Goal: Task Accomplishment & Management: Manage account settings

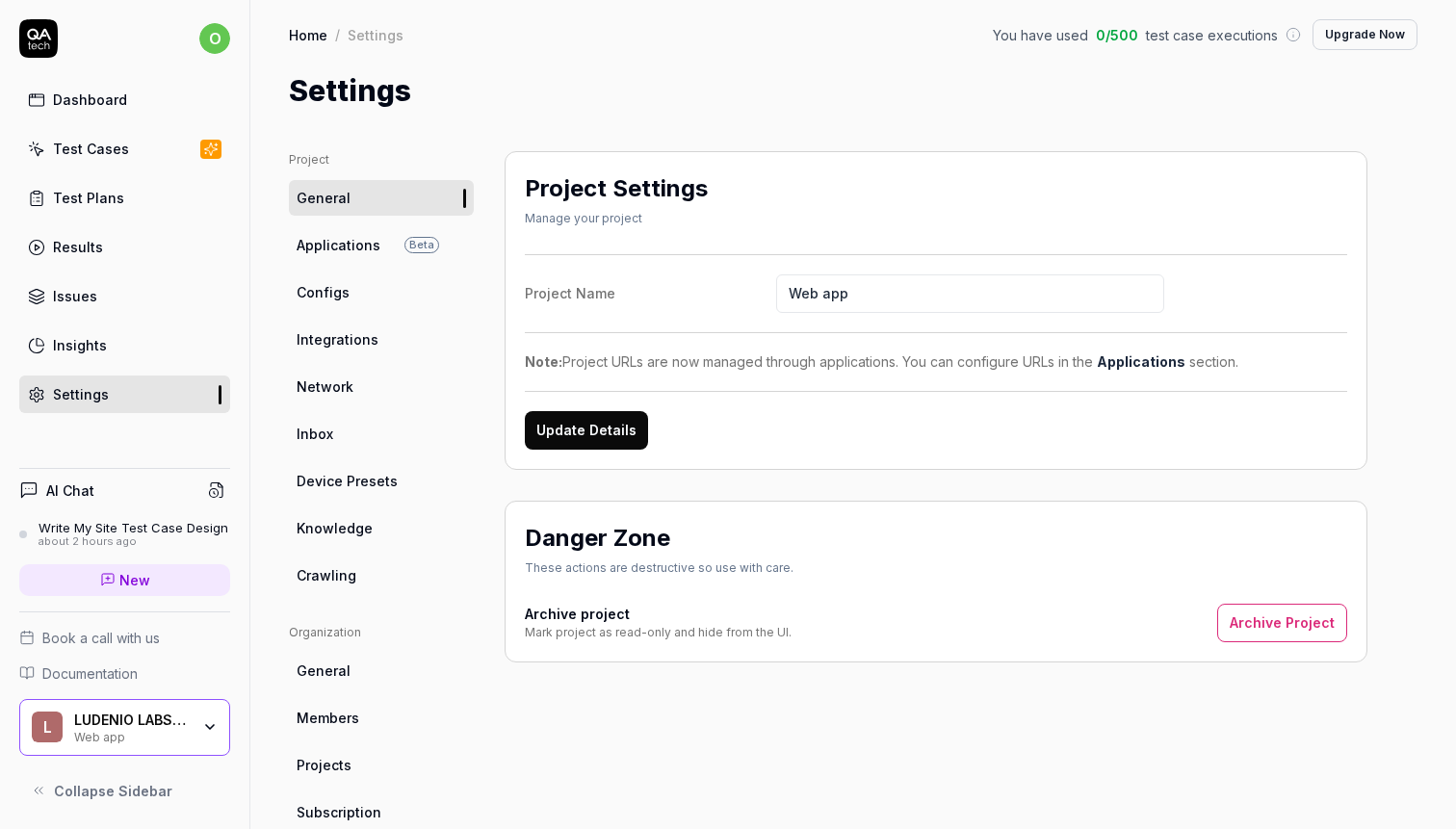
click at [97, 142] on div "Test Cases" at bounding box center [91, 148] width 76 height 20
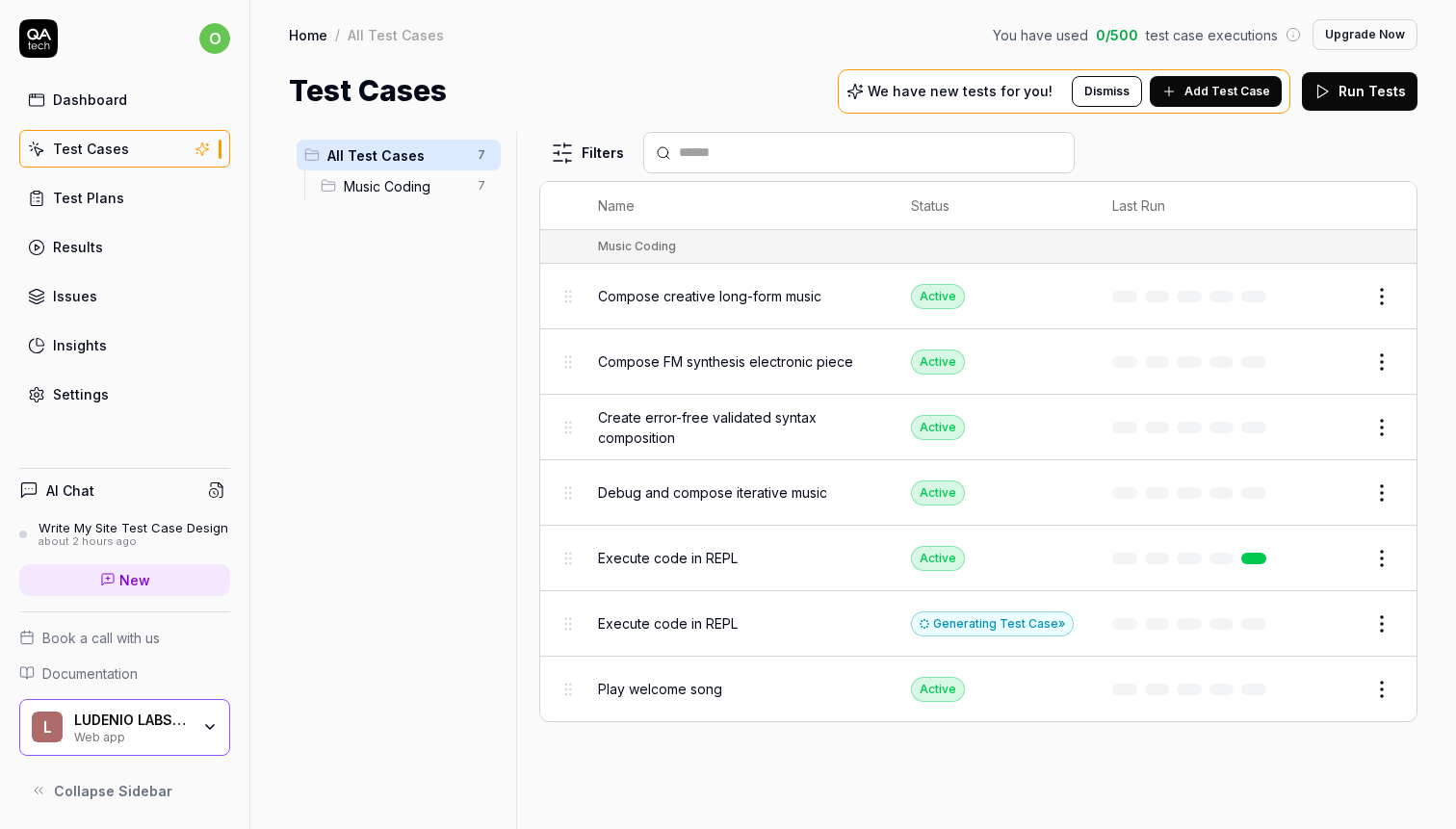
click at [407, 194] on span "Music Coding" at bounding box center [405, 186] width 123 height 20
click at [394, 280] on div "All Test Cases 7 Music Coding 7" at bounding box center [398, 470] width 219 height 674
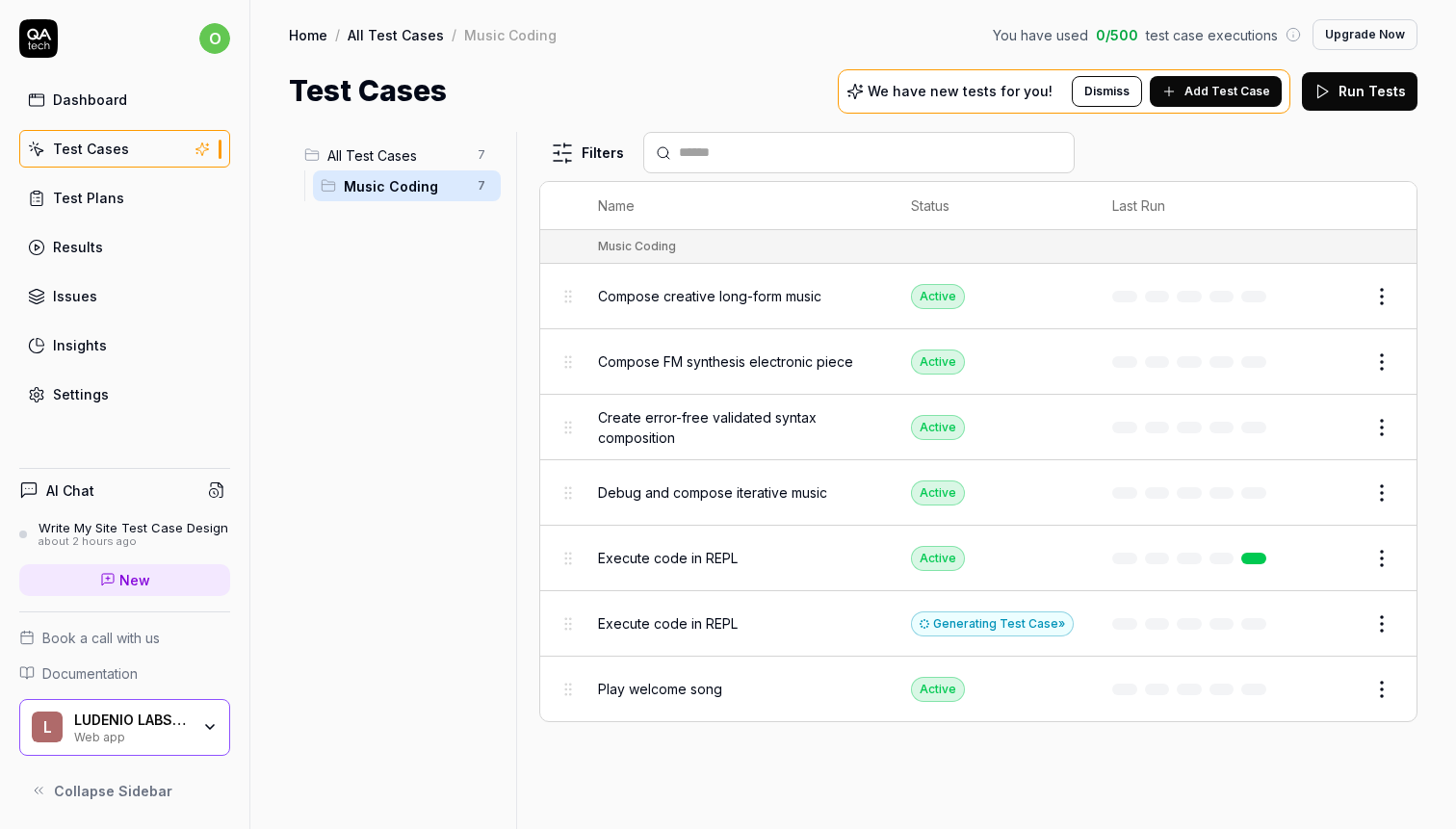
click at [715, 291] on span "Compose creative long-form music" at bounding box center [709, 296] width 223 height 20
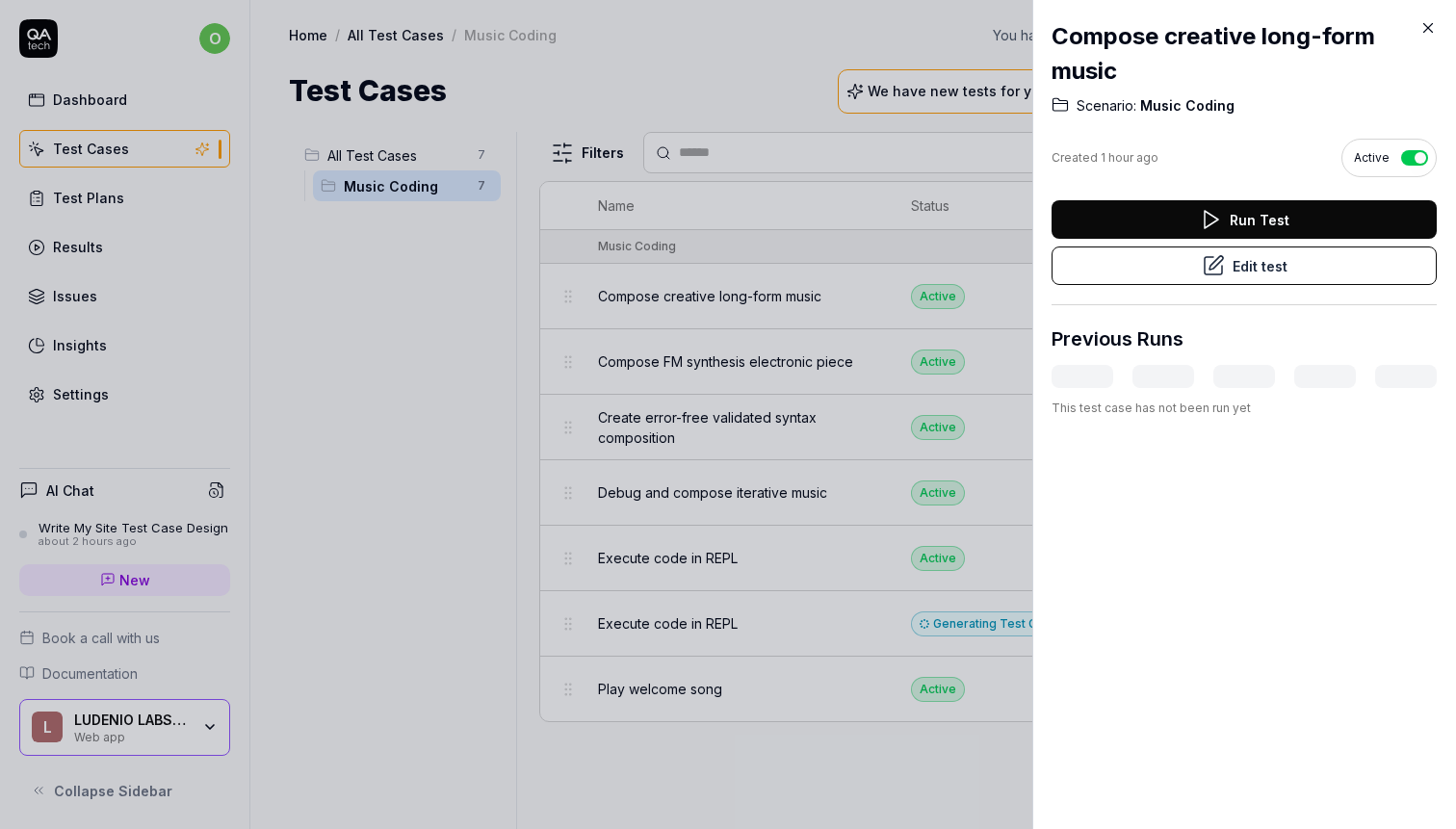
click at [1173, 214] on button "Run Test" at bounding box center [1243, 219] width 385 height 39
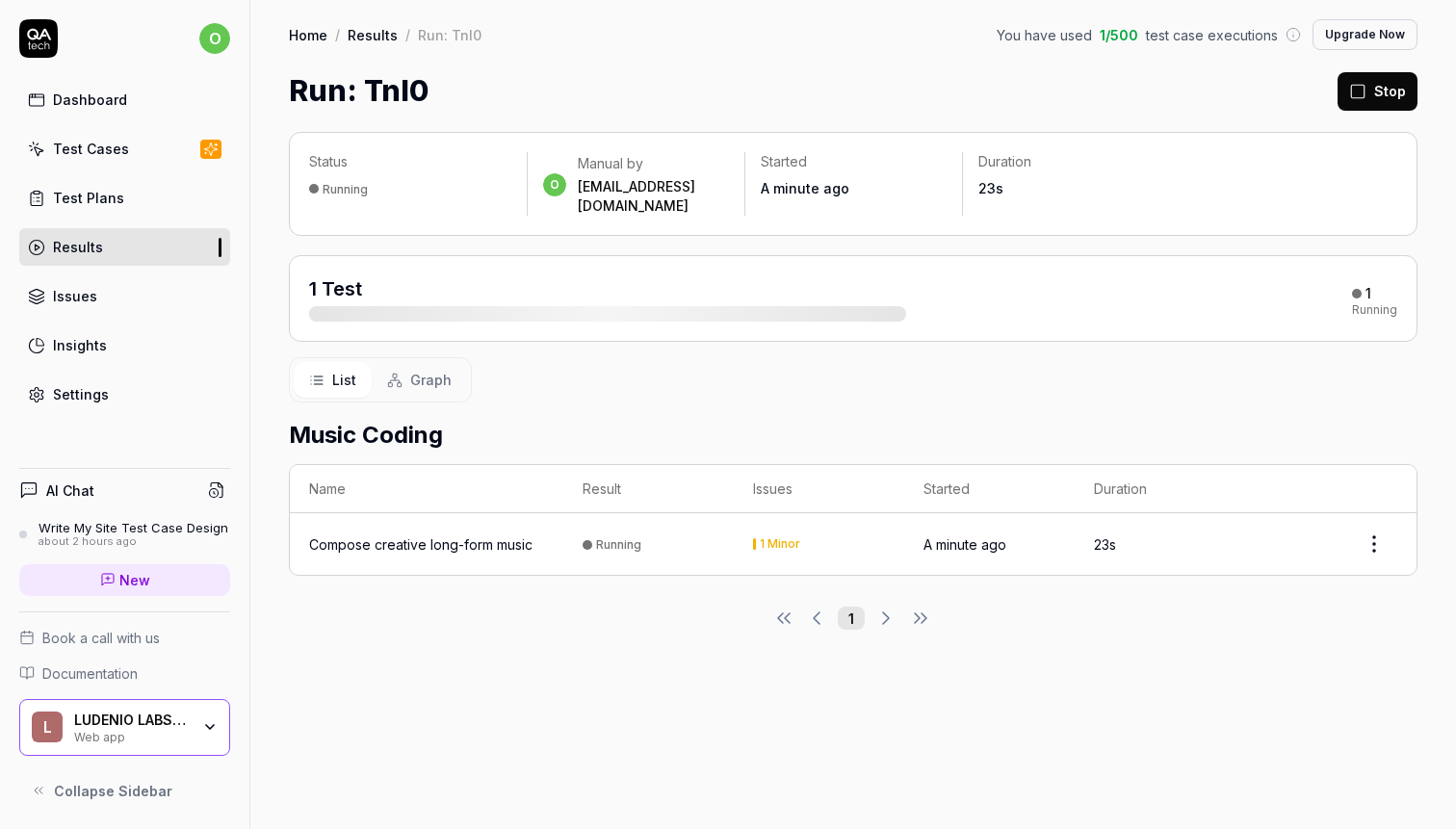
click at [157, 526] on div "Write My Site Test Case Design" at bounding box center [133, 528] width 189 height 15
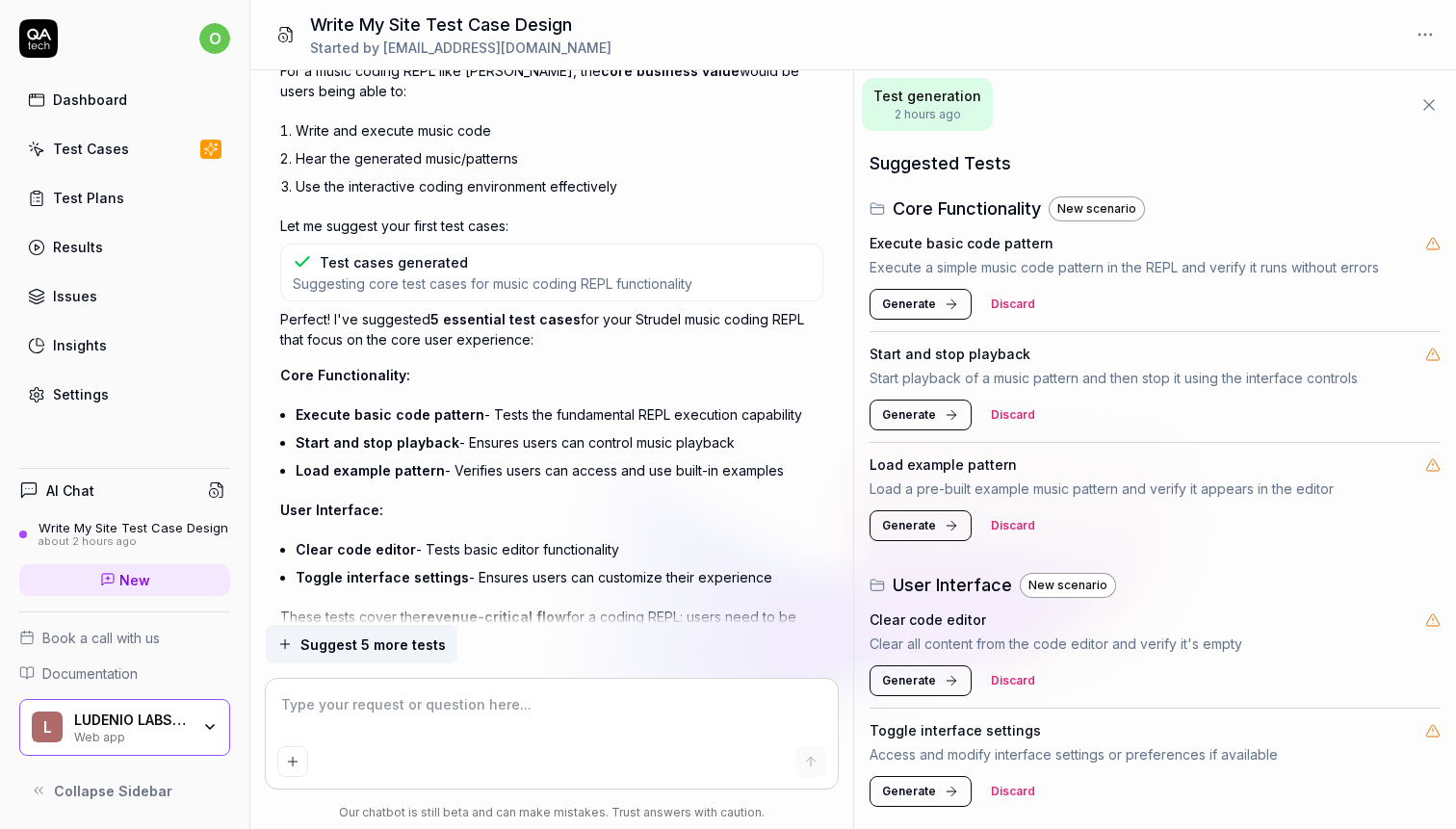
scroll to position [1496, 0]
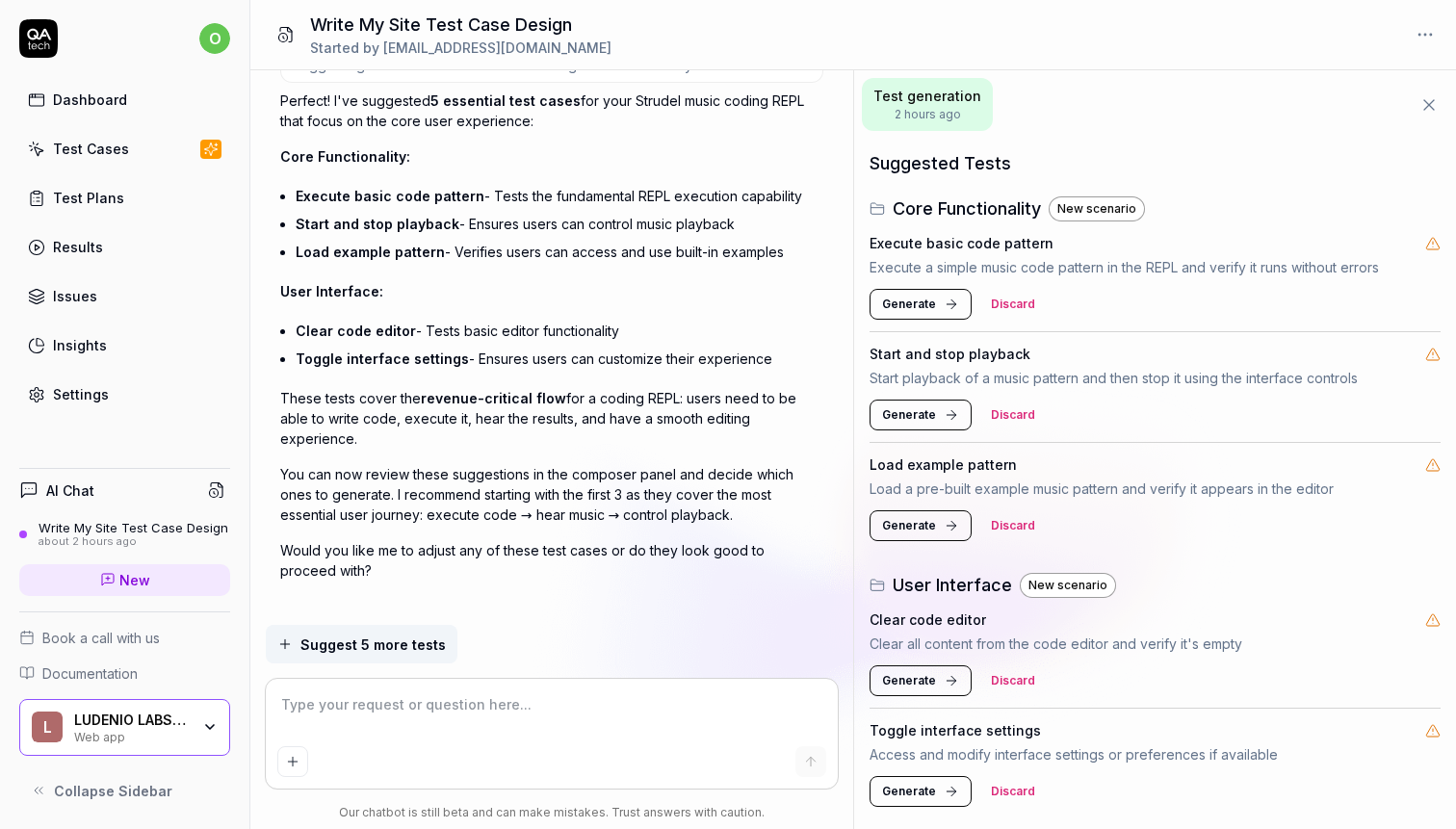
click at [500, 700] on textarea at bounding box center [552, 714] width 550 height 48
click at [86, 541] on div "about 2 hours ago" at bounding box center [133, 542] width 189 height 14
click at [55, 541] on div "about 2 hours ago" at bounding box center [133, 542] width 189 height 14
type textarea "*"
click at [102, 258] on link "Results" at bounding box center [125, 246] width 211 height 38
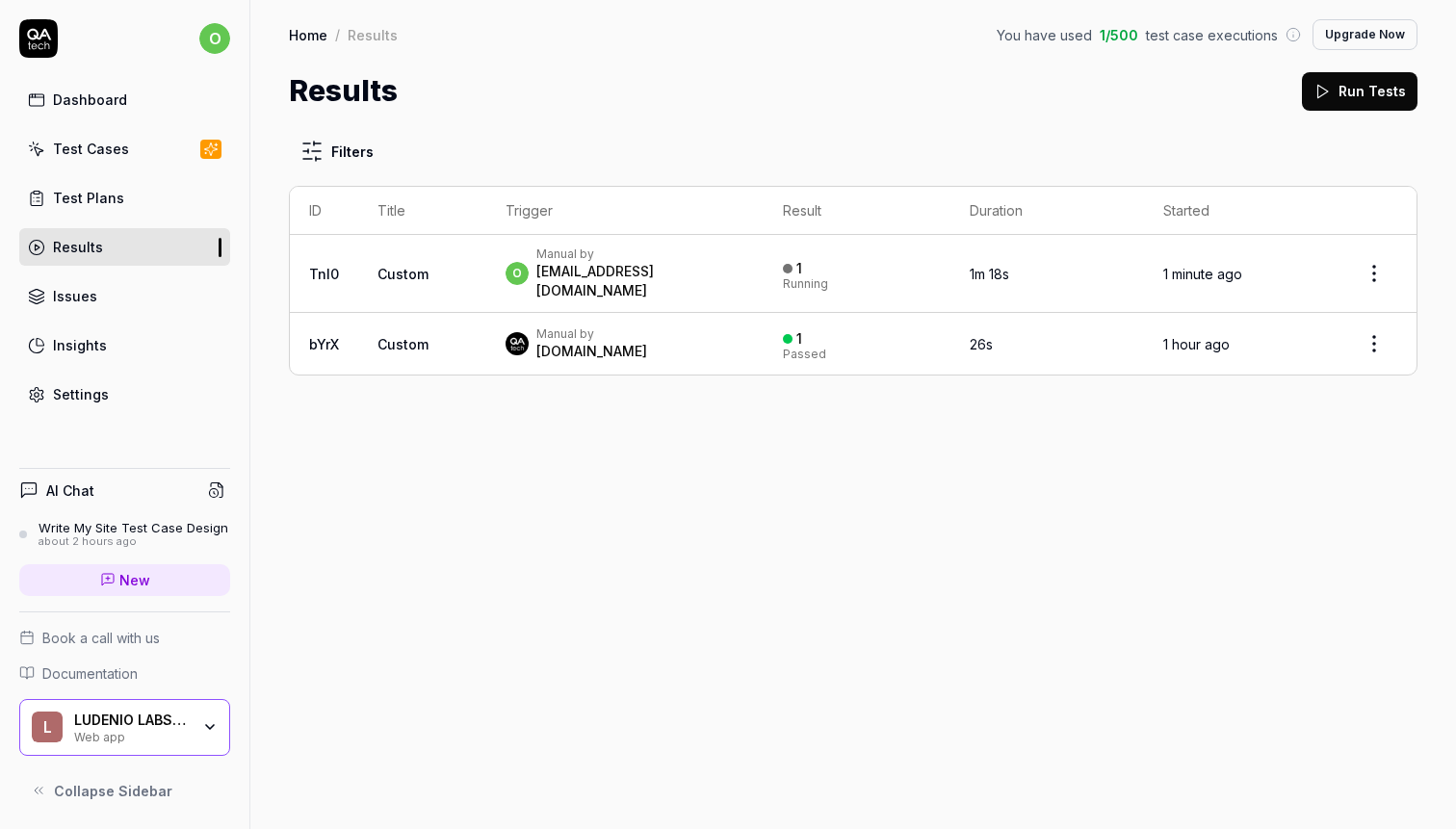
click at [545, 342] on div "[DOMAIN_NAME]" at bounding box center [591, 352] width 111 height 19
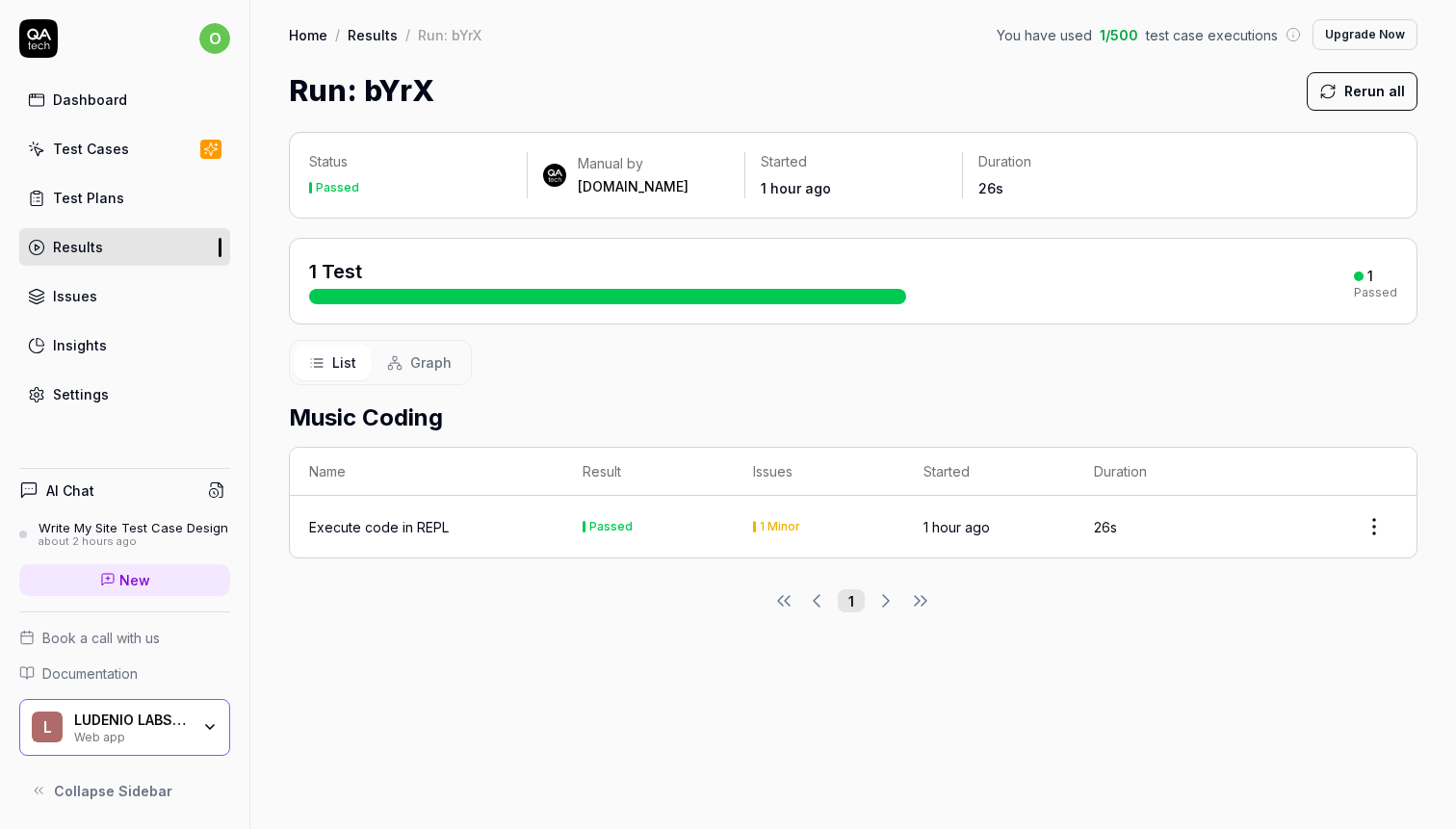
click at [394, 524] on div "Execute code in REPL" at bounding box center [379, 527] width 139 height 20
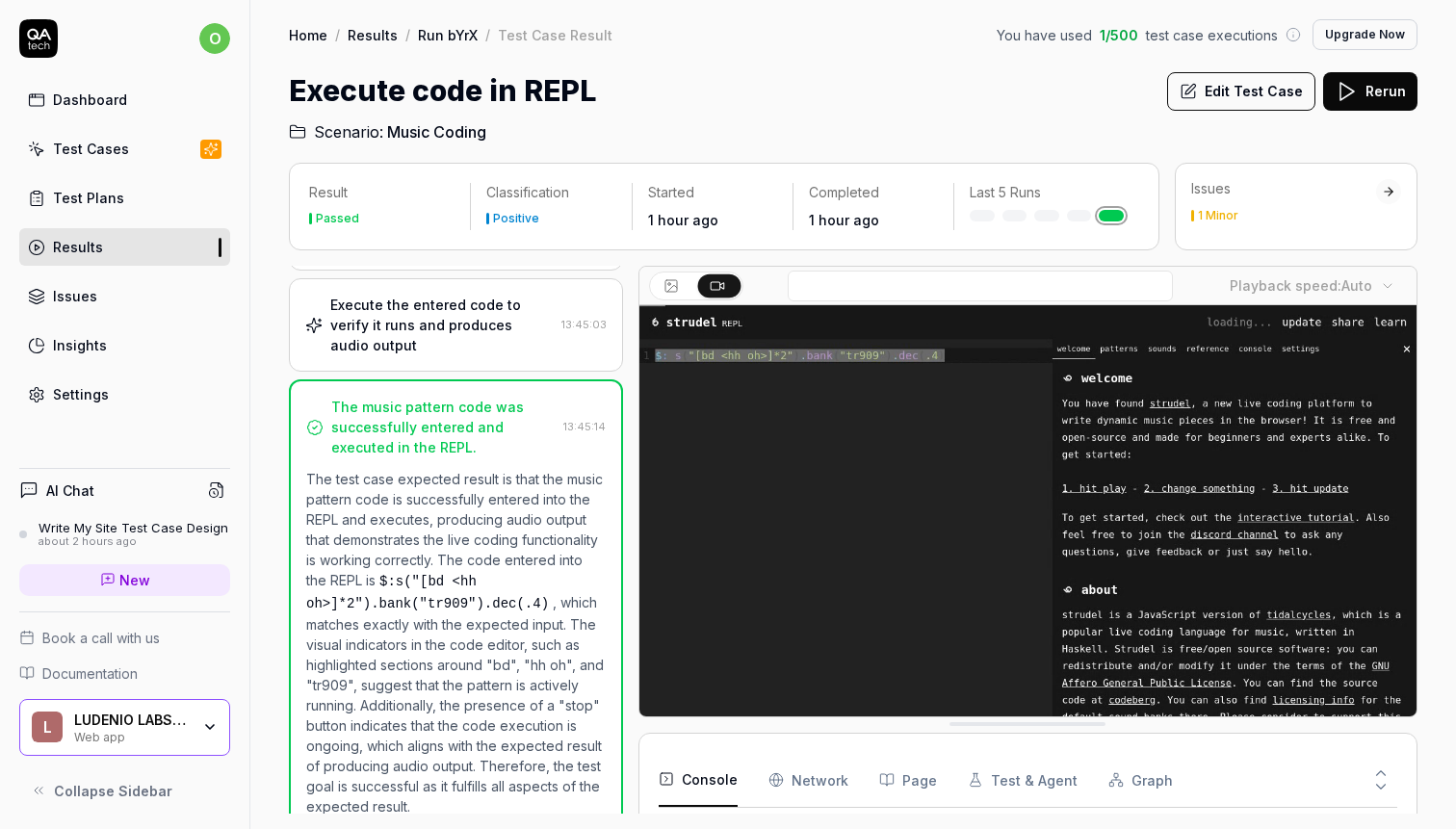
click at [44, 45] on icon at bounding box center [46, 45] width 5 height 8
click at [107, 89] on link "Dashboard" at bounding box center [125, 100] width 211 height 38
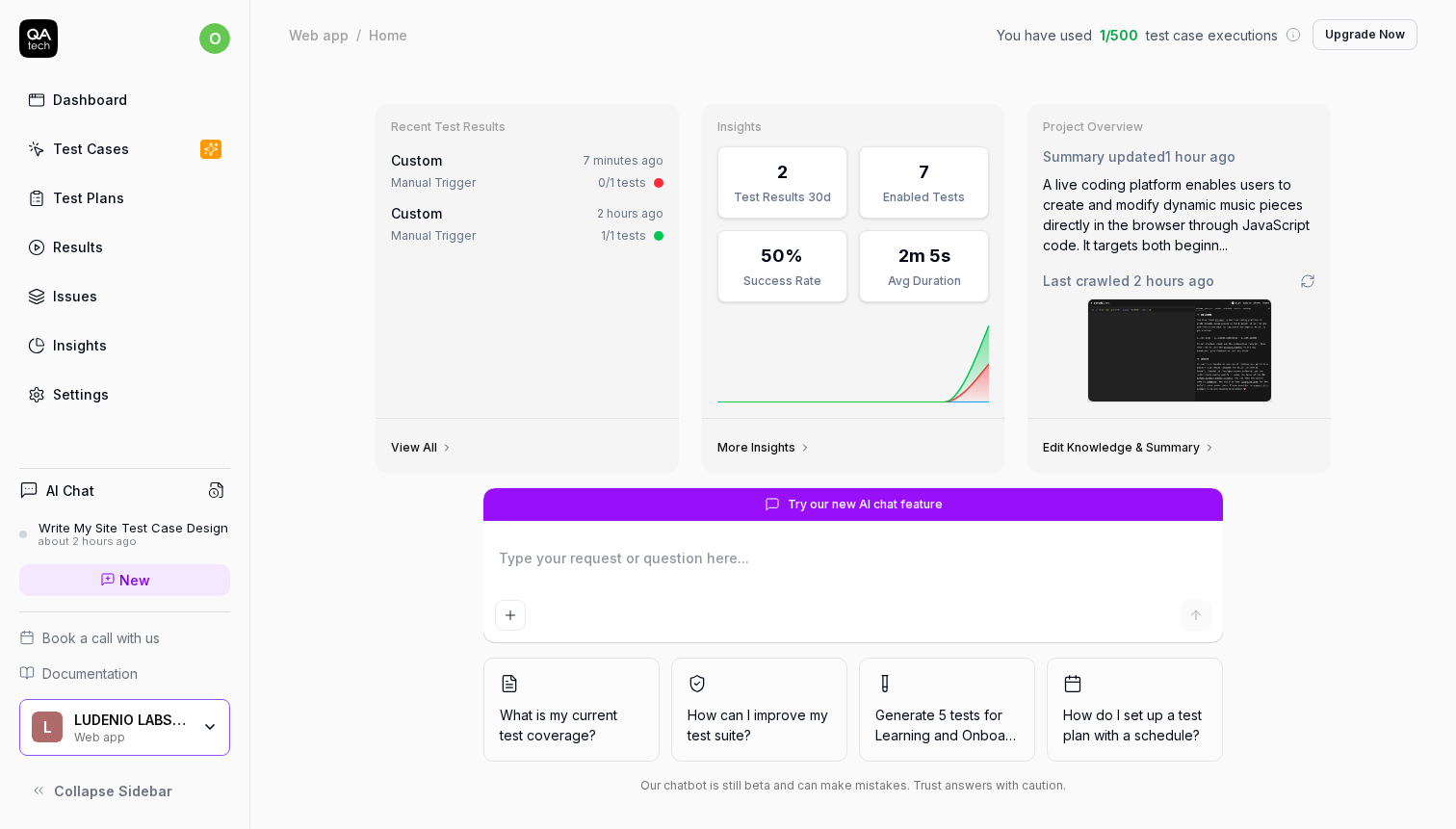
scroll to position [12, 0]
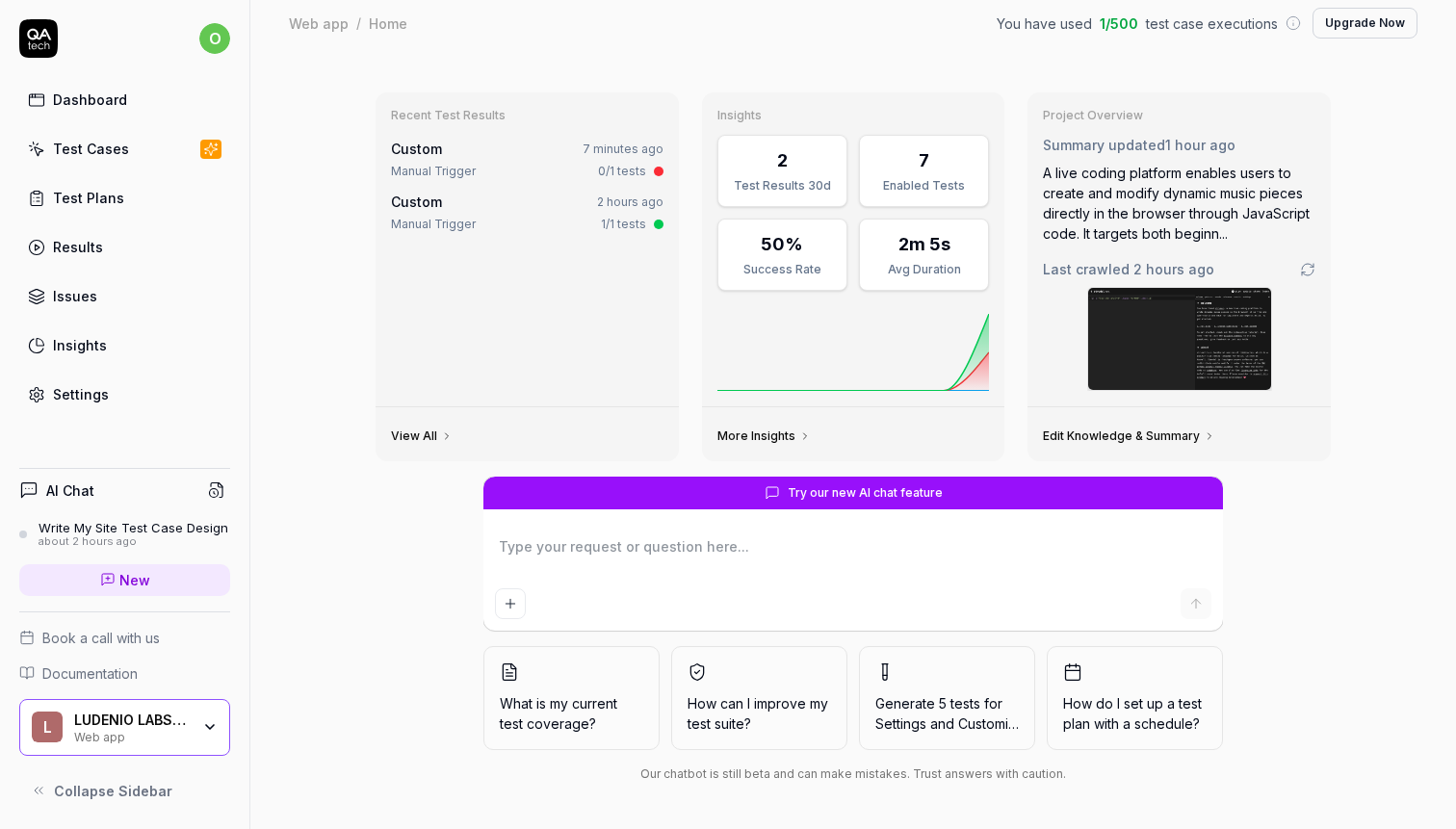
click at [98, 101] on div "Dashboard" at bounding box center [90, 100] width 74 height 20
type textarea "*"
click at [136, 723] on div "LUDENIO LABS LTD" at bounding box center [132, 720] width 116 height 17
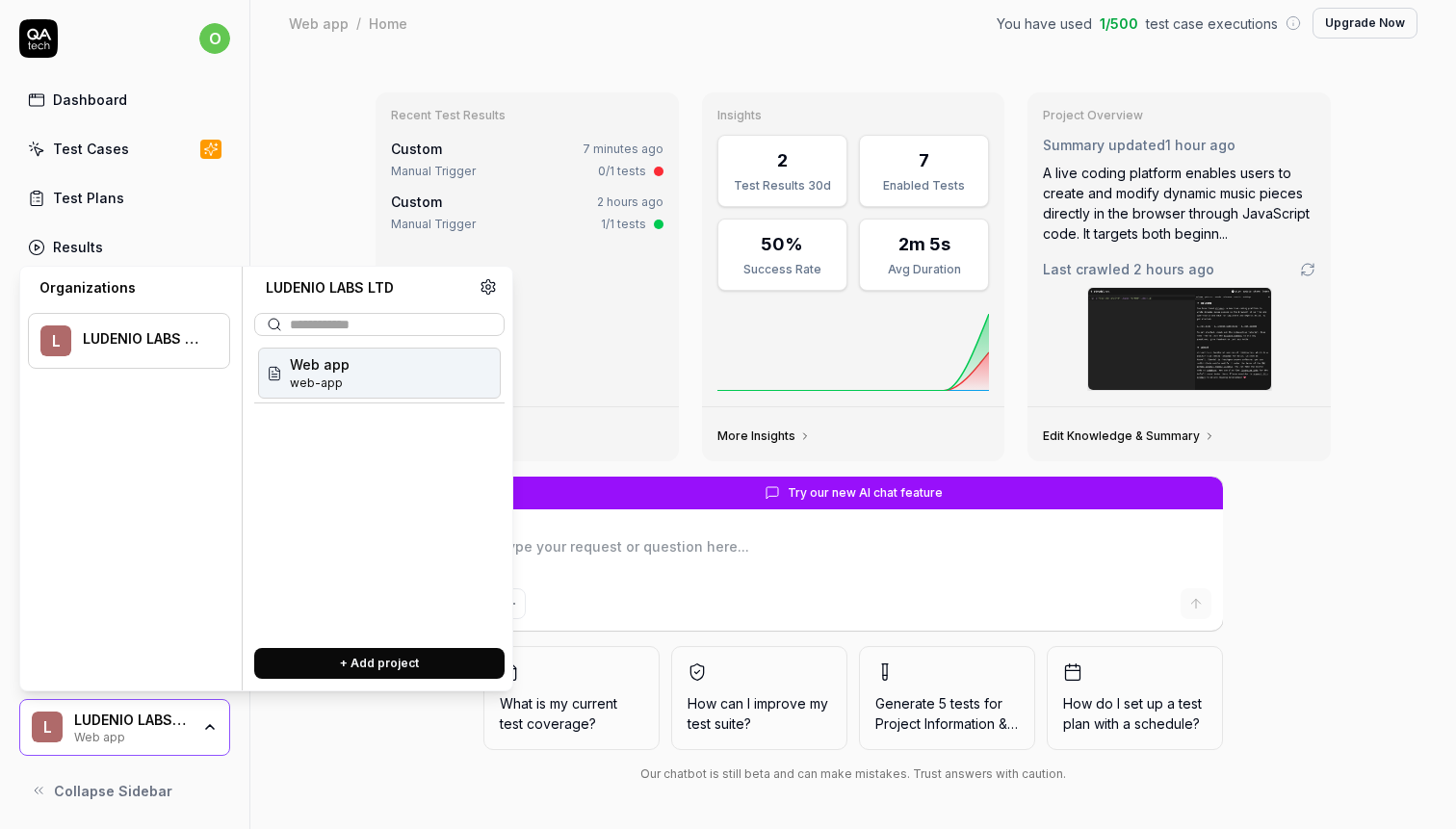
click at [396, 652] on button "+ Add project" at bounding box center [379, 664] width 250 height 31
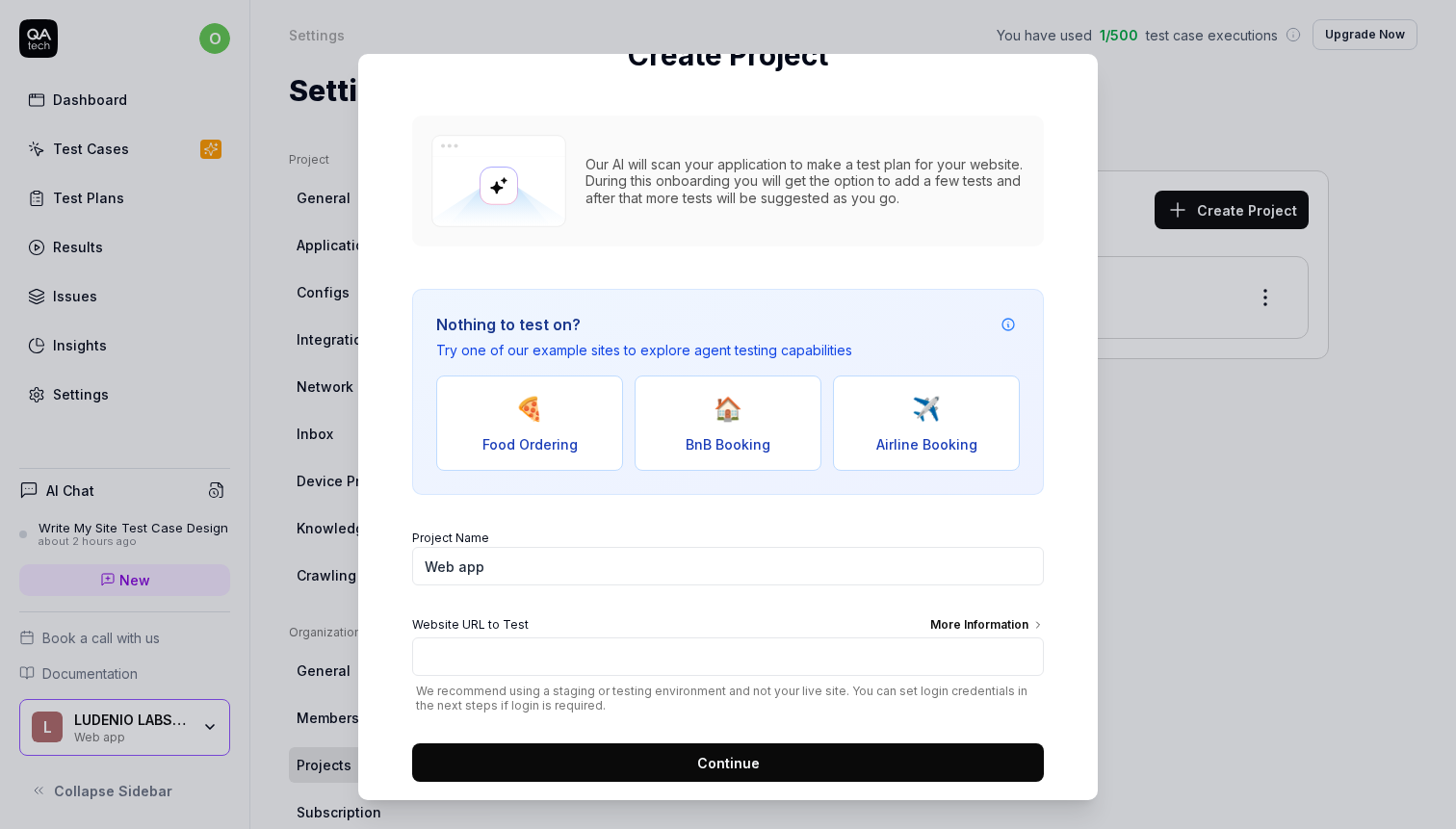
scroll to position [186, 0]
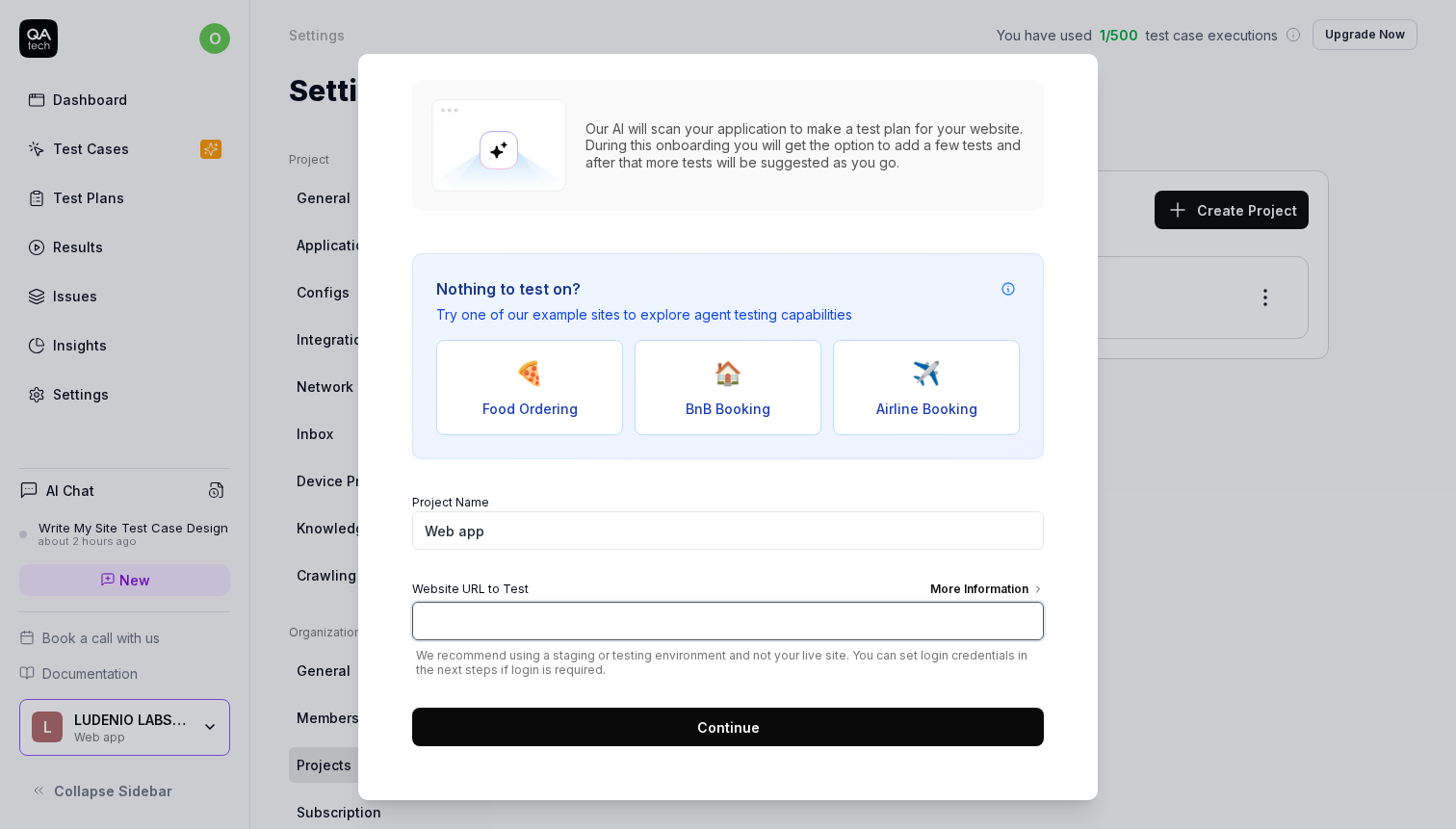
click at [527, 626] on input "Website URL to Test More Information" at bounding box center [728, 621] width 632 height 39
paste input "[URL][DOMAIN_NAME]"
type input "[URL][DOMAIN_NAME]"
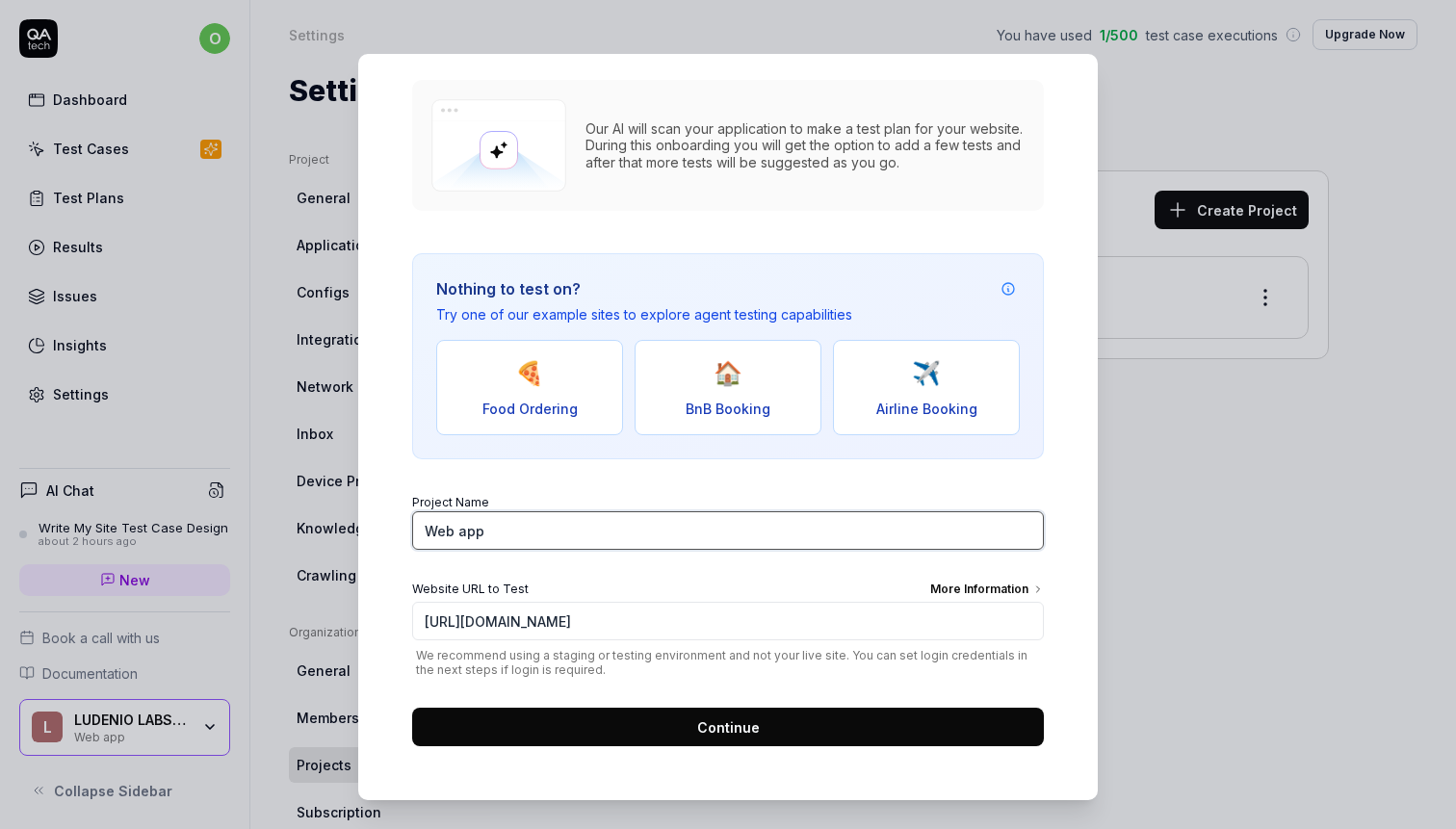
click at [525, 533] on input "Web app" at bounding box center [728, 530] width 632 height 39
type input "[PERSON_NAME]"
type input "R7 Poki"
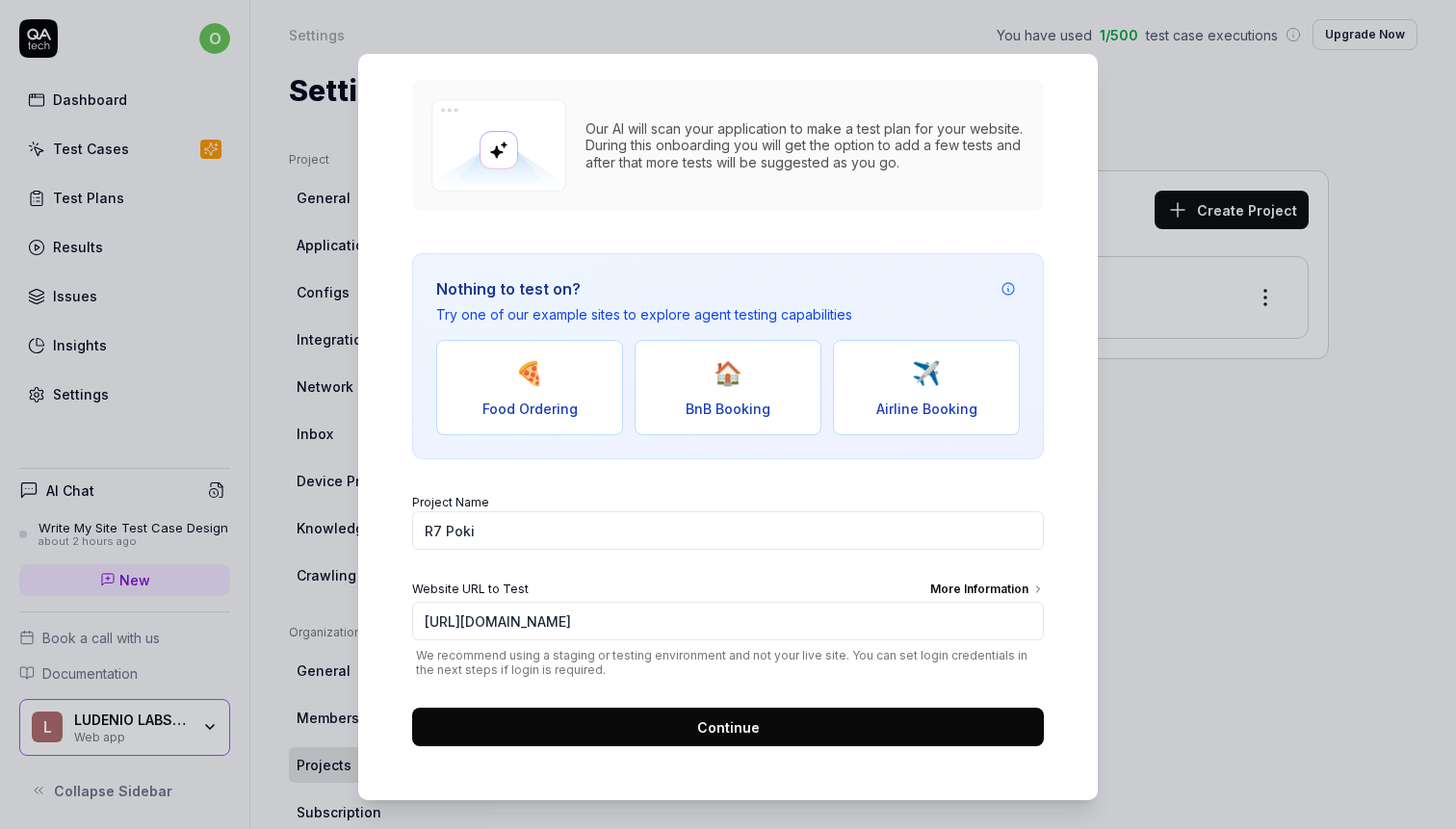
click at [772, 733] on button "Continue" at bounding box center [728, 727] width 632 height 39
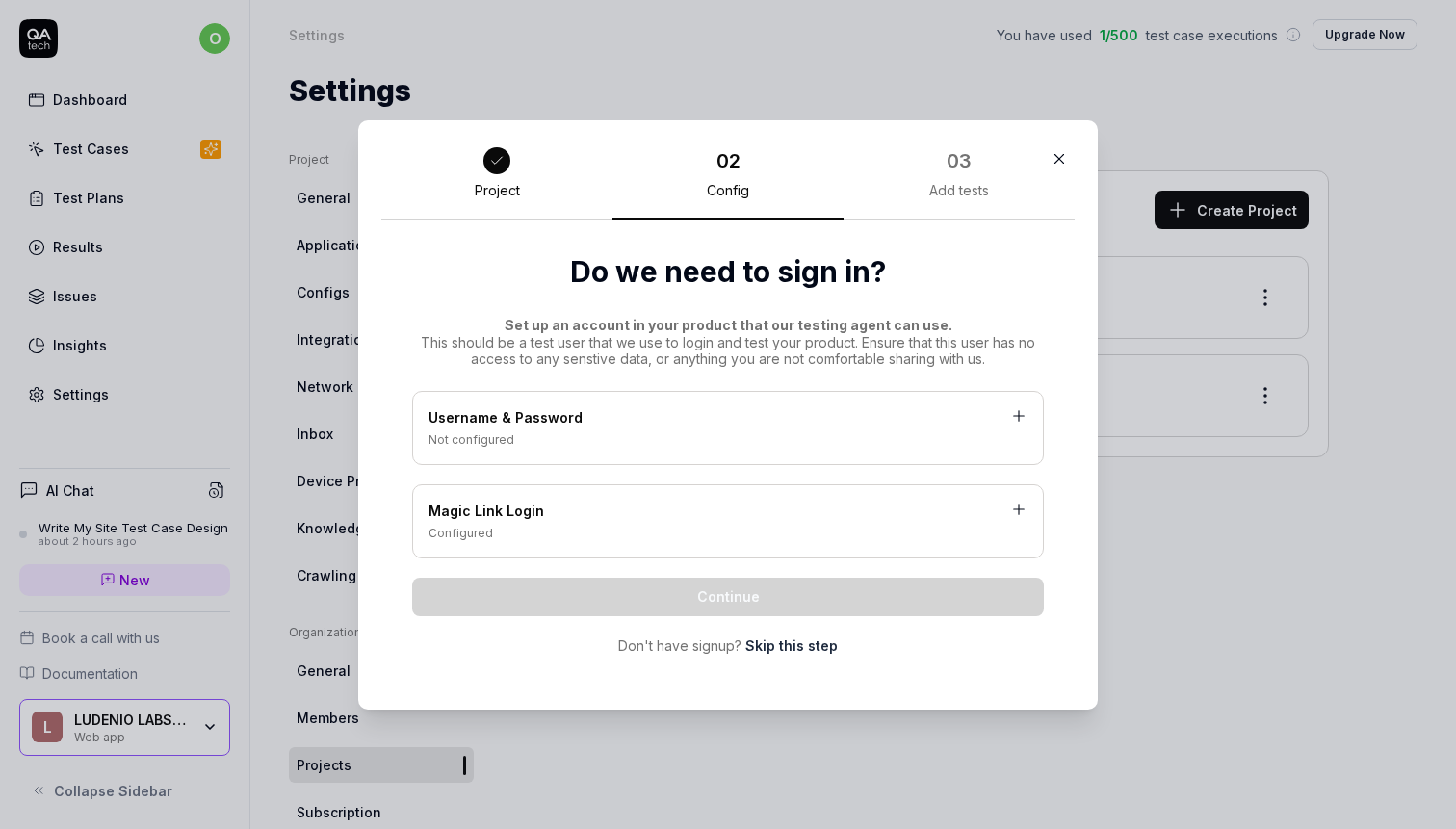
click at [750, 638] on link "Skip this step" at bounding box center [791, 645] width 93 height 20
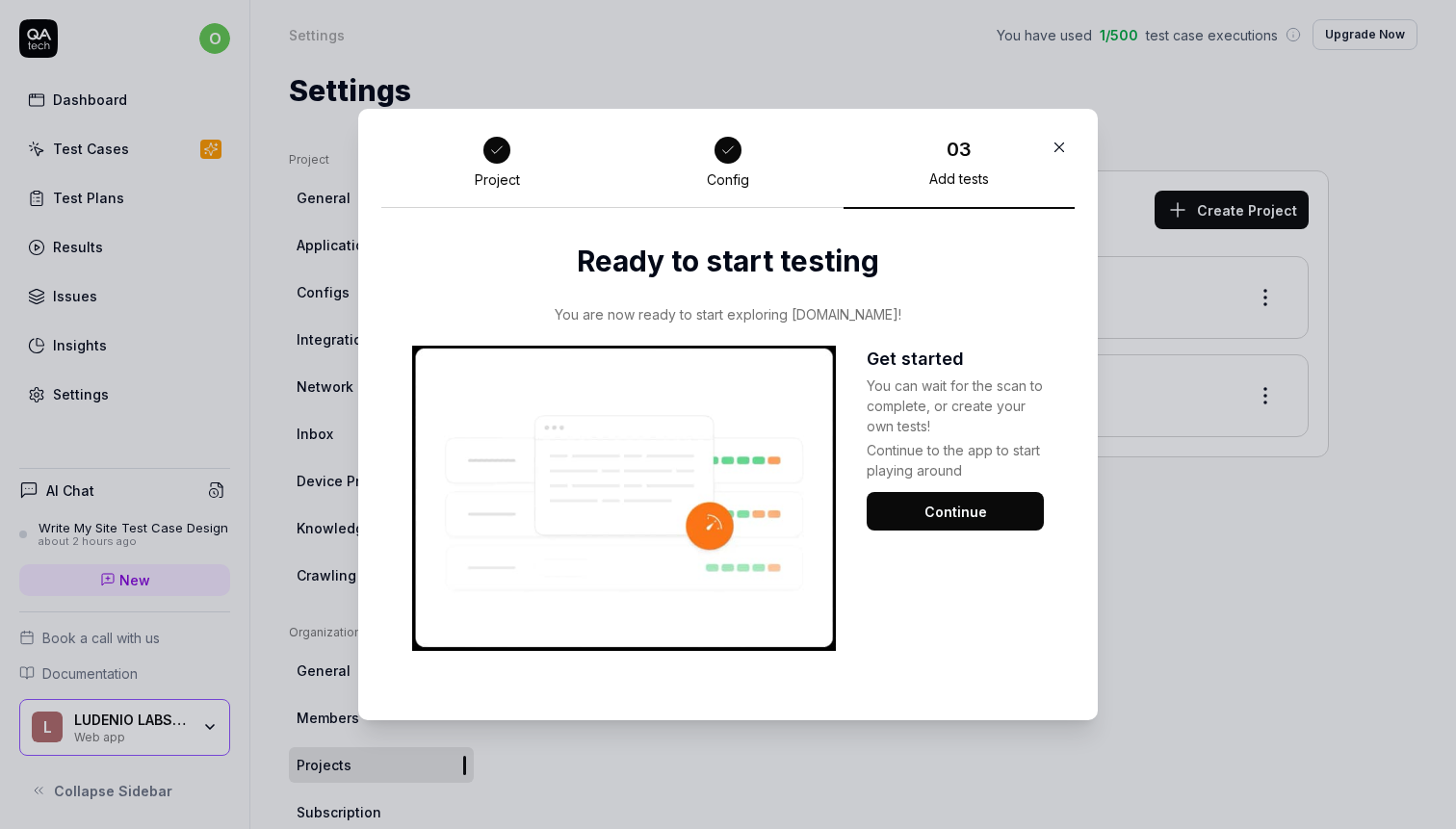
click at [935, 522] on button "Continue" at bounding box center [955, 511] width 177 height 39
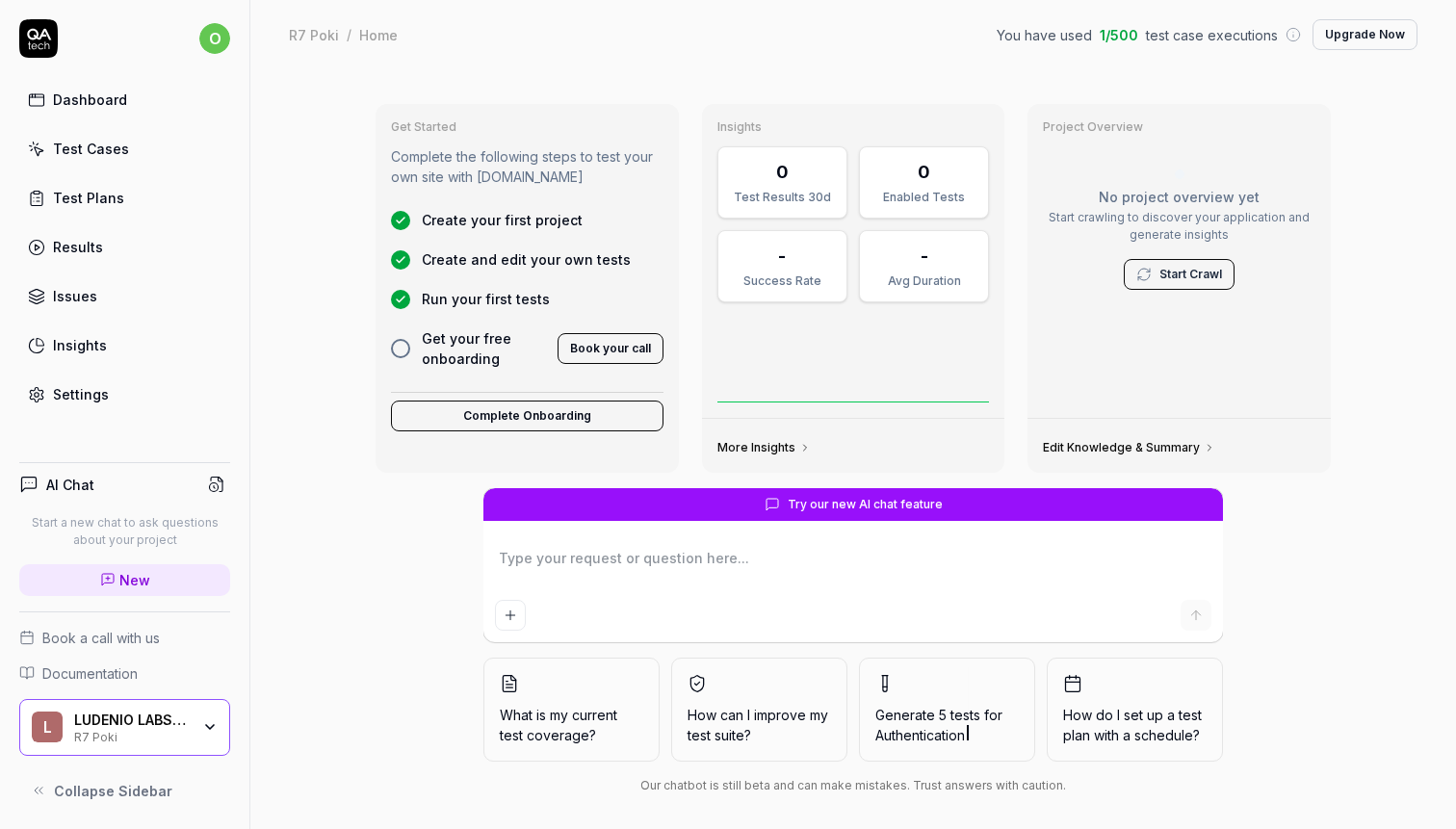
click at [454, 2] on div "R7 Poki / Home You have used 1 / 500 test case executions Upgrade Now R7 Poki /…" at bounding box center [853, 35] width 1206 height 70
click at [114, 157] on div "Test Cases" at bounding box center [91, 148] width 76 height 20
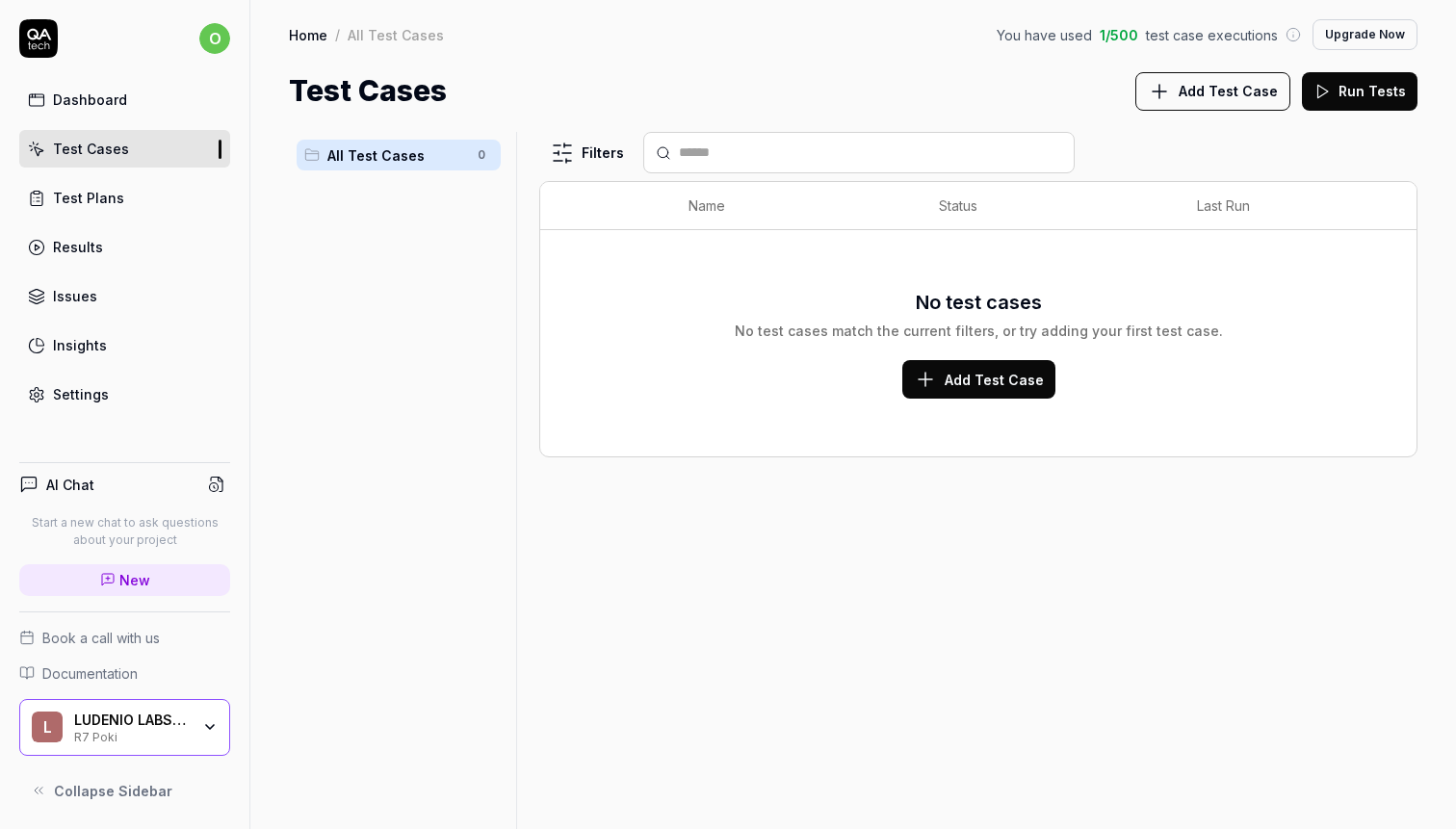
click at [107, 99] on div "Dashboard" at bounding box center [90, 100] width 74 height 20
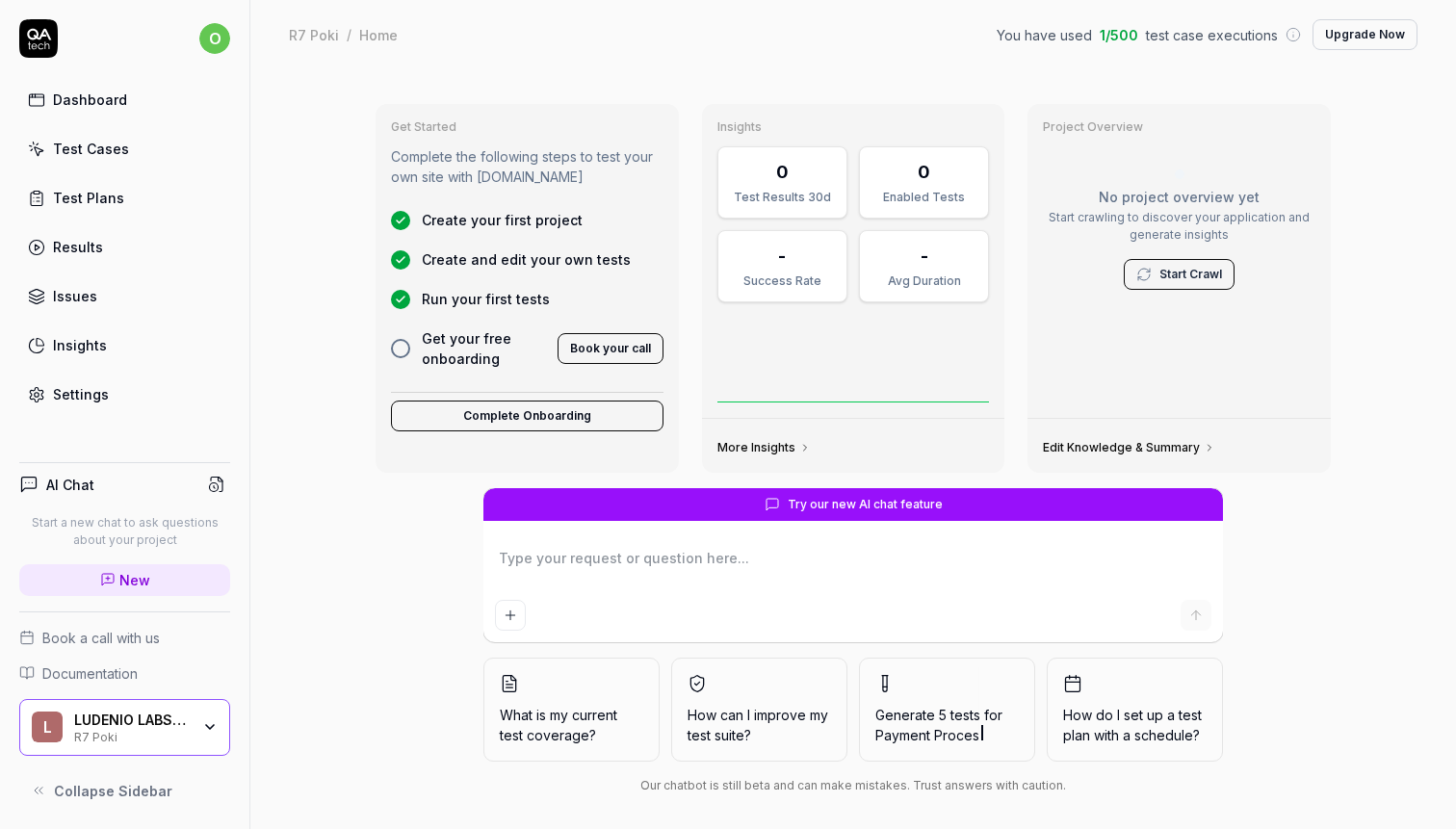
click at [931, 700] on button "Generate 5 tests for Payment Proces" at bounding box center [947, 710] width 176 height 104
click at [783, 581] on textarea at bounding box center [852, 568] width 716 height 48
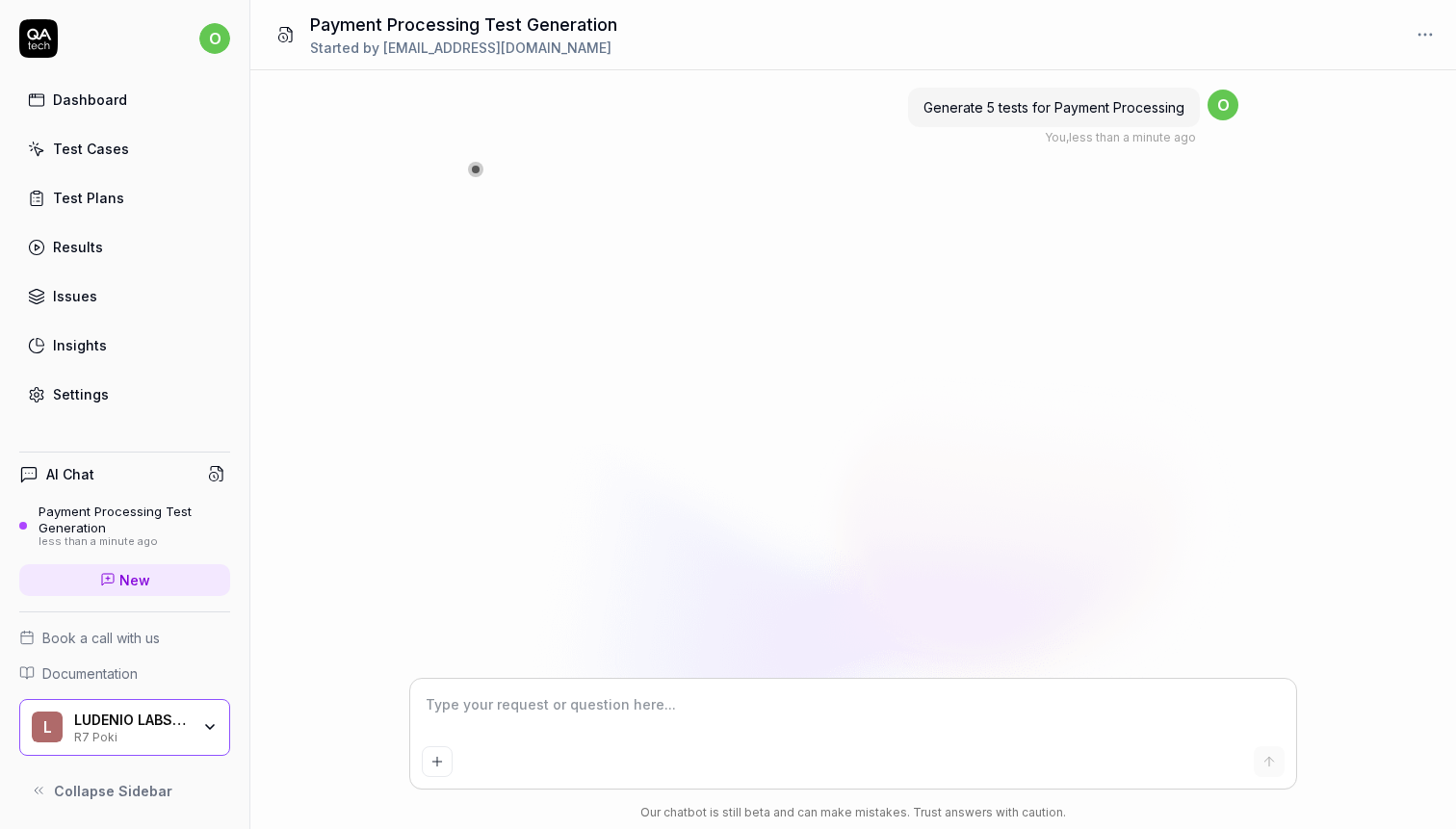
click at [1152, 88] on div "Generate 5 tests for Payment Processing" at bounding box center [1054, 107] width 292 height 40
click at [1024, 112] on span "Generate 5 tests for Payment Processing" at bounding box center [1054, 107] width 261 height 16
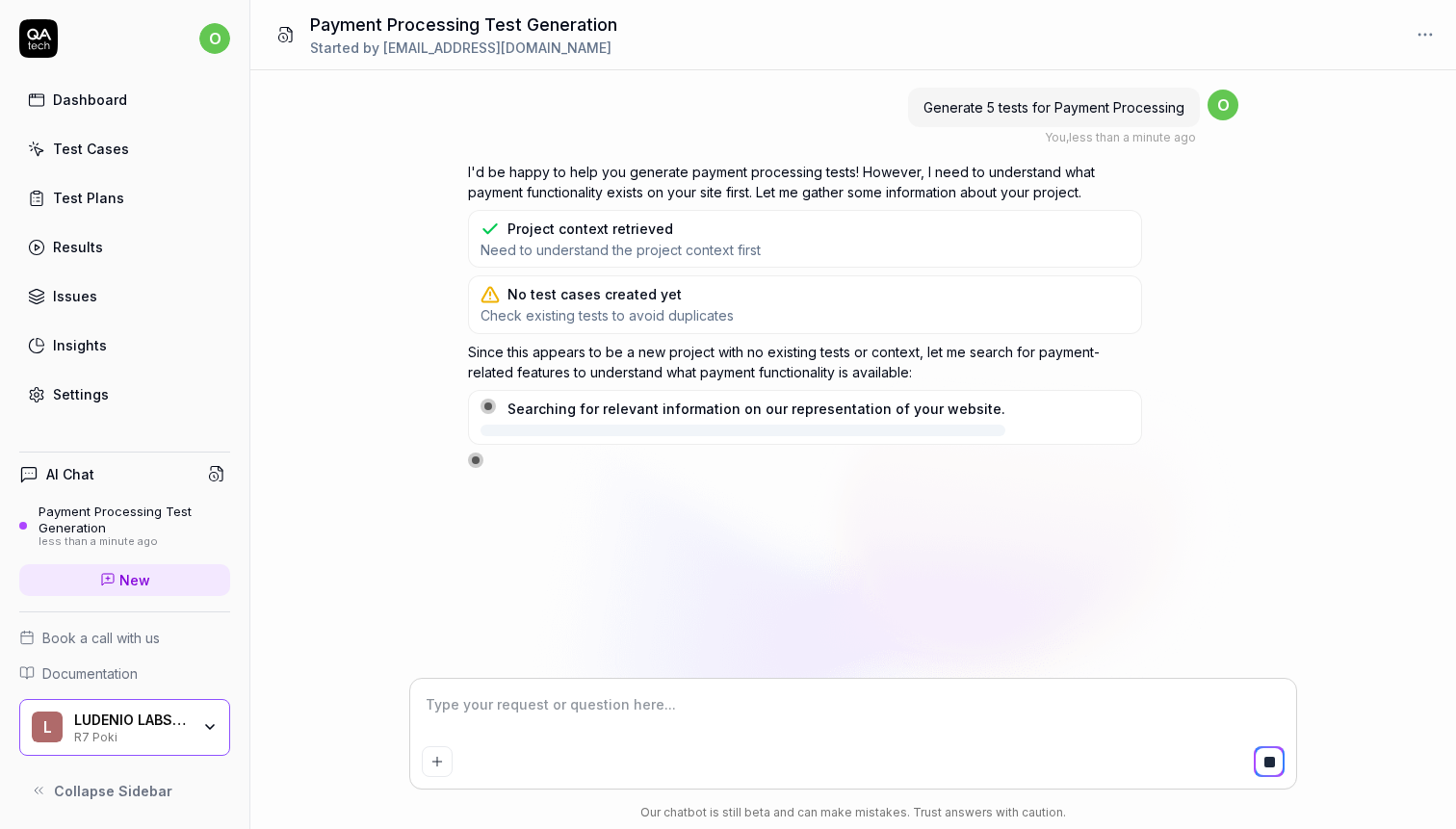
type textarea "*"
click at [104, 157] on div "Test Cases" at bounding box center [91, 148] width 76 height 20
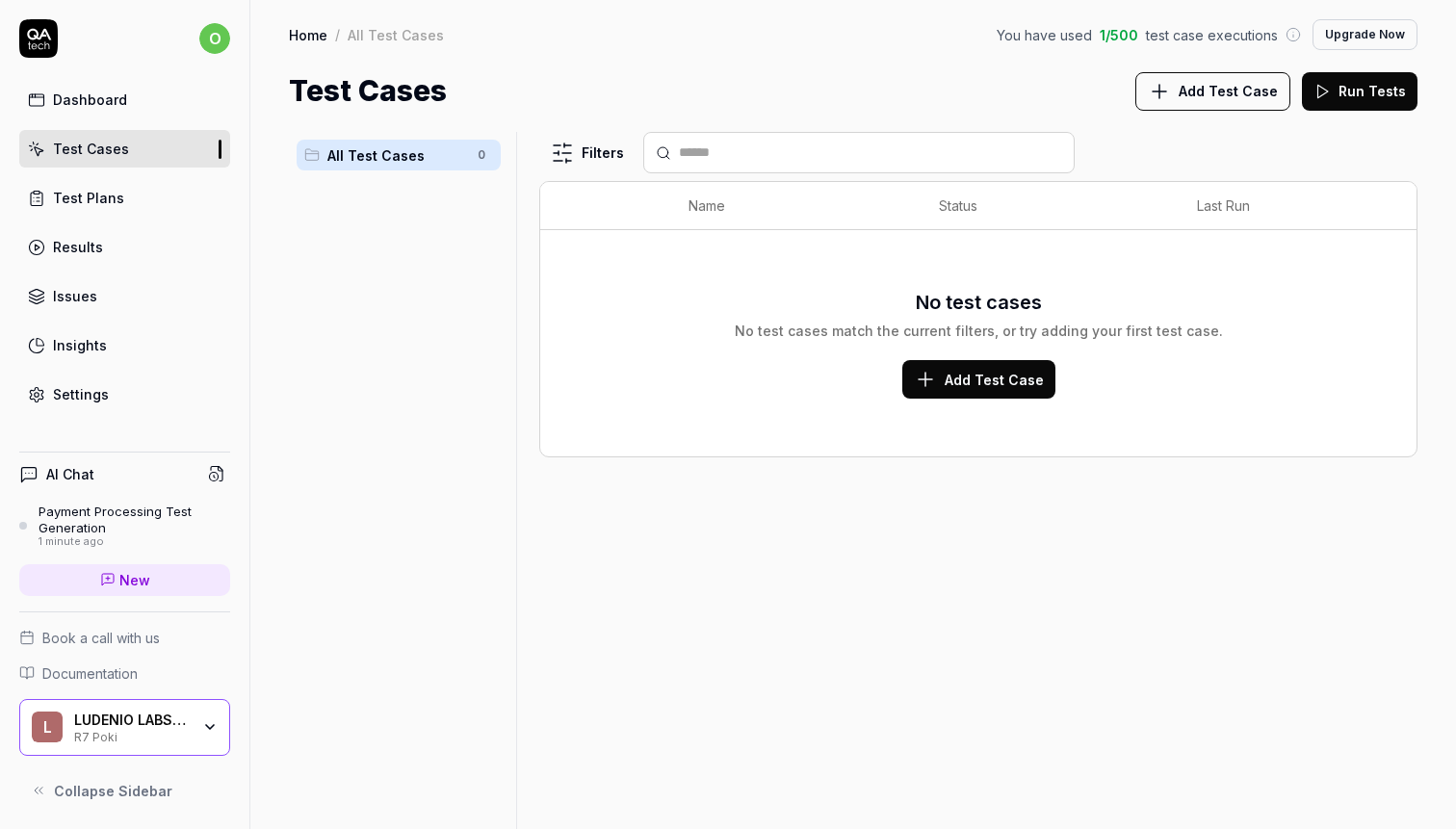
click at [953, 382] on span "Add Test Case" at bounding box center [994, 380] width 100 height 20
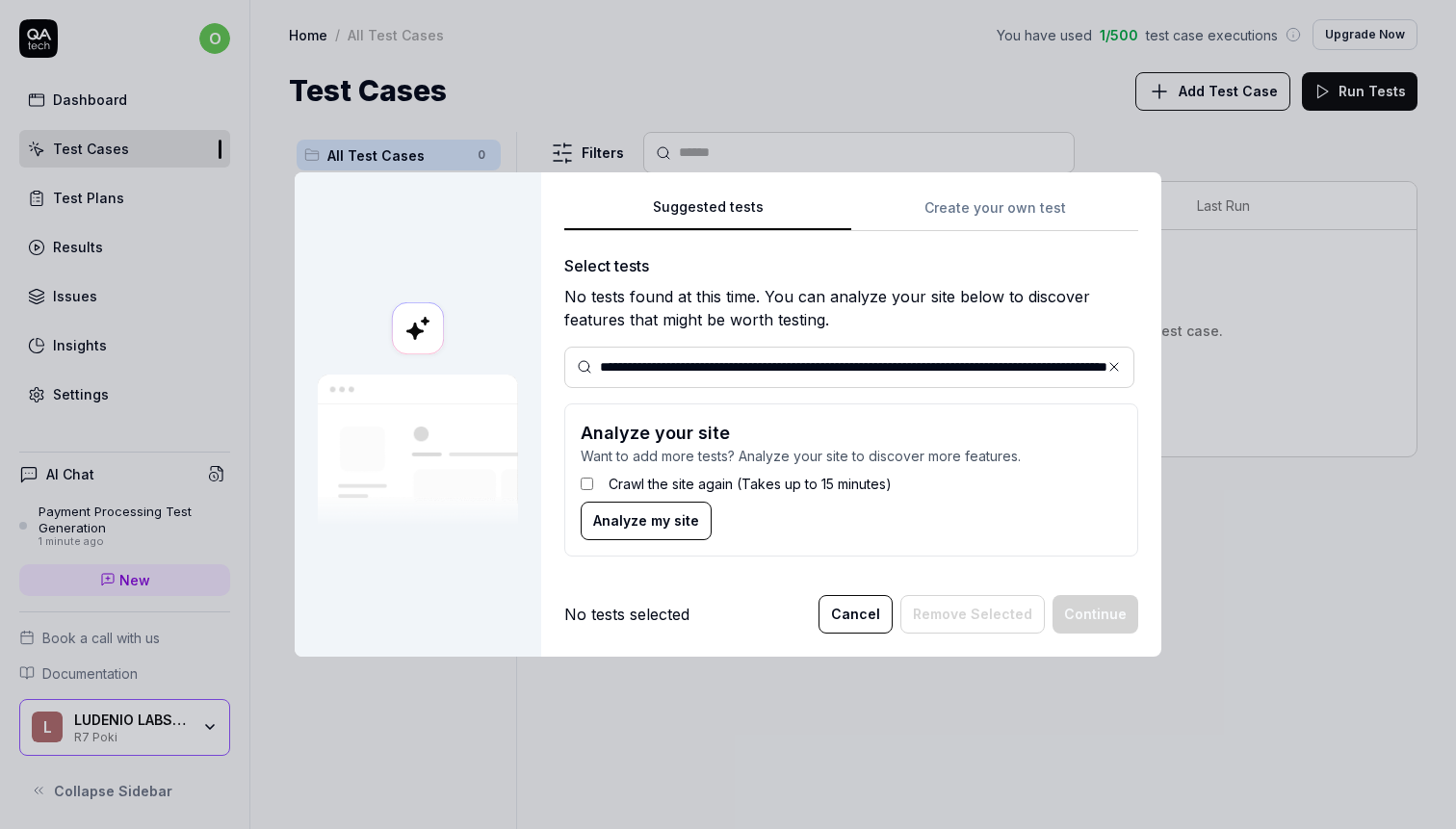
scroll to position [0, 190]
click at [941, 372] on input "**********" at bounding box center [861, 367] width 523 height 20
click at [956, 361] on input "**********" at bounding box center [861, 367] width 523 height 20
click at [853, 367] on input "**********" at bounding box center [861, 367] width 523 height 20
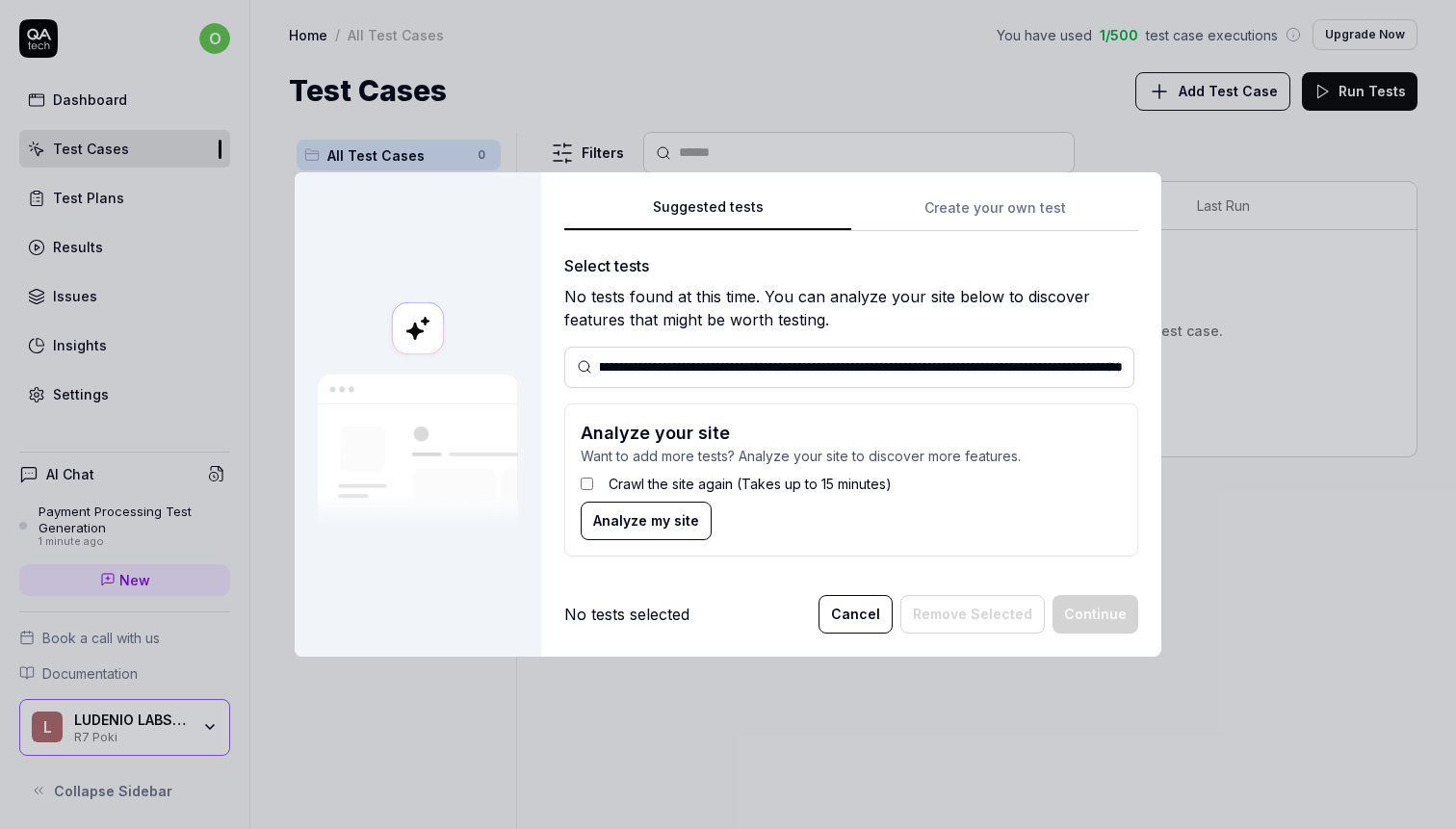
type input "**********"
click at [929, 565] on div "**********" at bounding box center [851, 413] width 574 height 318
click at [999, 209] on div "**********" at bounding box center [851, 384] width 574 height 377
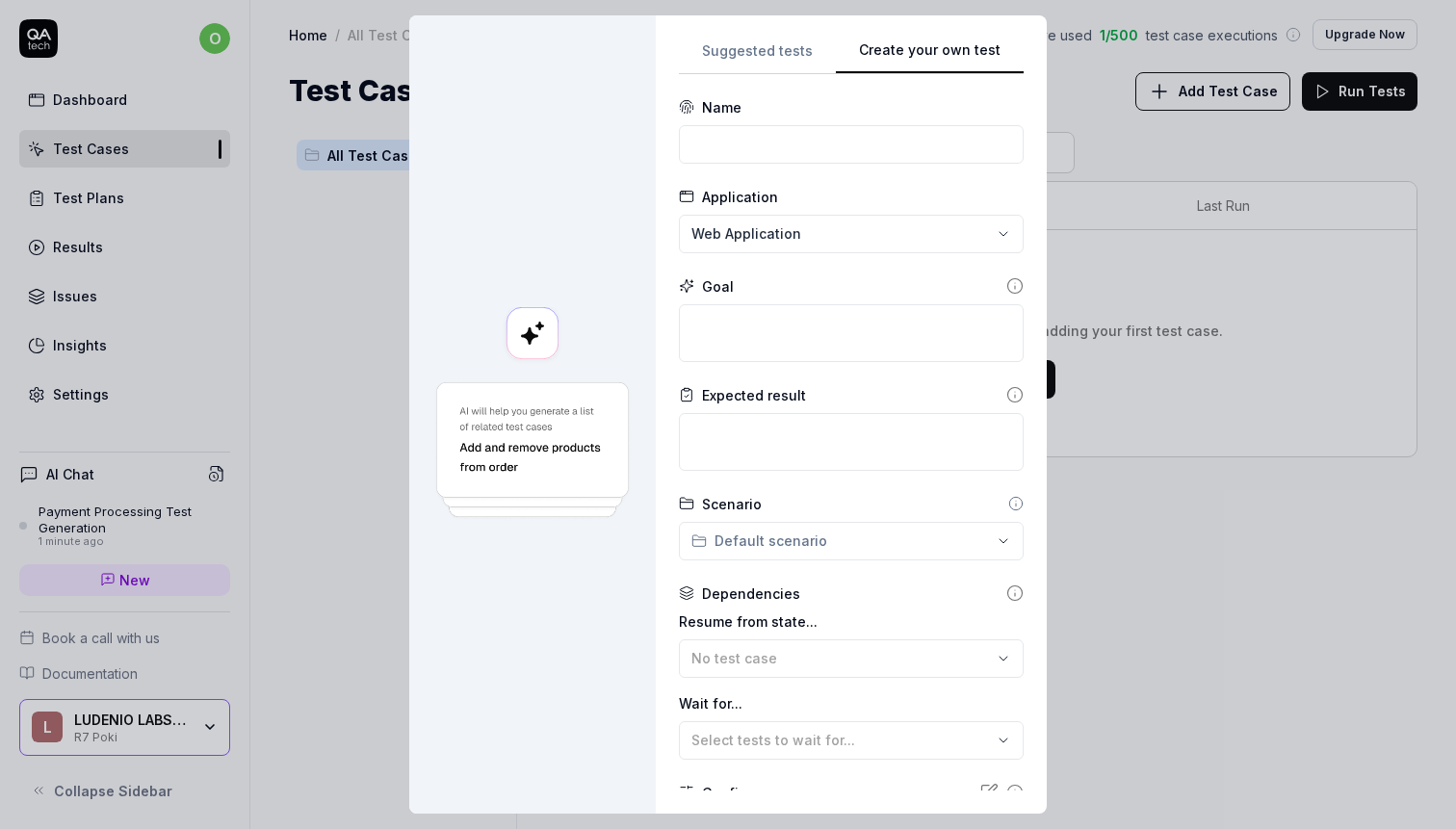
click at [769, 243] on div "**********" at bounding box center [728, 414] width 1456 height 829
click at [761, 56] on div "**********" at bounding box center [728, 414] width 1456 height 829
click at [757, 48] on div "**********" at bounding box center [728, 414] width 1456 height 829
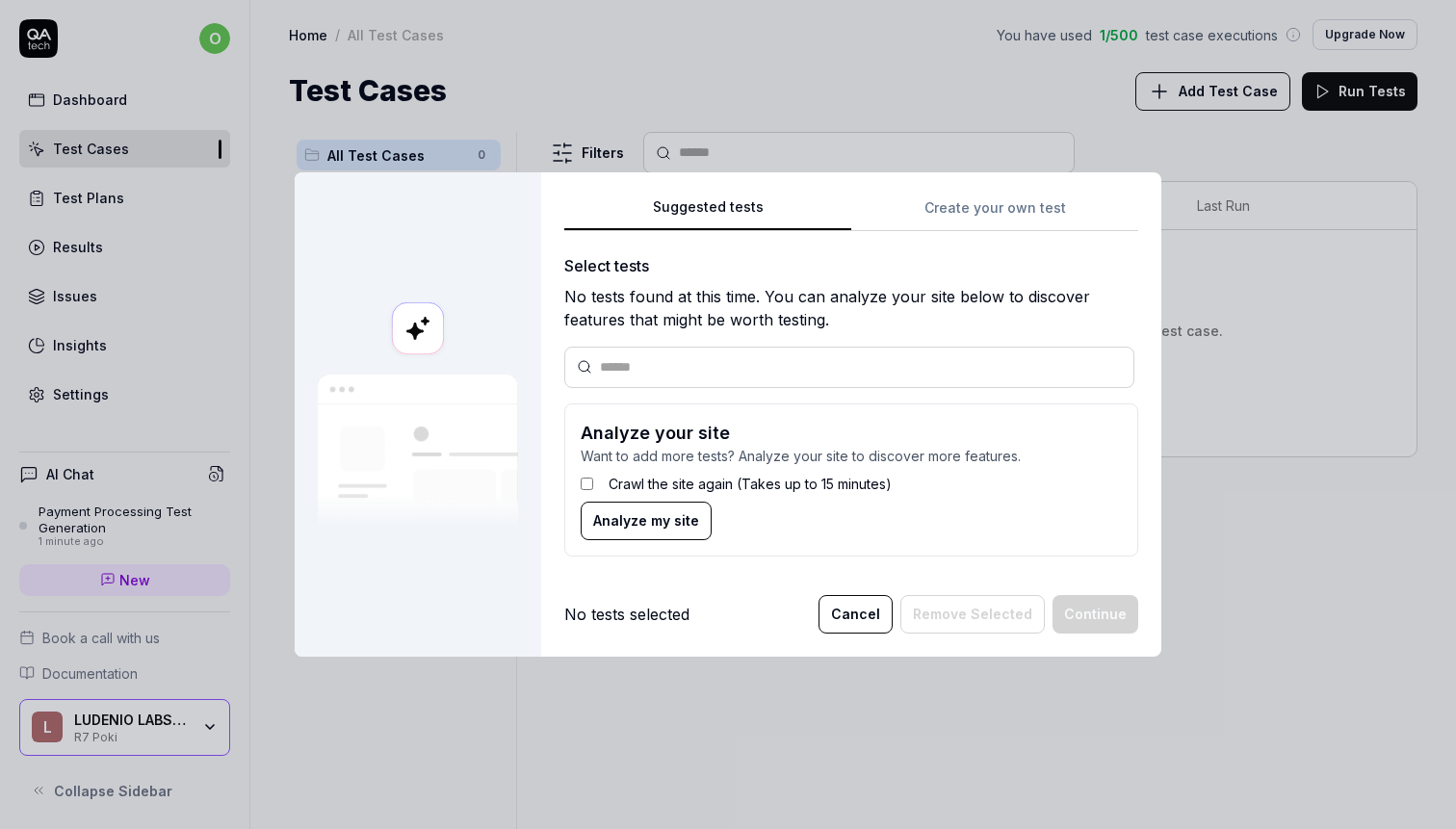
click at [695, 377] on div at bounding box center [849, 367] width 570 height 42
click at [689, 355] on div at bounding box center [849, 367] width 570 height 42
click at [639, 613] on div "No tests selected" at bounding box center [627, 615] width 126 height 23
click at [951, 222] on div "Suggested tests Create your own test Select tests No tests found at this time. …" at bounding box center [851, 384] width 574 height 377
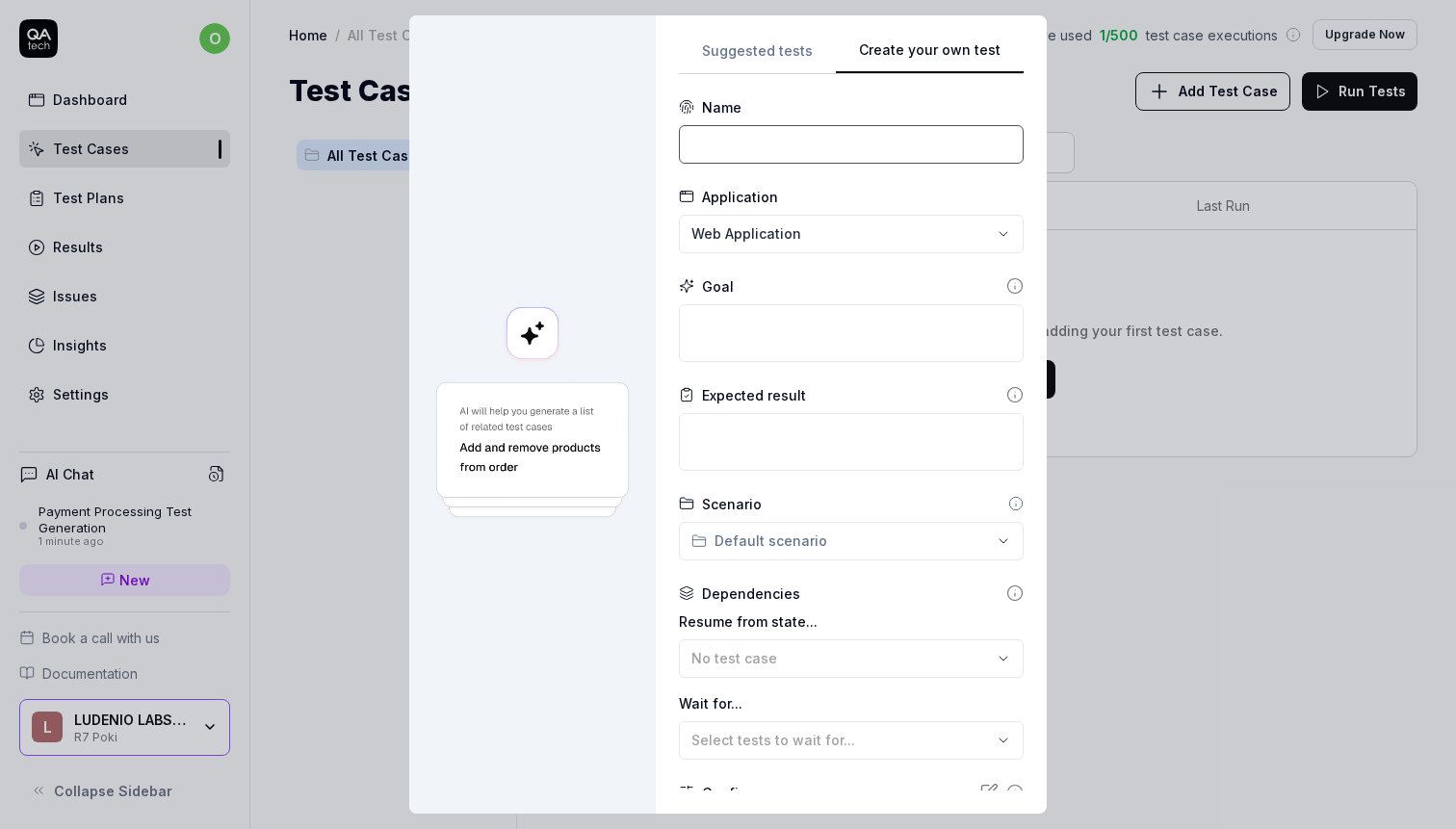
click at [816, 151] on input at bounding box center [851, 145] width 345 height 39
type input "WASD"
click at [764, 306] on textarea at bounding box center [851, 333] width 345 height 58
paste textarea "Play the web video game and see if WASD/Arrows movement is working at least in …"
type textarea "*"
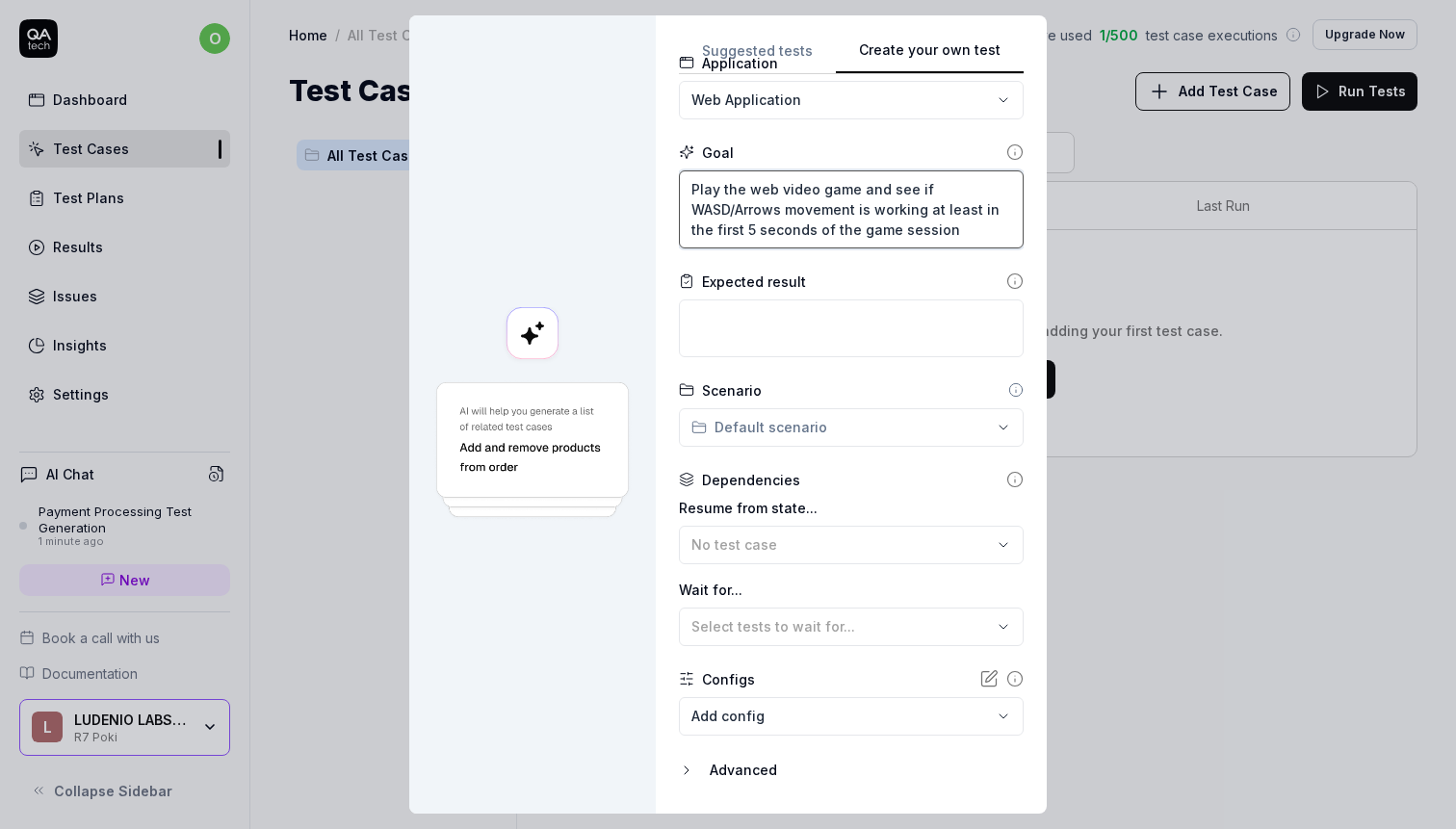
scroll to position [141, 0]
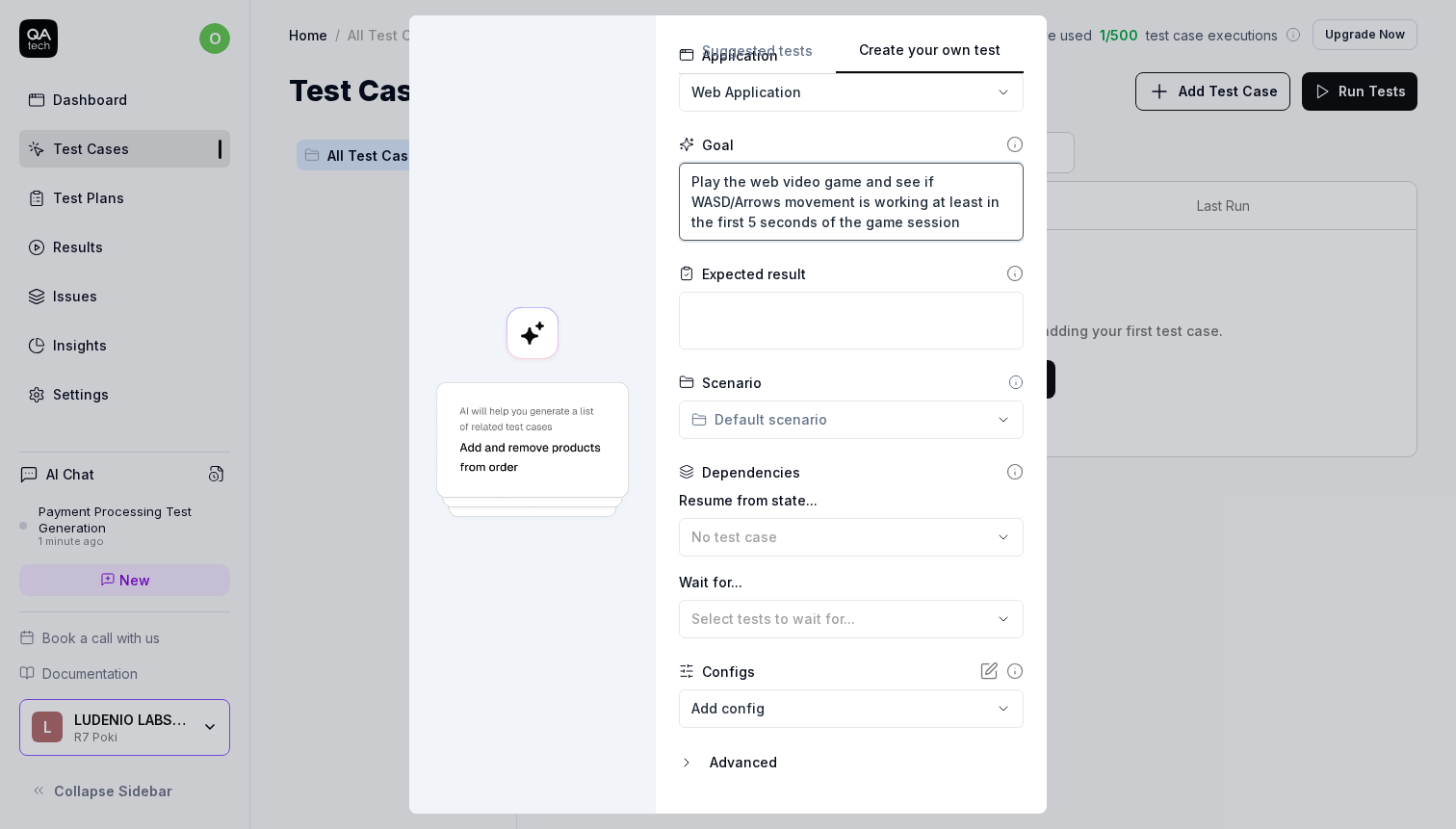
type textarea "Play the web video game and see if WASD/Arrows movement is working at least in …"
click at [785, 300] on textarea at bounding box center [851, 321] width 345 height 58
click at [741, 200] on textarea "Play the web video game and see if WASD/Arrows movement is working at least in …" at bounding box center [851, 201] width 345 height 78
click at [962, 219] on textarea "Play the web video game and see if WASD/Arrows movement is working at least in …" at bounding box center [851, 201] width 345 height 78
click at [878, 311] on textarea at bounding box center [851, 321] width 345 height 58
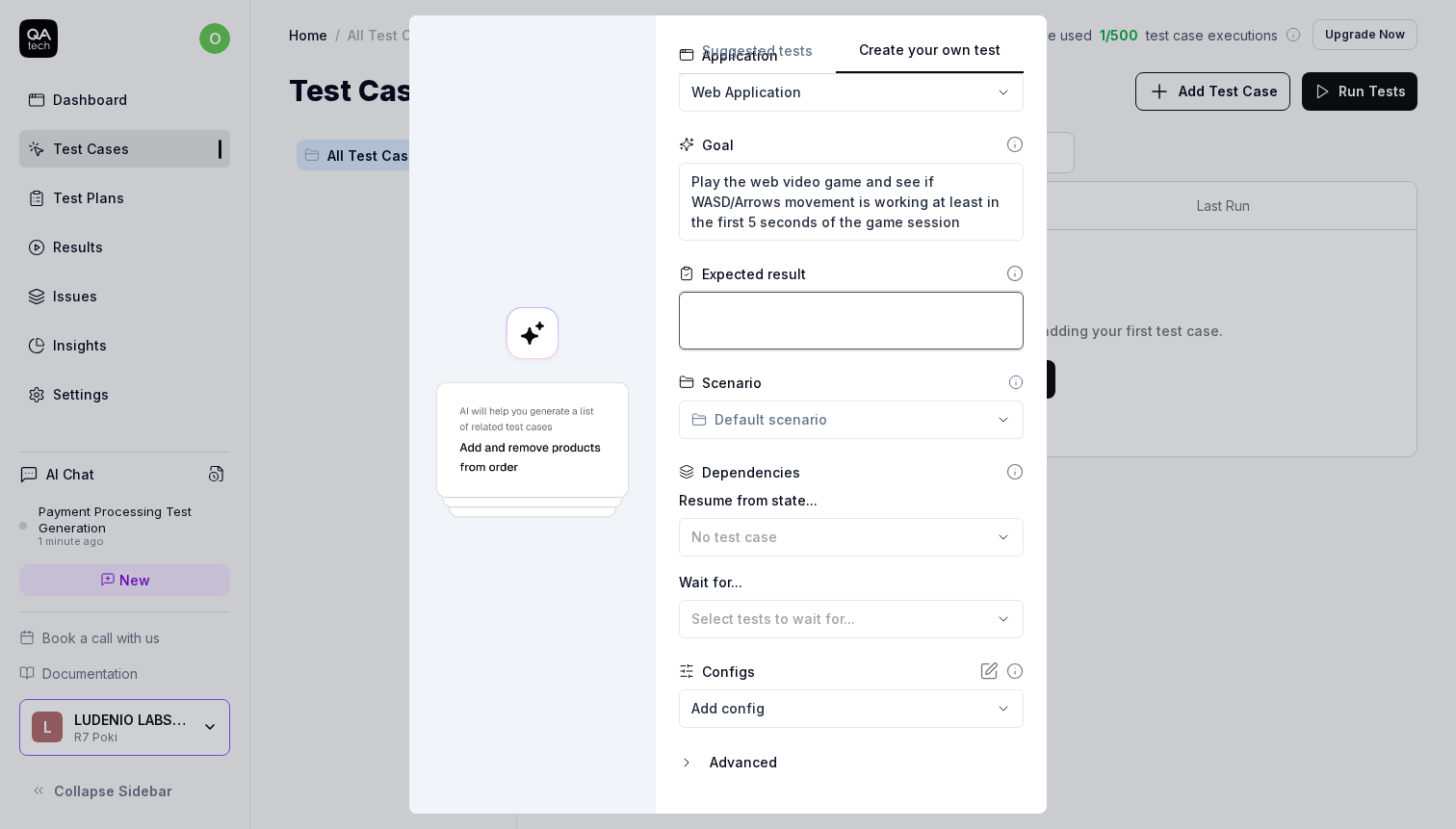
paste textarea "WASD/Arrows movement is working at least in the first 5 seconds of the game ses…"
type textarea "*"
type textarea "WASD/Arrows movement is working at least in the first 5 seconds of the game ses…"
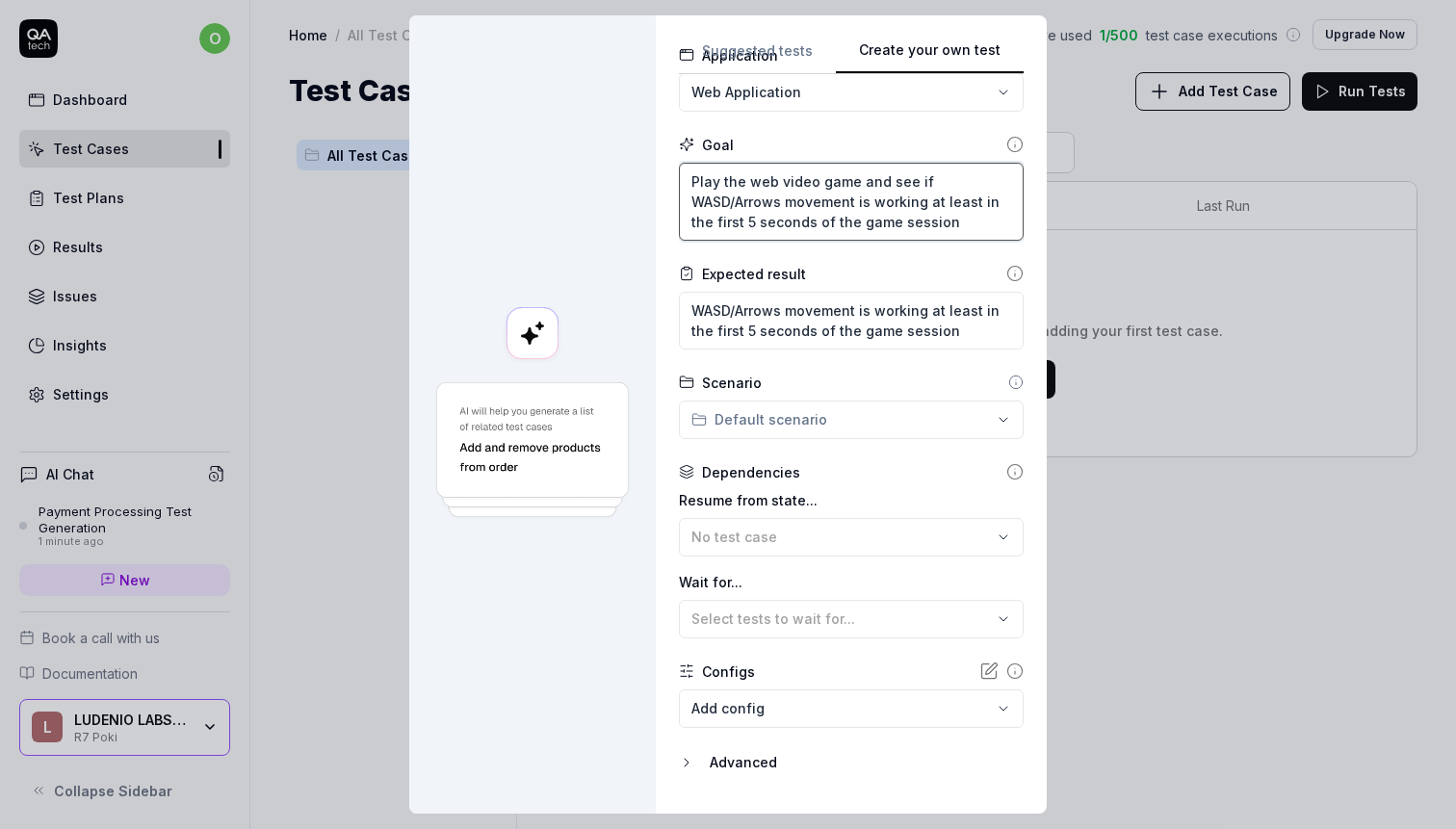
click at [856, 206] on textarea "Play the web video game and see if WASD/Arrows movement is working at least in …" at bounding box center [851, 201] width 345 height 78
click at [780, 183] on textarea "Play the web video game and see if WASD/Arrows movement is working at least in …" at bounding box center [851, 201] width 345 height 78
type textarea "*"
type textarea "C"
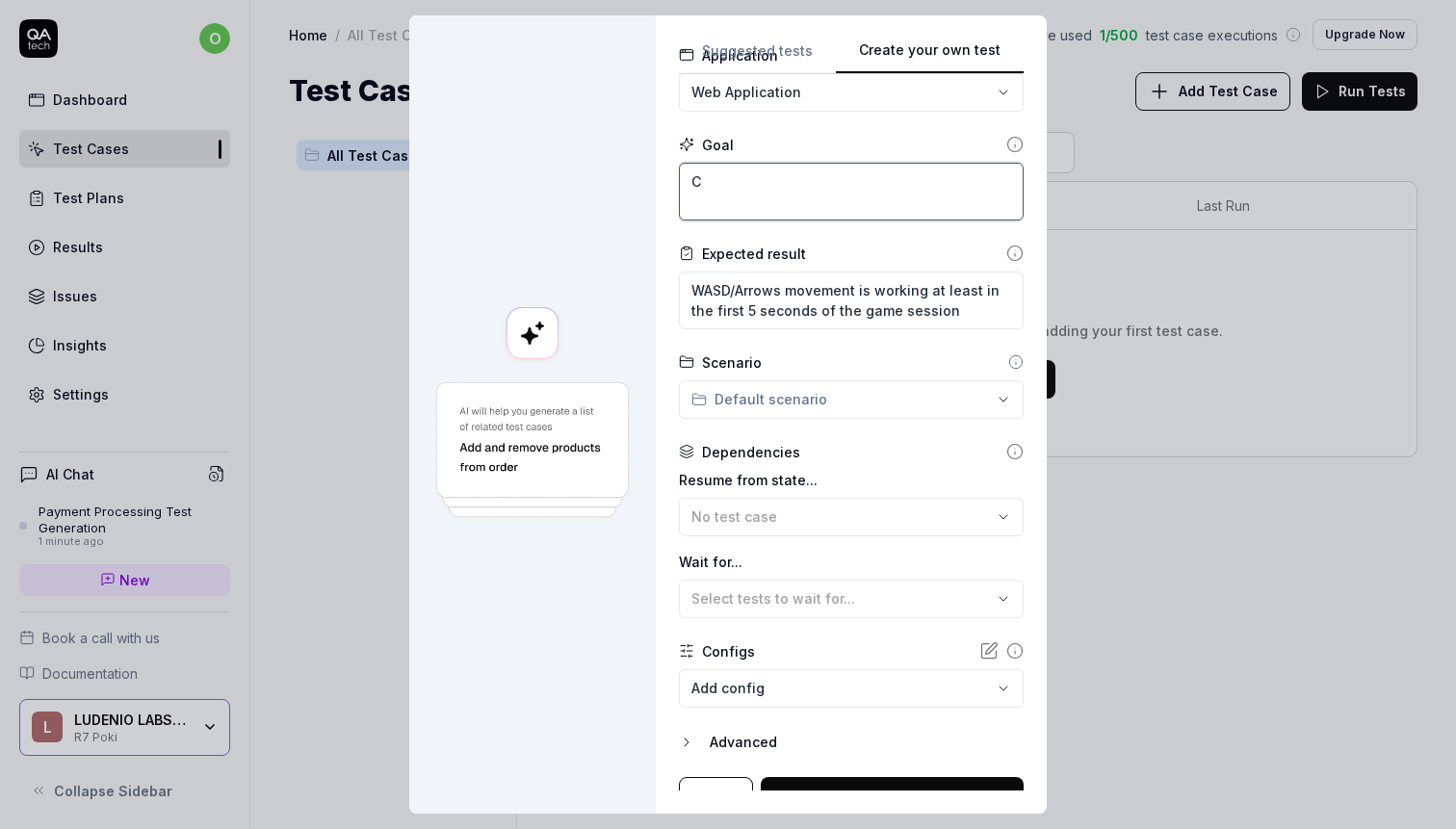
type textarea "*"
type textarea "Ch"
type textarea "*"
type textarea "C"
type textarea "*"
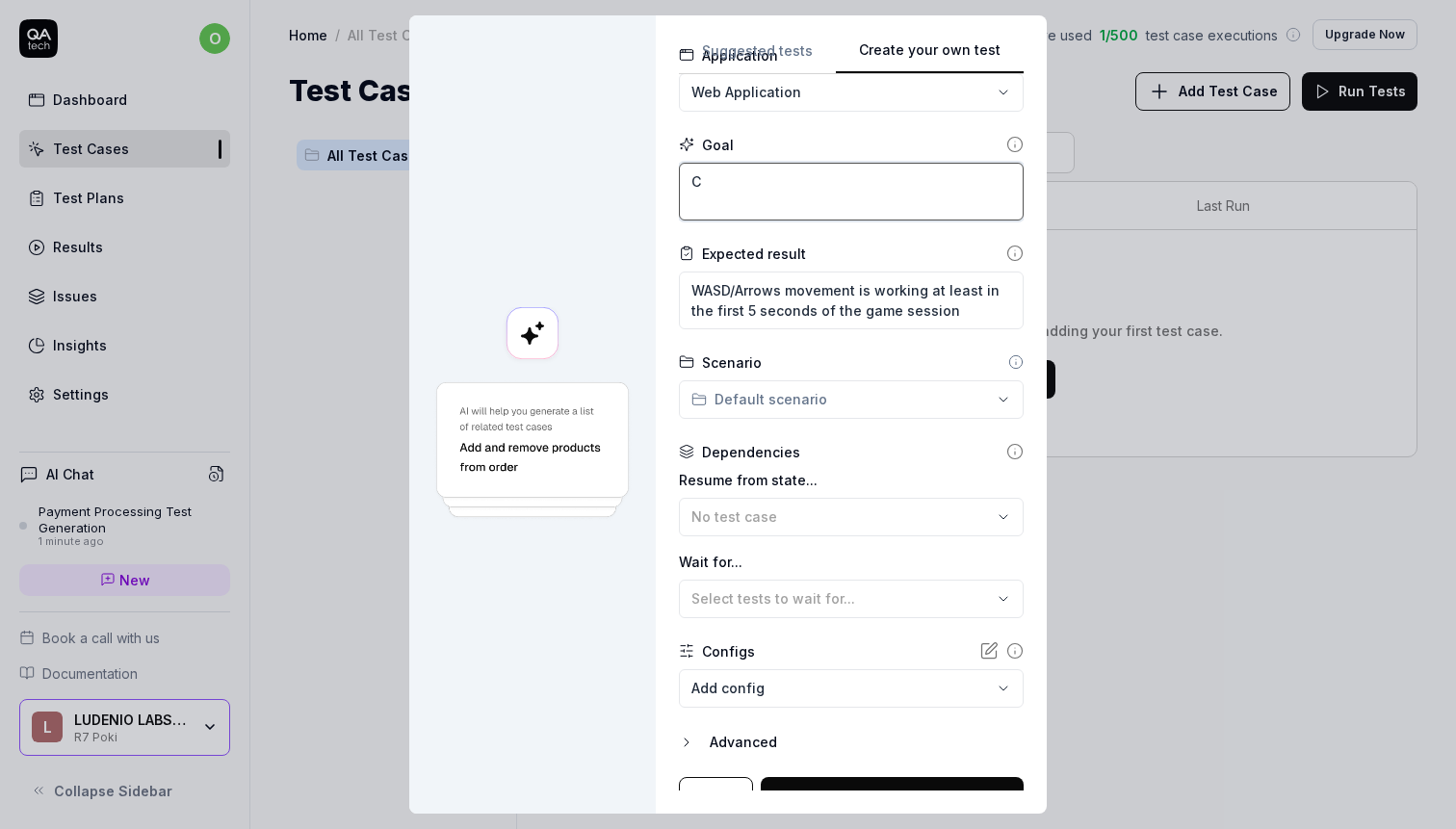
type textarea "Play the web video game and see if WASD/Arrows movement is working at least in …"
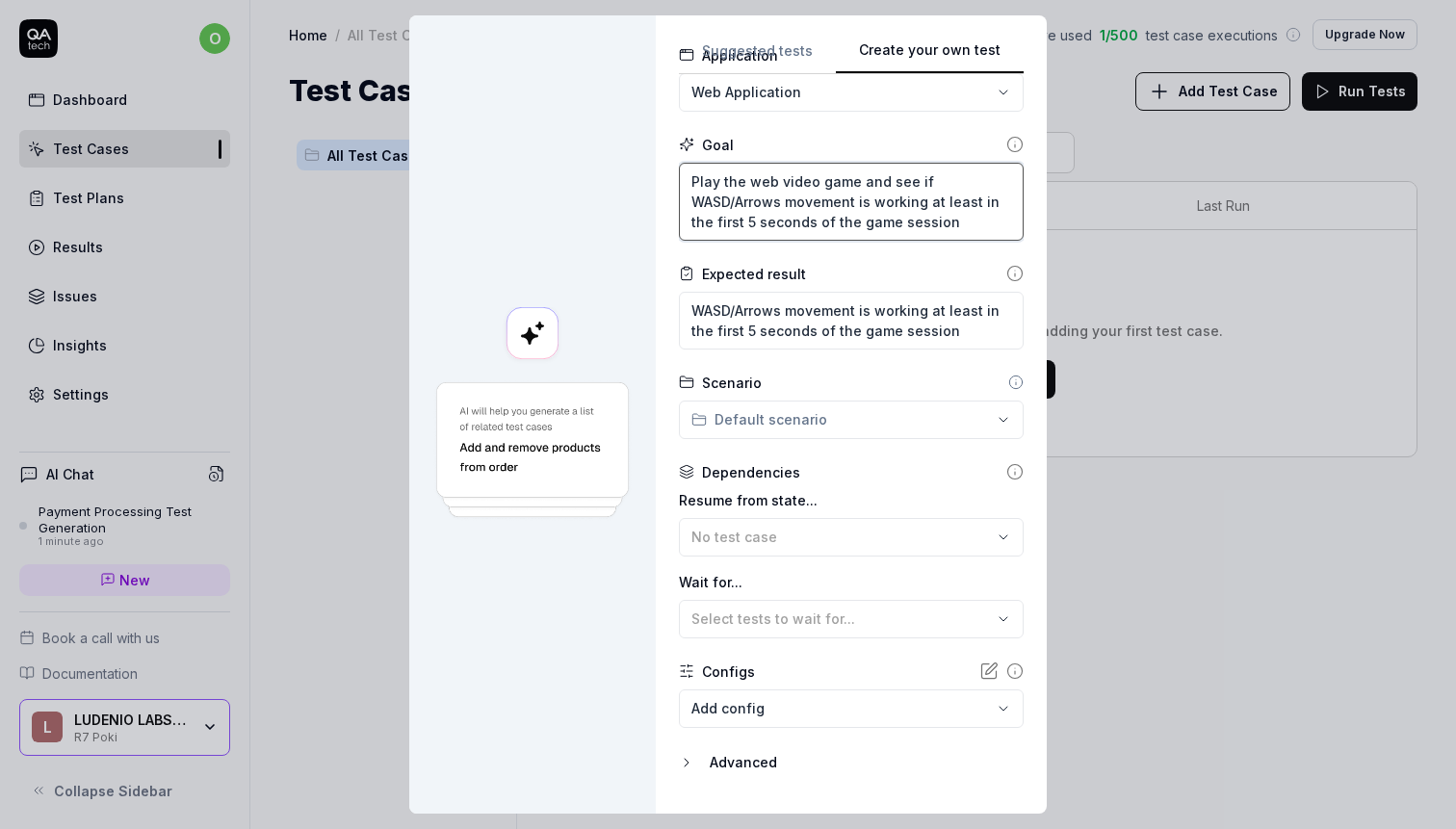
click at [874, 192] on textarea "Play the web video game and see if WASD/Arrows movement is working at least in …" at bounding box center [851, 201] width 345 height 78
click at [889, 176] on textarea "Play the web video game and see if WASD/Arrows movement is working at least in …" at bounding box center [851, 201] width 345 height 78
click at [914, 177] on textarea "Play the web video game and see if WASD/Arrows movement is working at least in …" at bounding box center [851, 201] width 345 height 78
click at [931, 201] on textarea "Play the web video game and see if WASD/Arrows movement is working at least in …" at bounding box center [851, 201] width 345 height 78
type textarea "*"
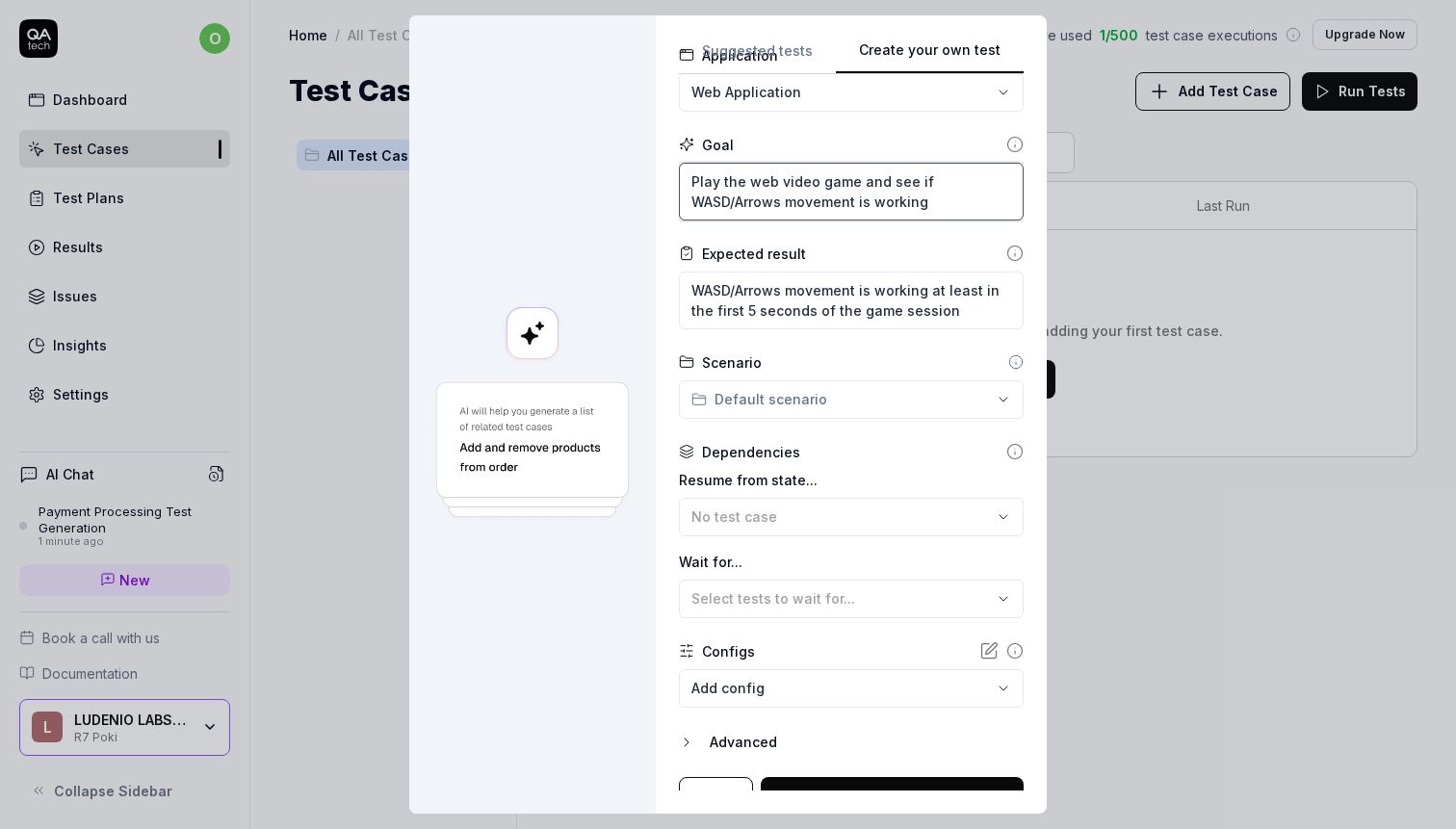
scroll to position [165, 0]
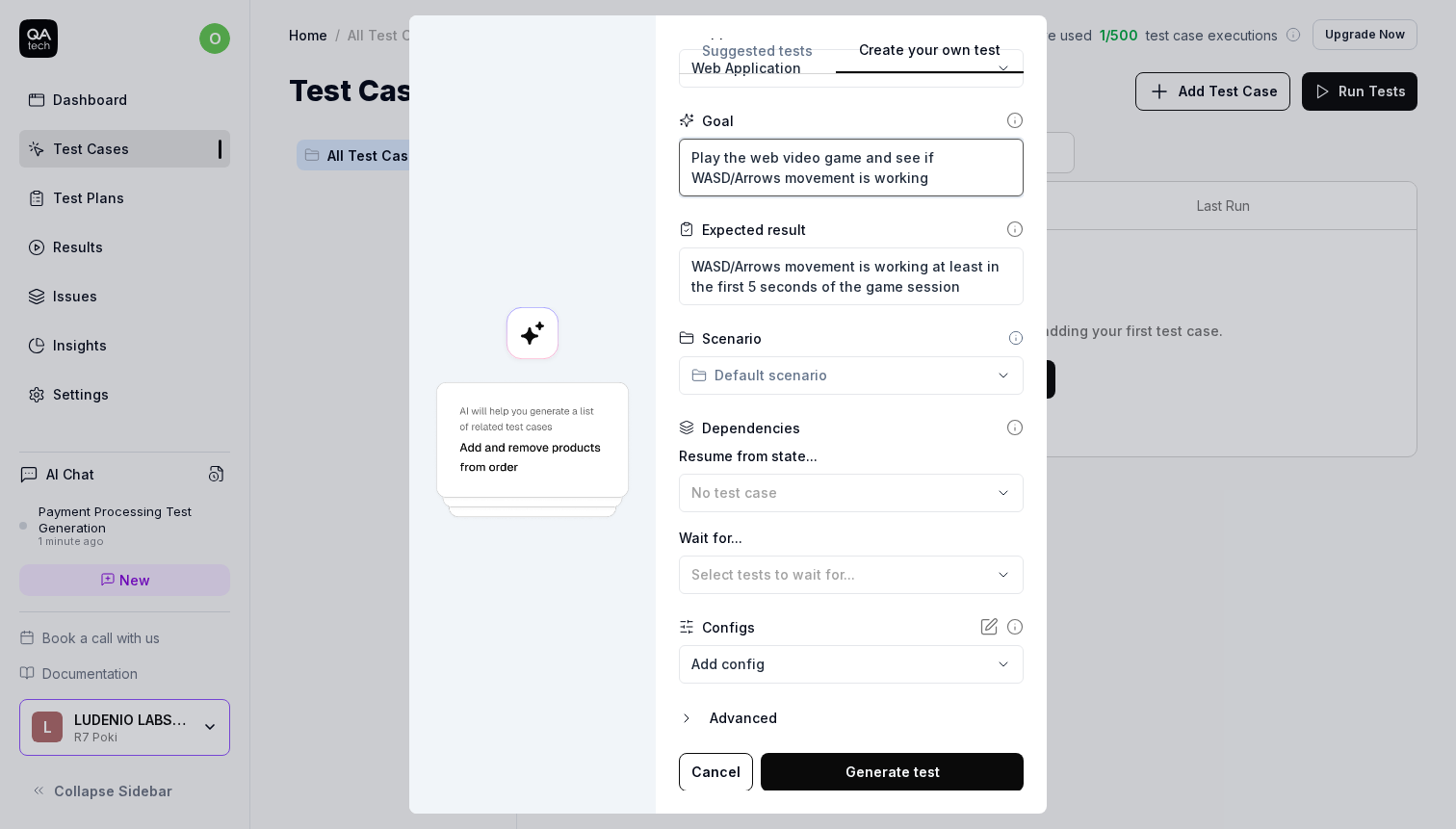
type textarea "Play the web video game and see if WASD/Arrows movement is working"
click at [821, 376] on div "**********" at bounding box center [728, 414] width 1456 height 829
click at [841, 339] on div "**********" at bounding box center [728, 414] width 1456 height 829
click at [828, 570] on span "Select tests to wait for..." at bounding box center [772, 574] width 163 height 16
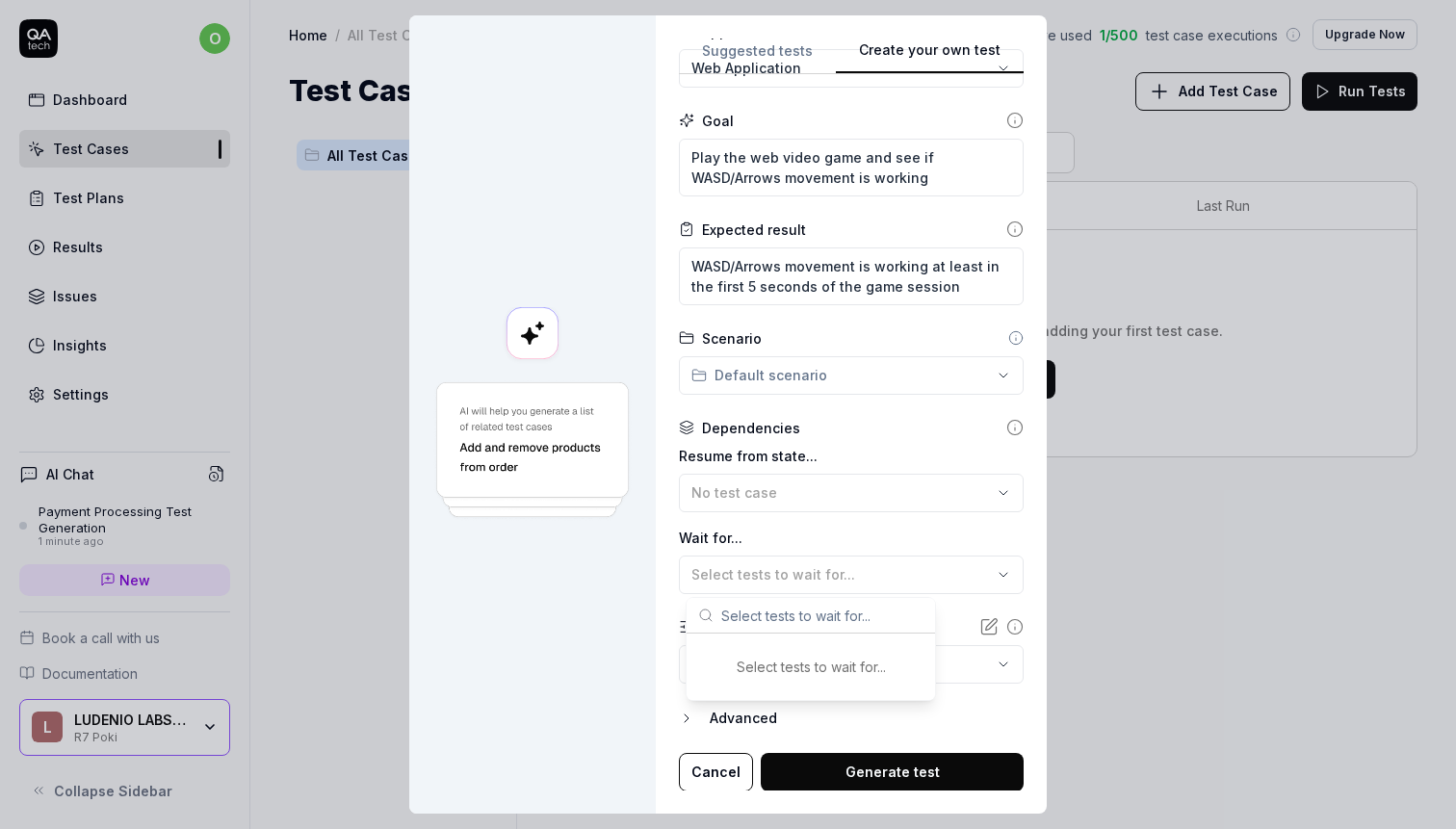
click at [835, 549] on div "Wait for... Select tests to wait for..." at bounding box center [851, 560] width 345 height 67
click at [815, 757] on button "Generate test" at bounding box center [892, 772] width 263 height 39
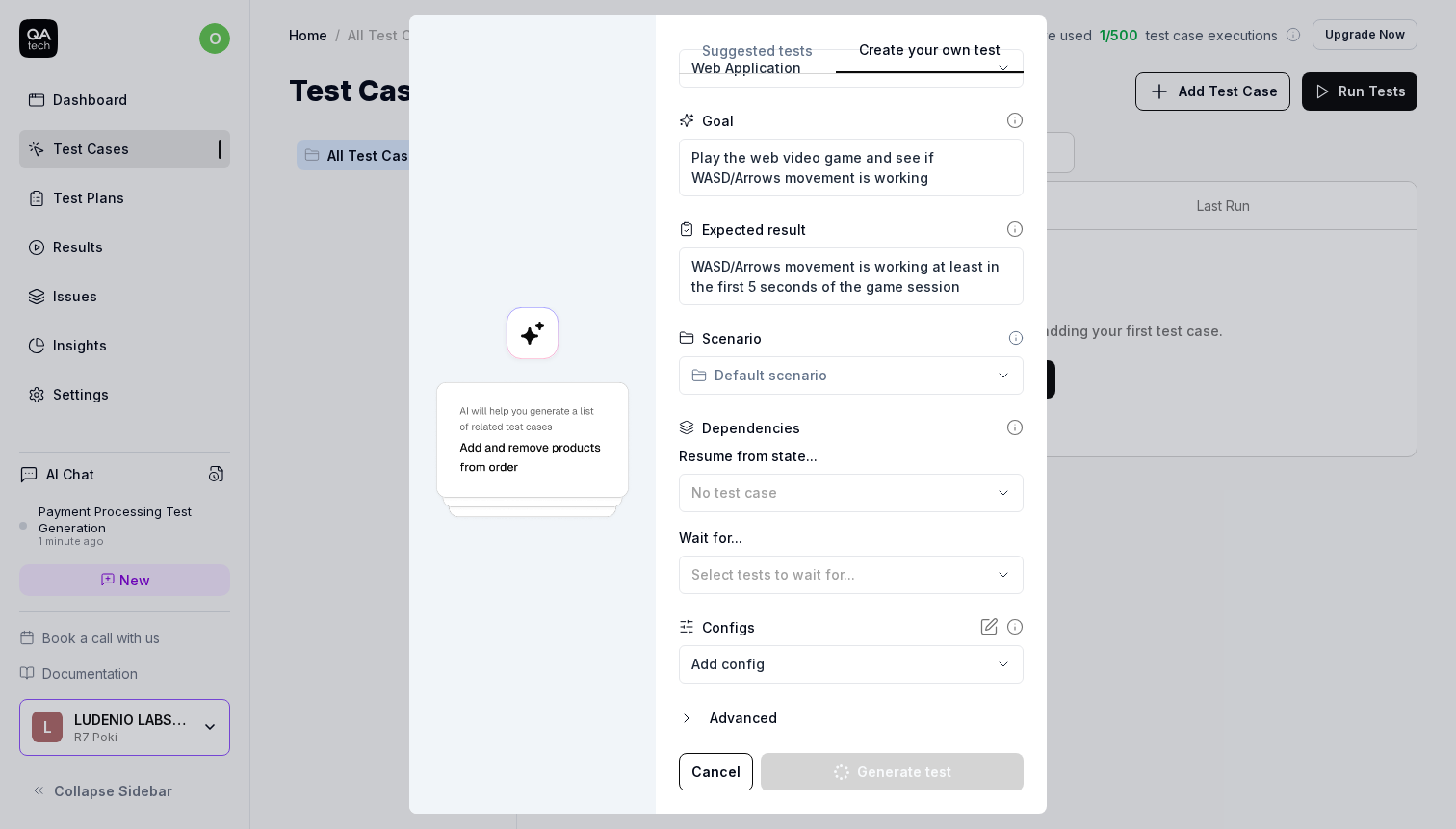
type textarea "*"
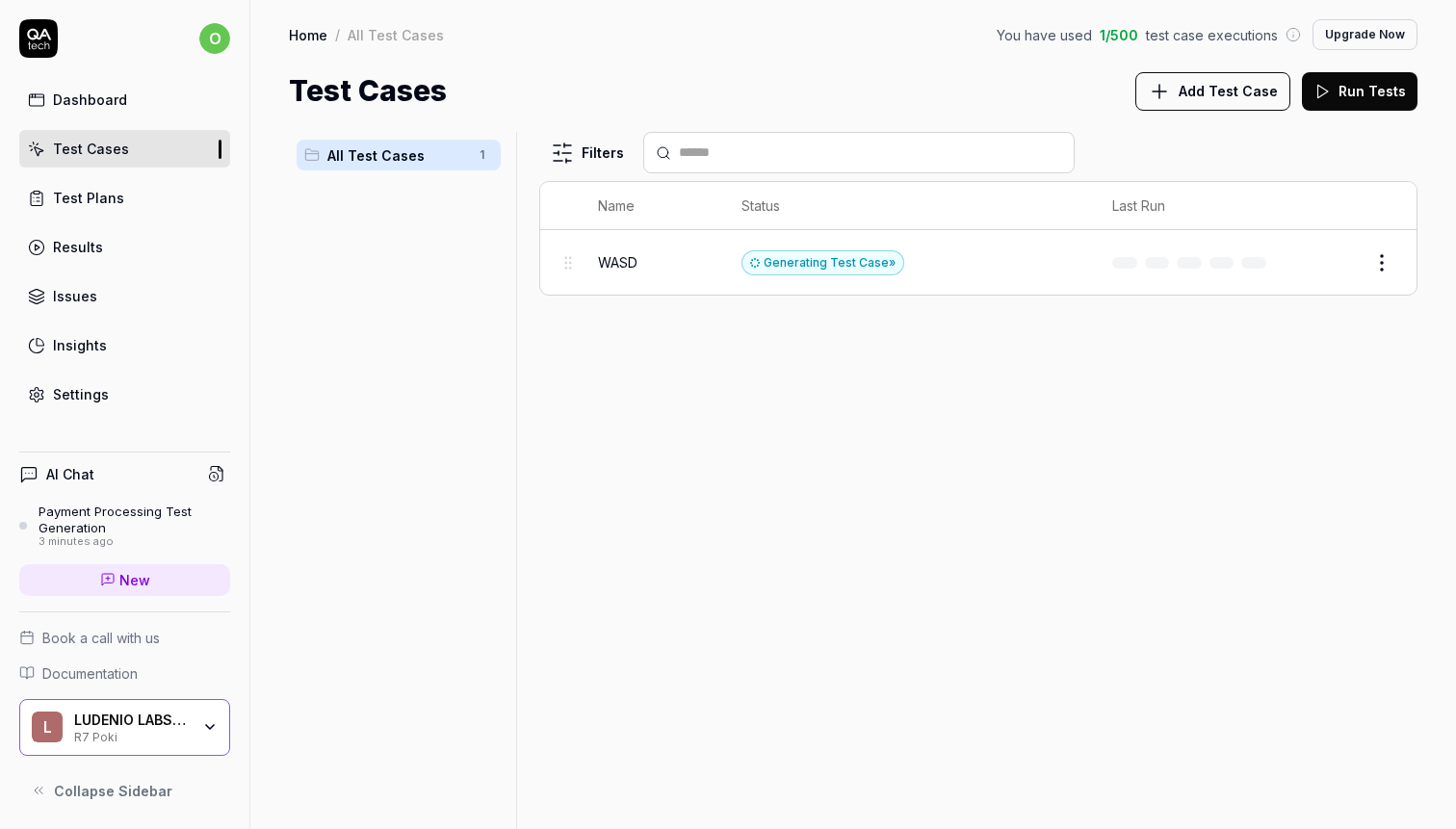
click at [633, 271] on div "WASD" at bounding box center [650, 262] width 105 height 42
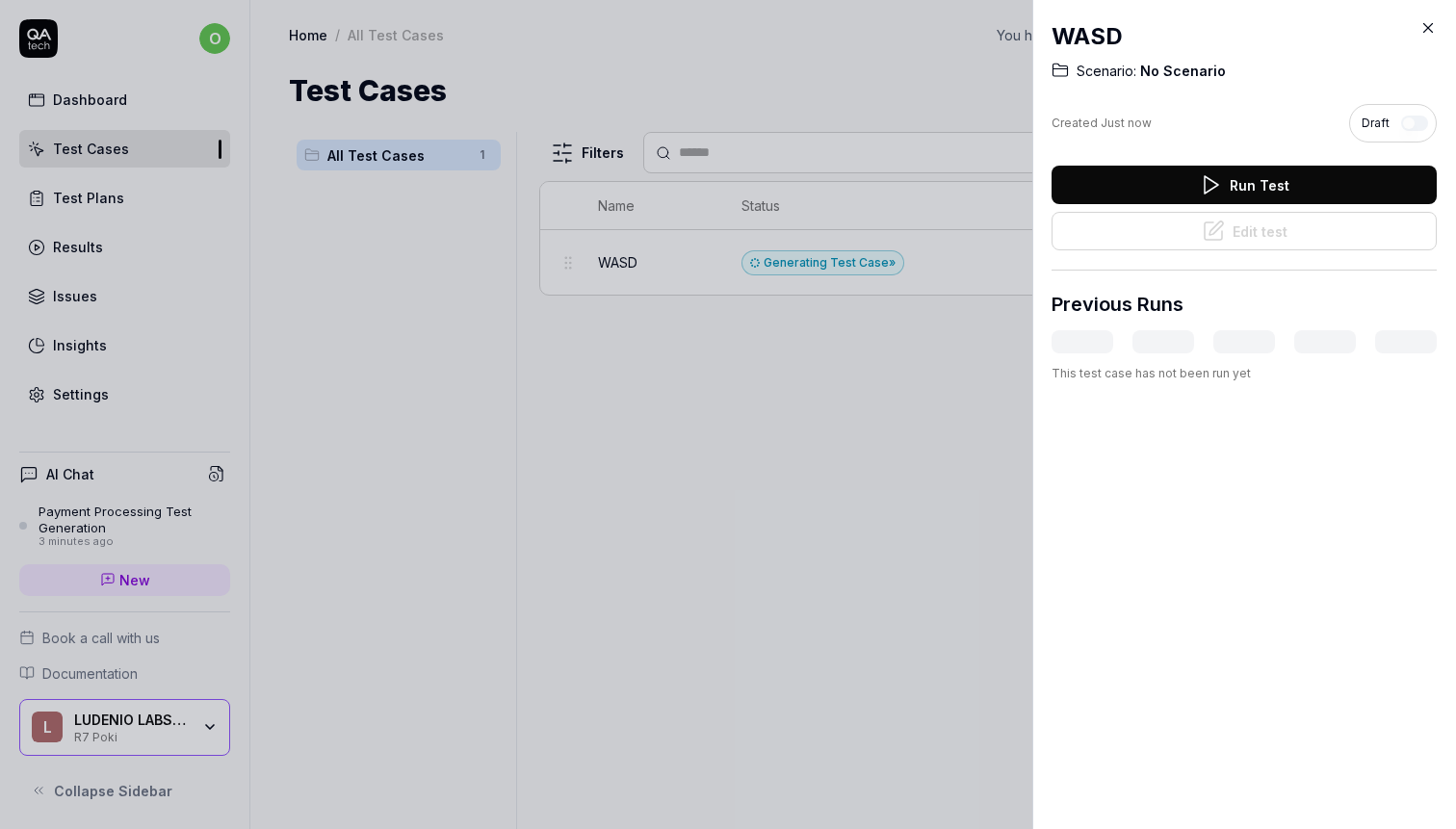
click at [795, 472] on div at bounding box center [728, 414] width 1456 height 829
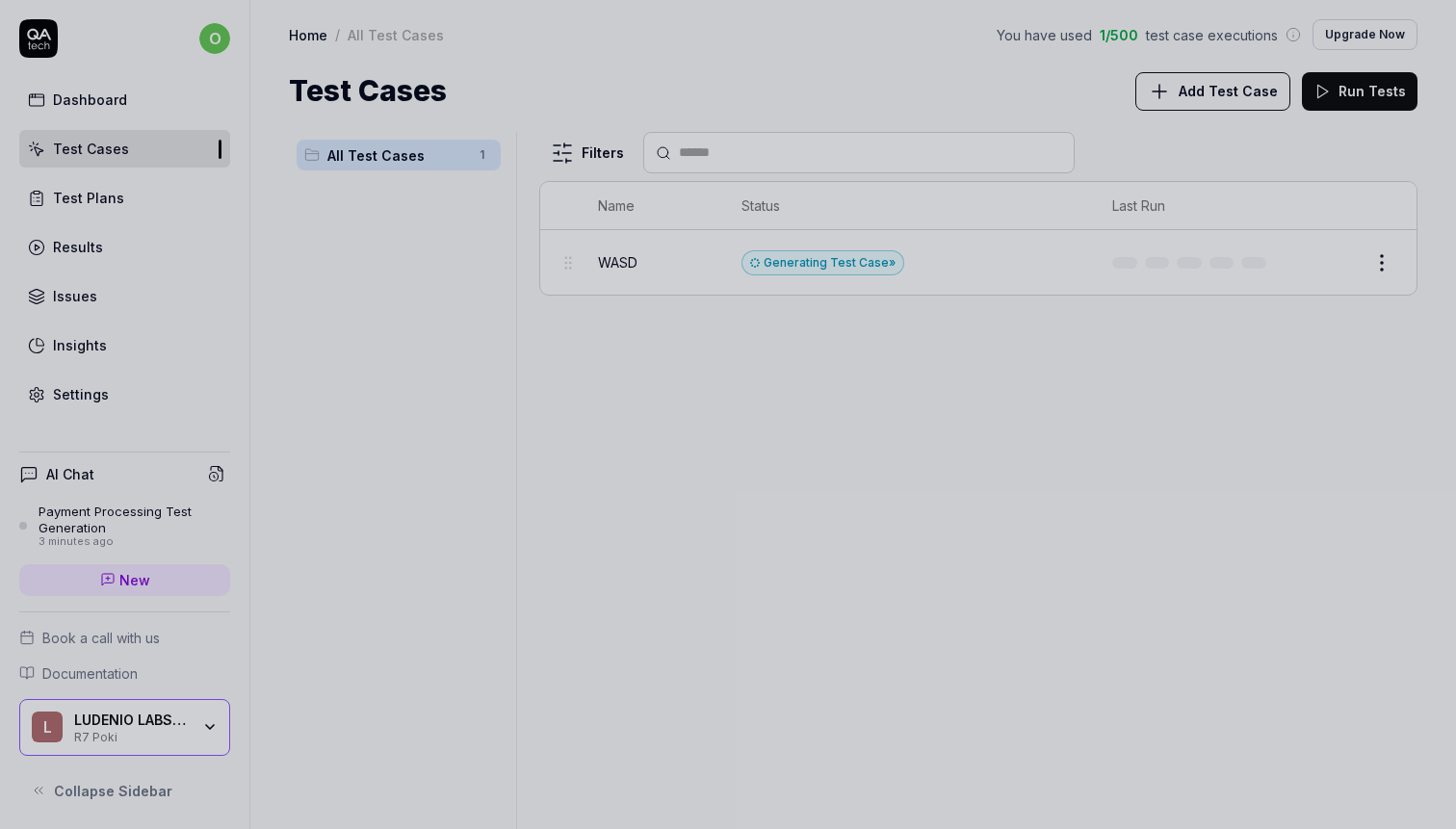
click at [670, 330] on div "Filters Name Status Last Run WASD Generating Test Case » Edit" at bounding box center [978, 480] width 878 height 697
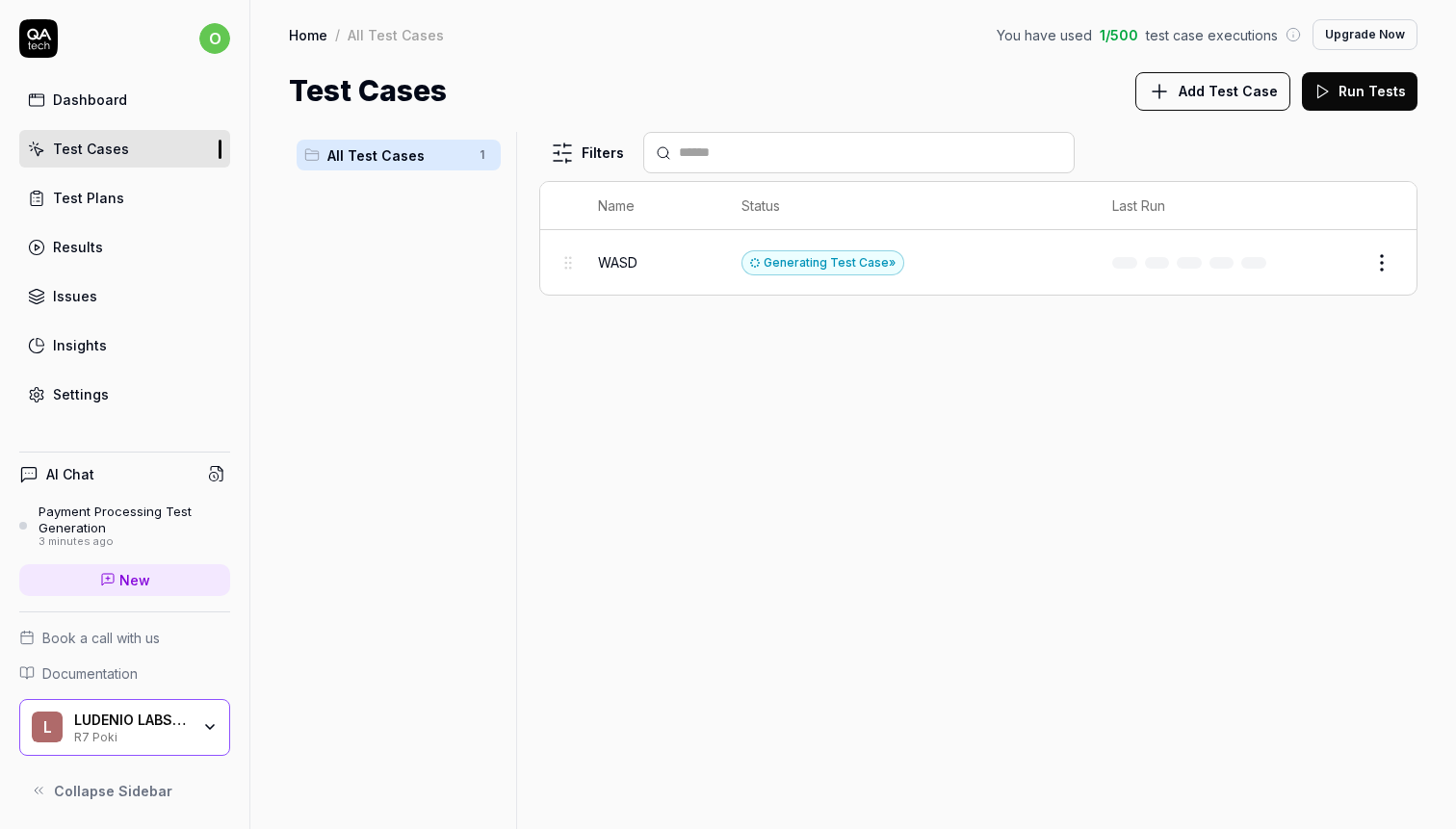
click at [110, 201] on div "Test Plans" at bounding box center [89, 197] width 71 height 20
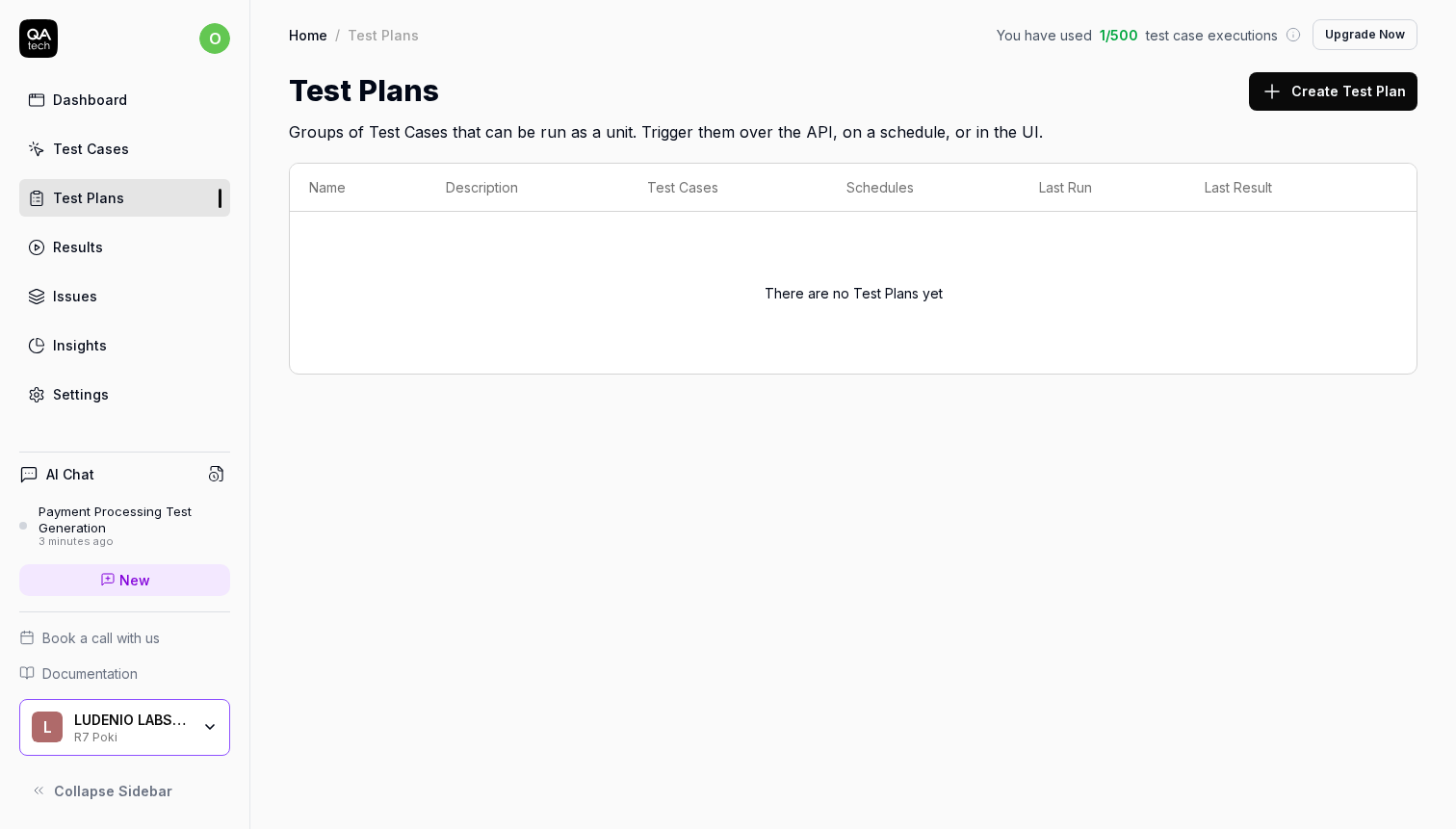
click at [107, 150] on div "Test Cases" at bounding box center [91, 148] width 76 height 20
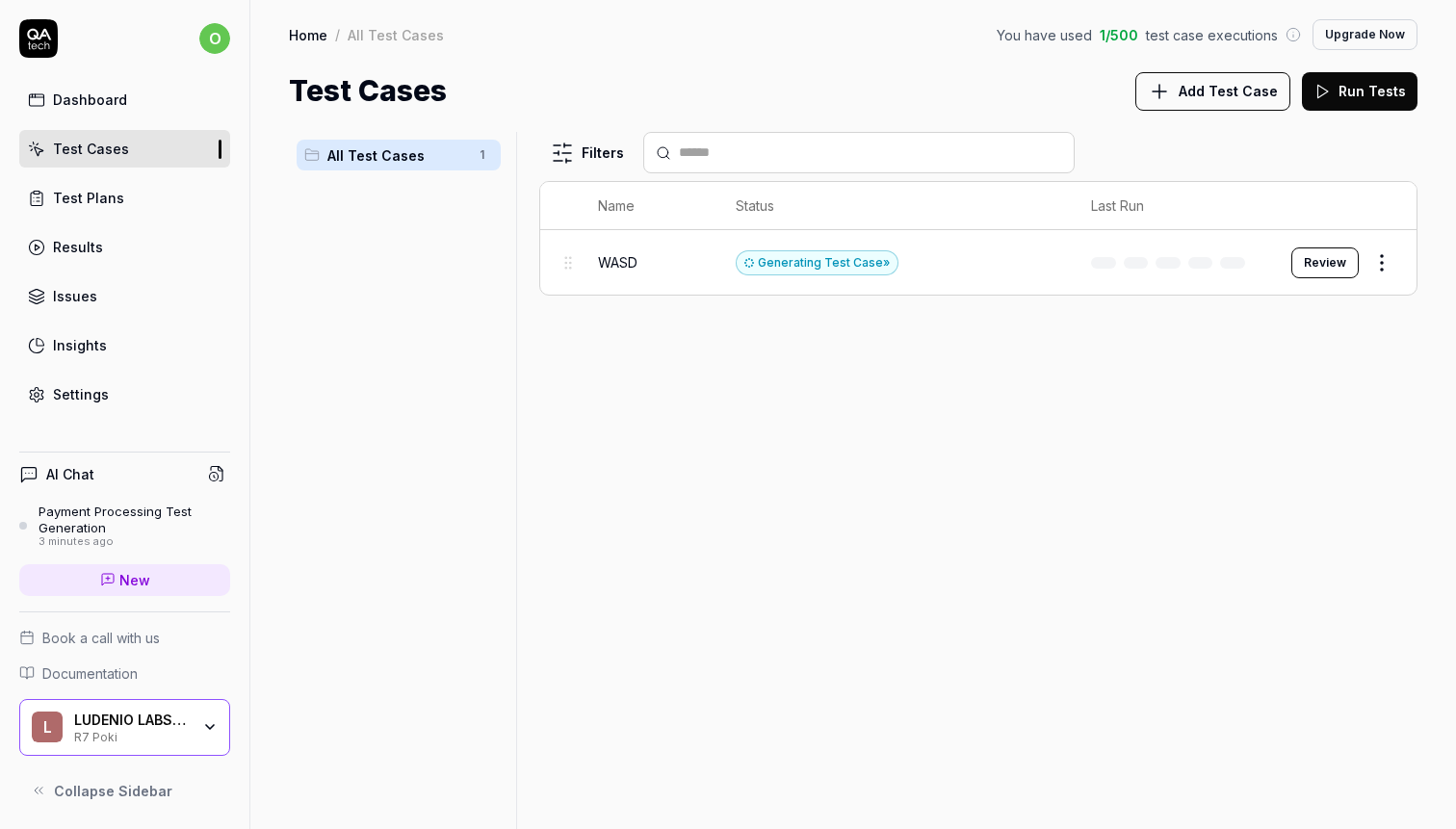
click at [123, 112] on link "Dashboard" at bounding box center [125, 100] width 211 height 38
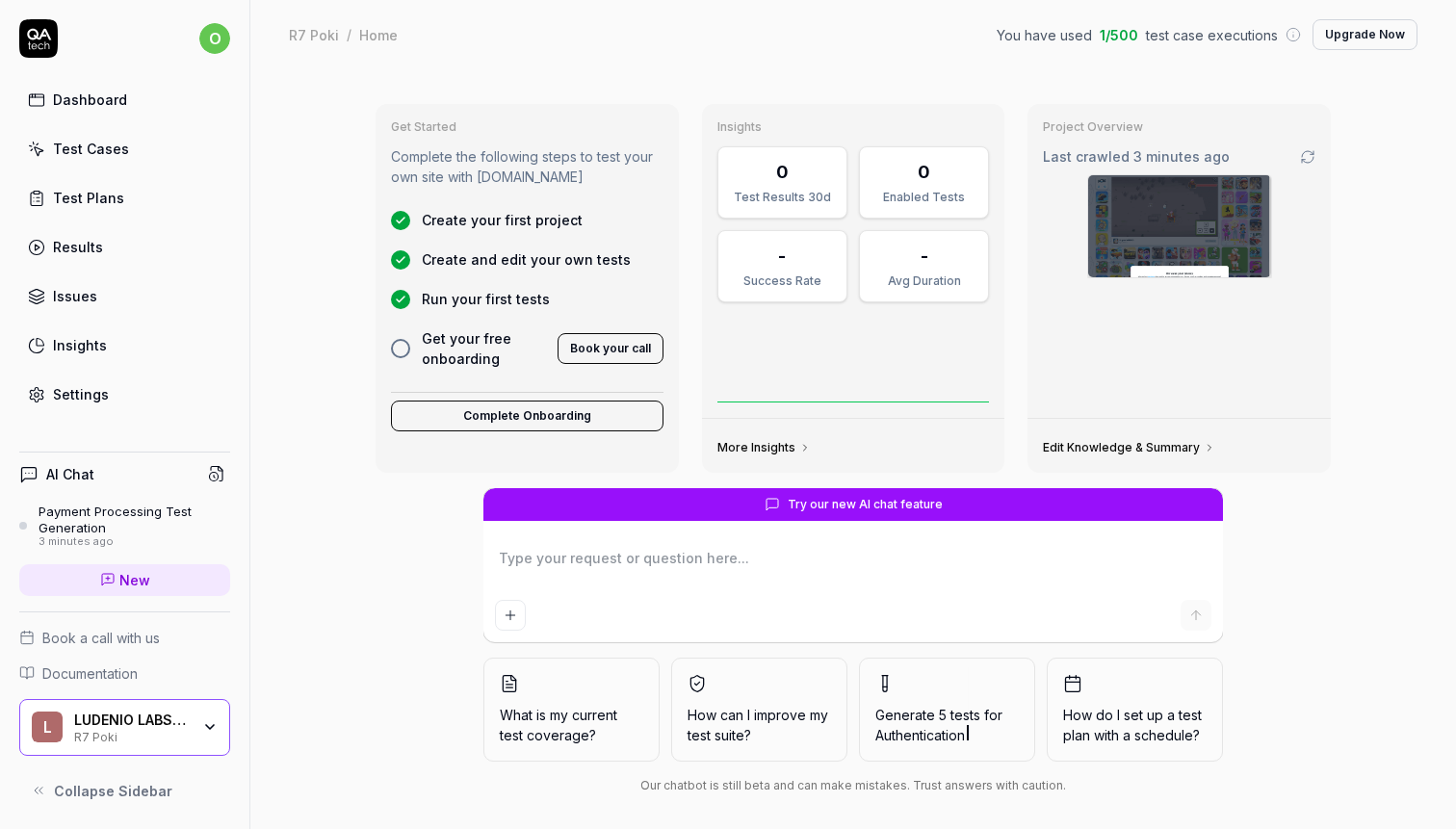
click at [1164, 213] on img at bounding box center [1179, 226] width 183 height 102
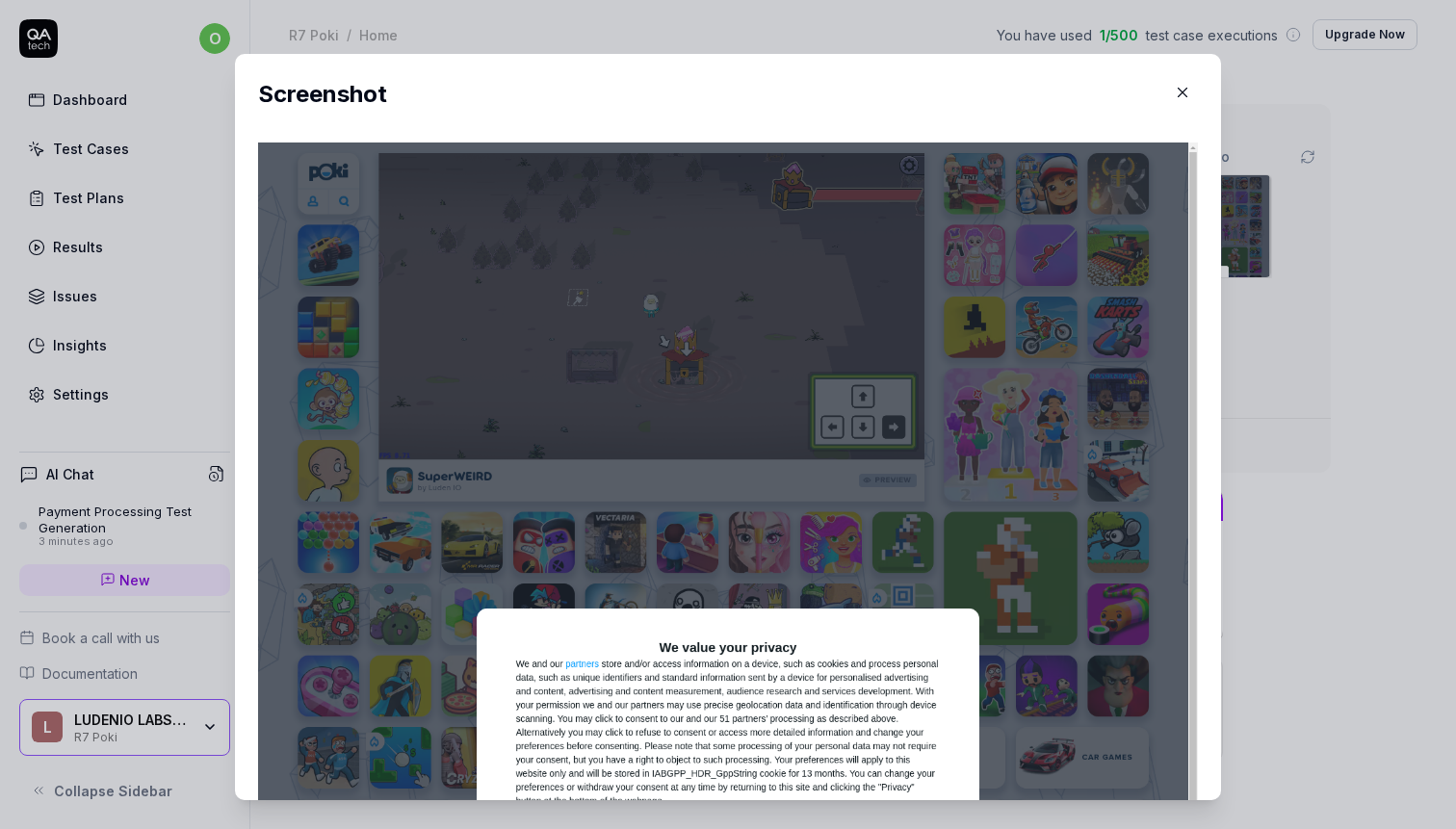
click at [821, 346] on img at bounding box center [728, 768] width 940 height 1252
click at [1066, 290] on img at bounding box center [728, 768] width 940 height 1252
click at [1189, 95] on icon "button" at bounding box center [1183, 93] width 17 height 17
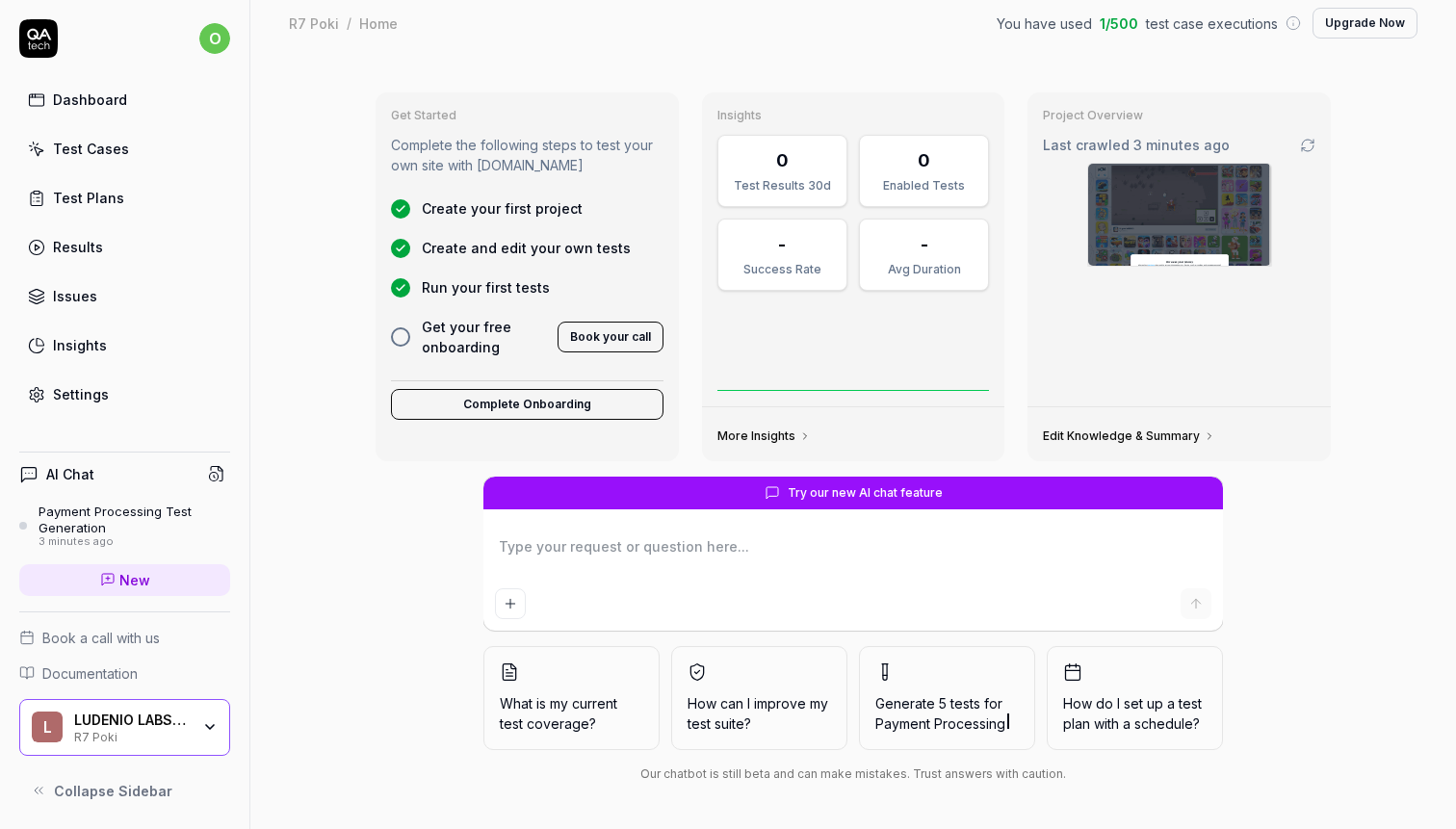
scroll to position [11, 0]
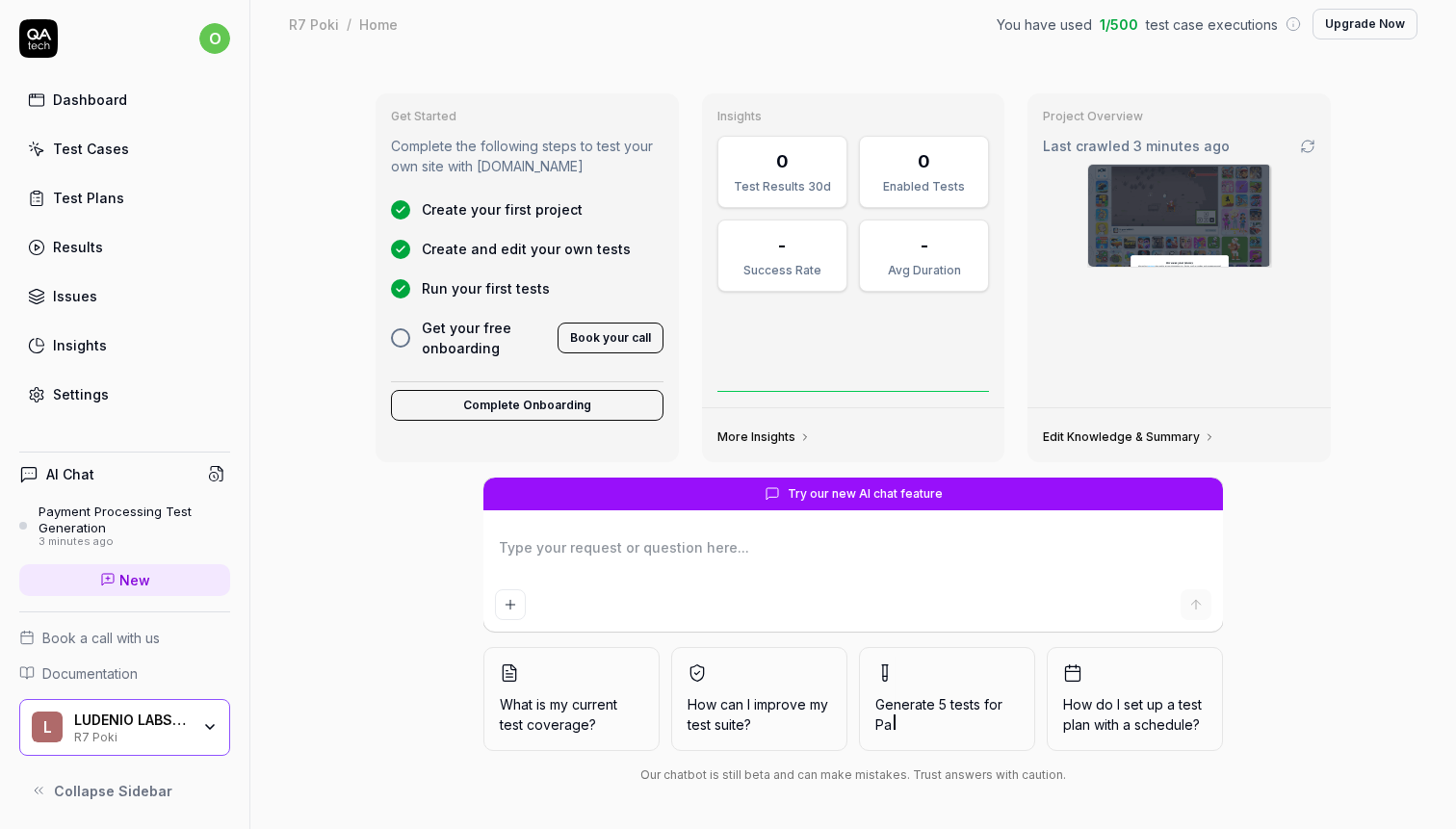
click at [1104, 429] on link "Edit Knowledge & Summary" at bounding box center [1128, 437] width 172 height 15
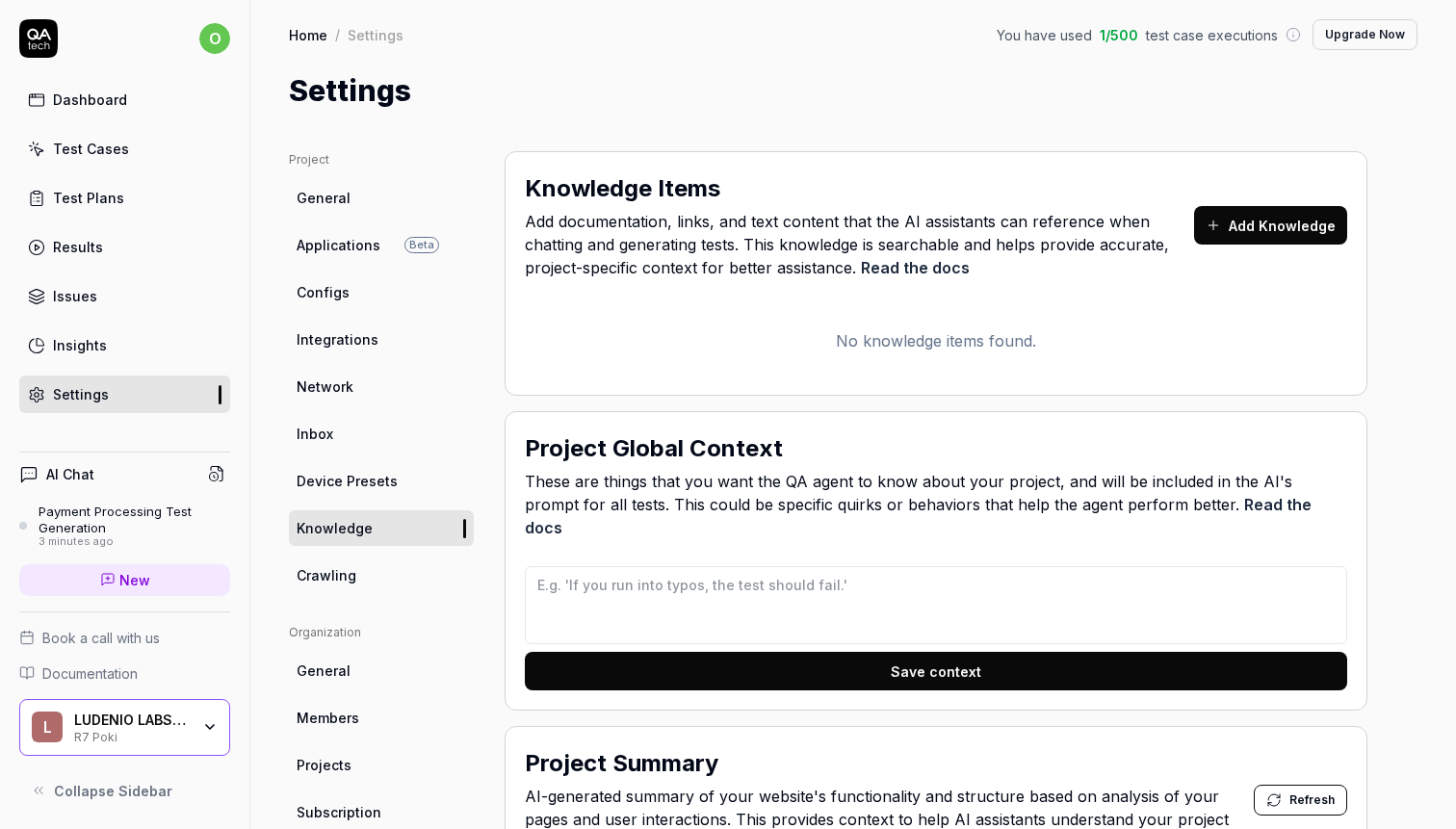
click at [120, 297] on link "Issues" at bounding box center [125, 296] width 211 height 38
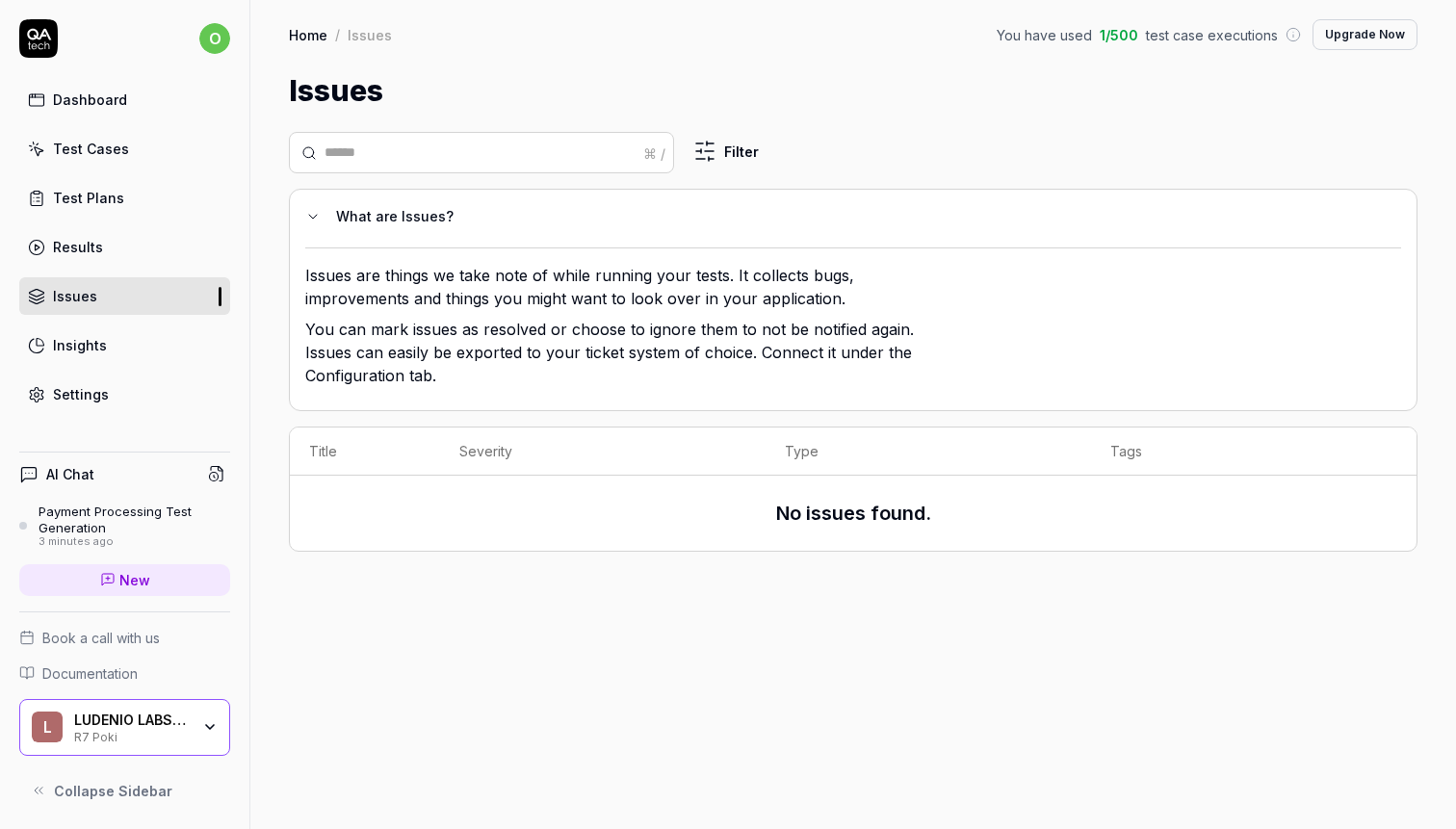
click at [73, 254] on div "Results" at bounding box center [78, 246] width 50 height 20
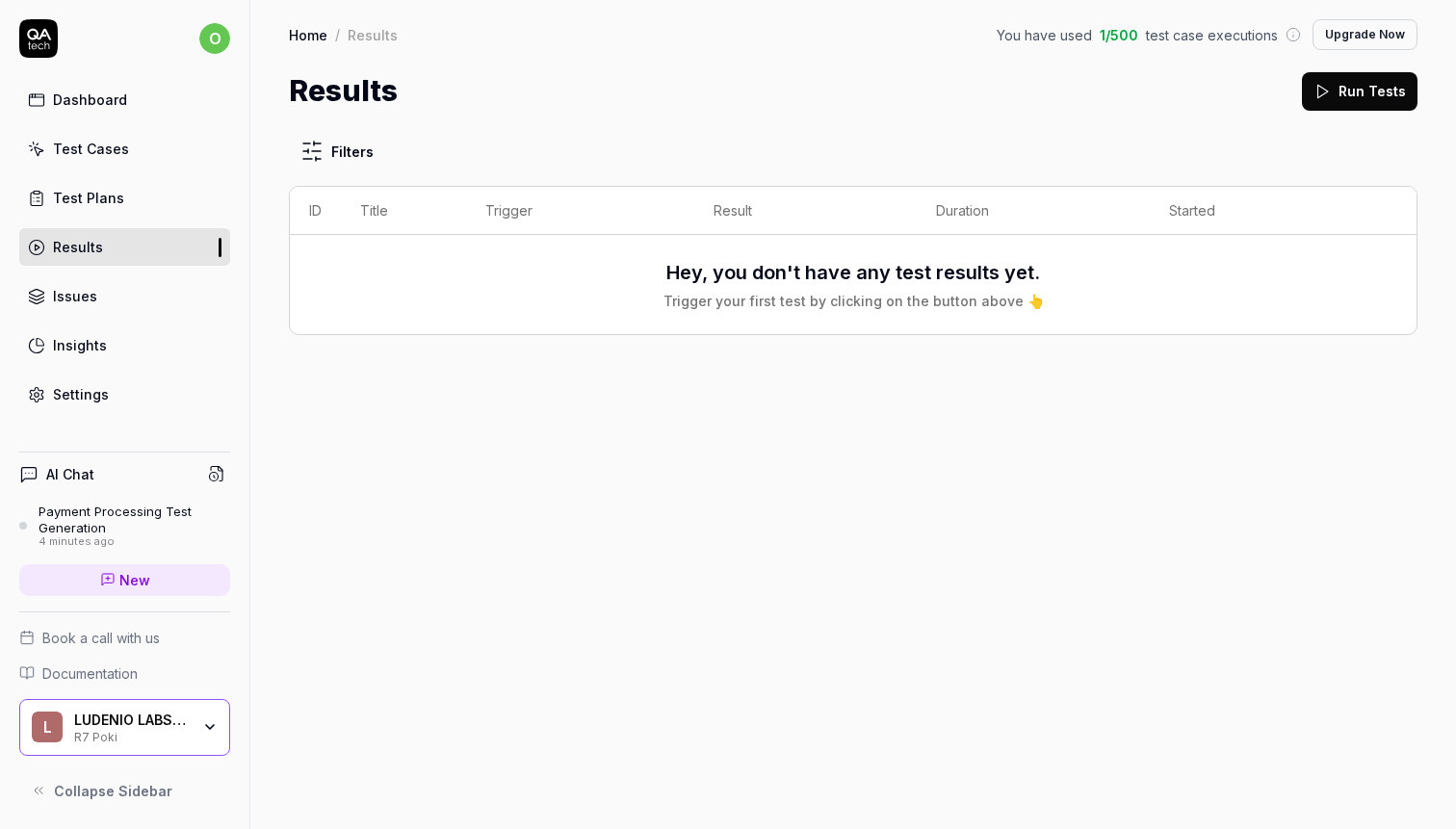
click at [75, 114] on link "Dashboard" at bounding box center [125, 100] width 211 height 38
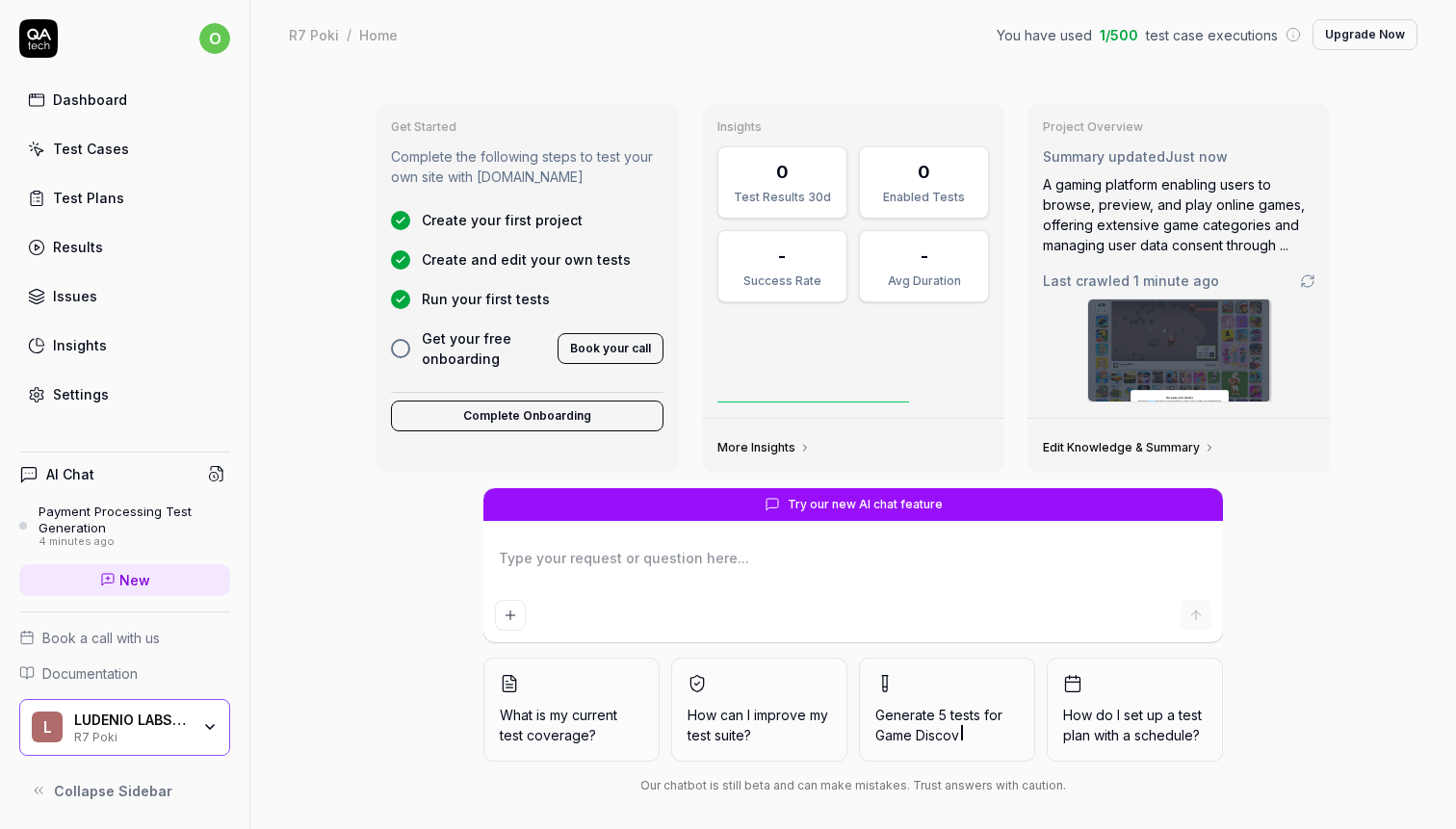
click at [79, 144] on div "Test Cases" at bounding box center [91, 148] width 76 height 20
type textarea "*"
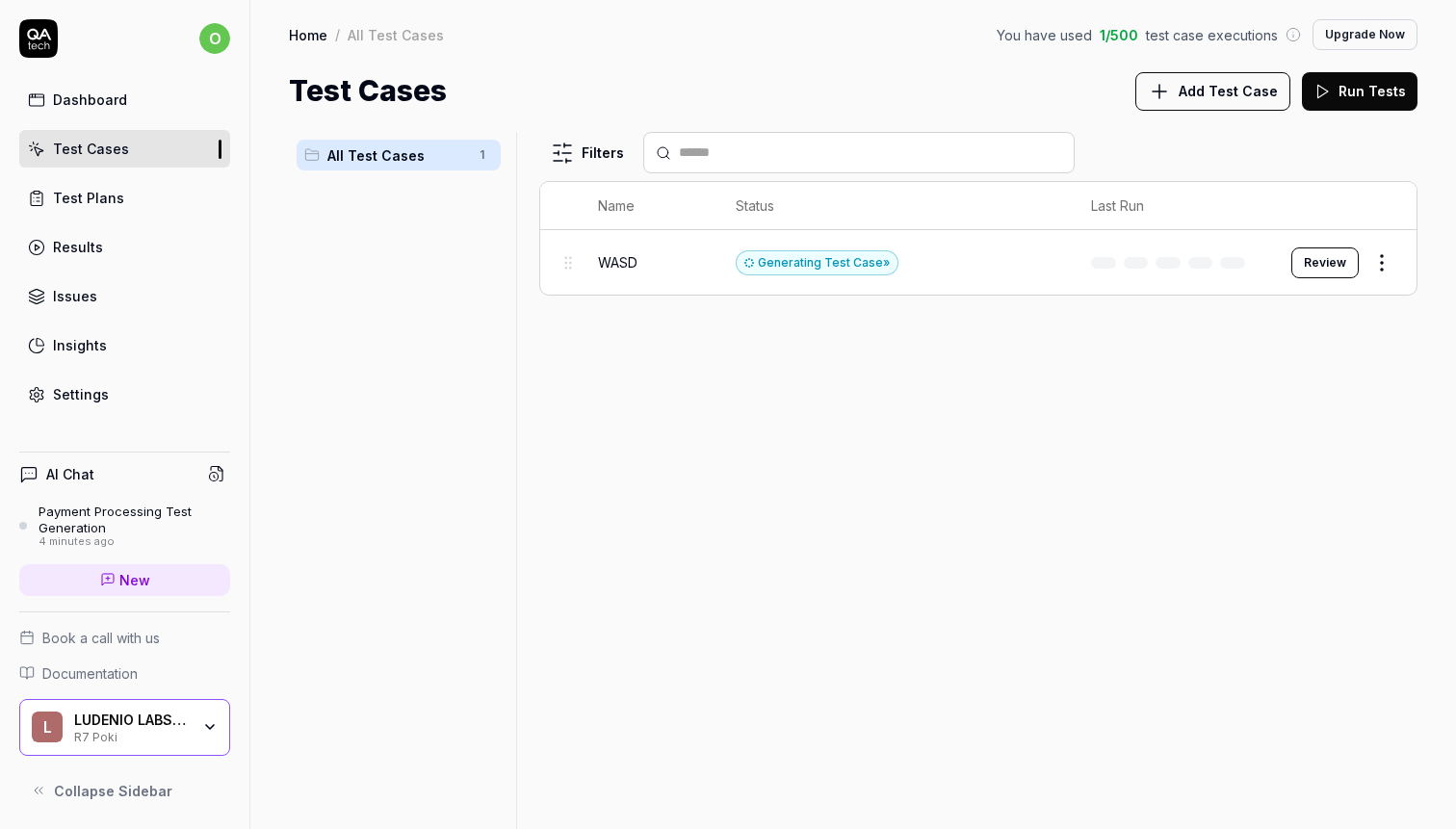
click at [184, 734] on div "R7 Poki" at bounding box center [132, 735] width 116 height 15
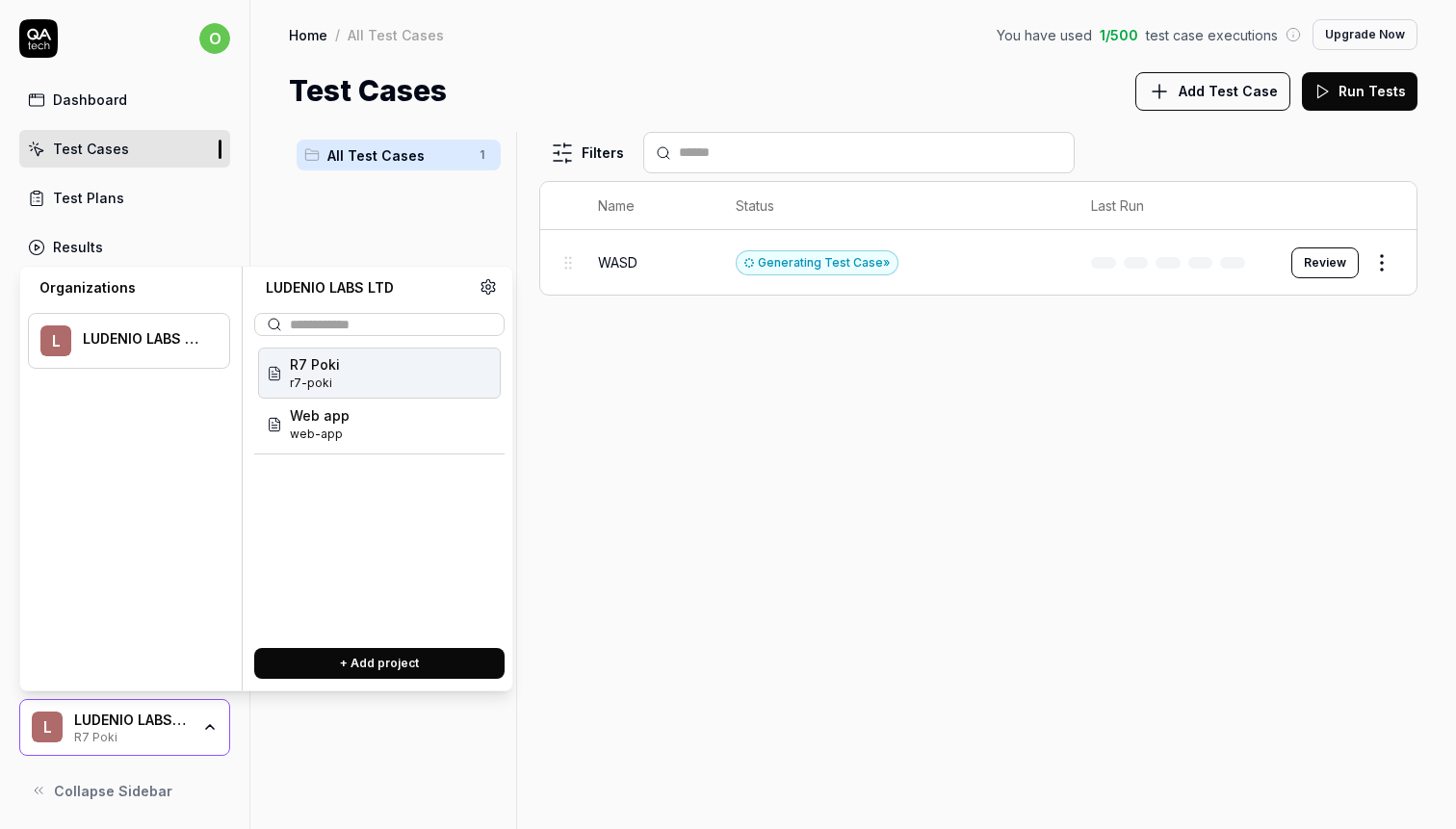
click at [332, 665] on button "+ Add project" at bounding box center [379, 664] width 250 height 31
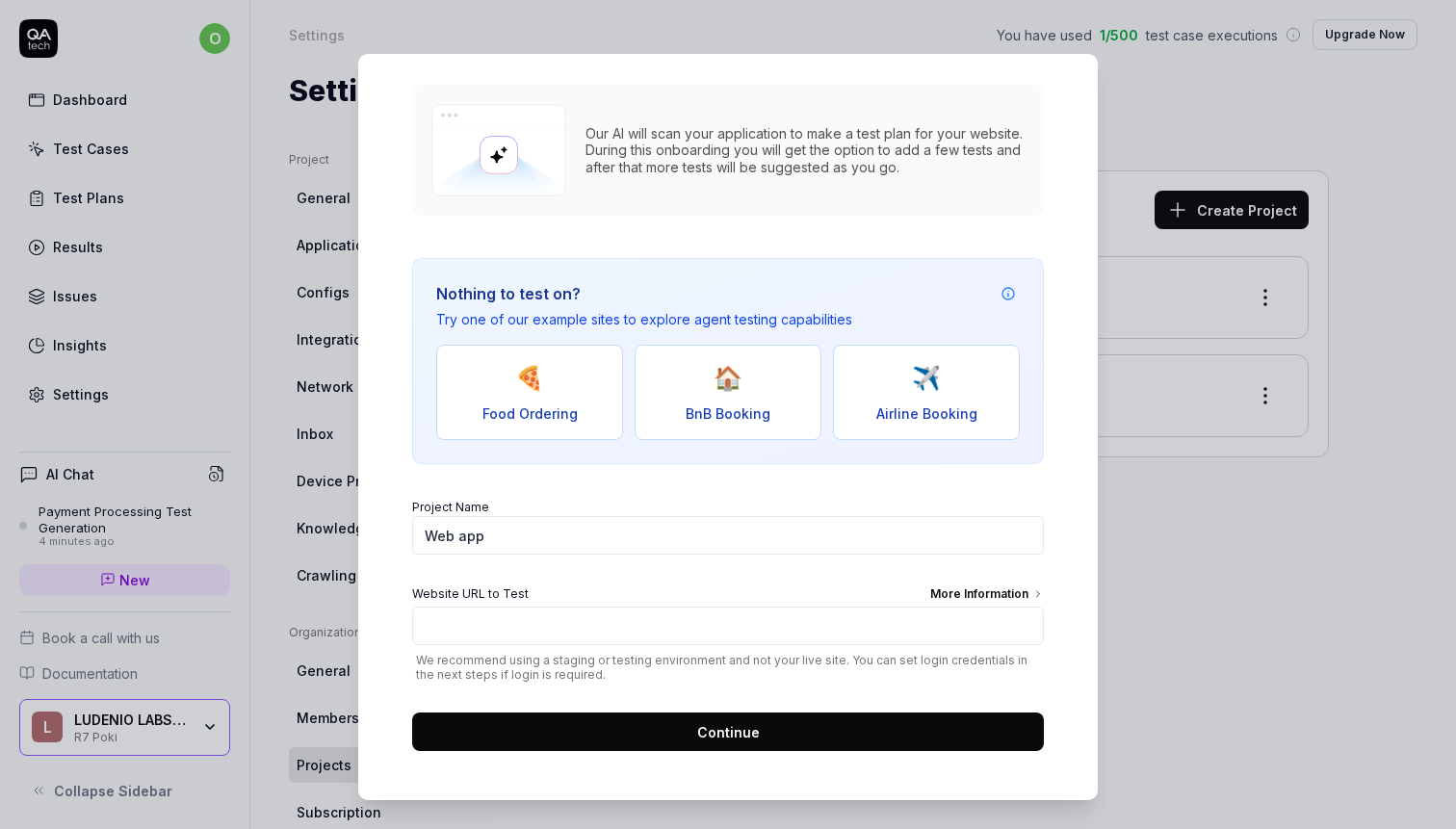
scroll to position [186, 0]
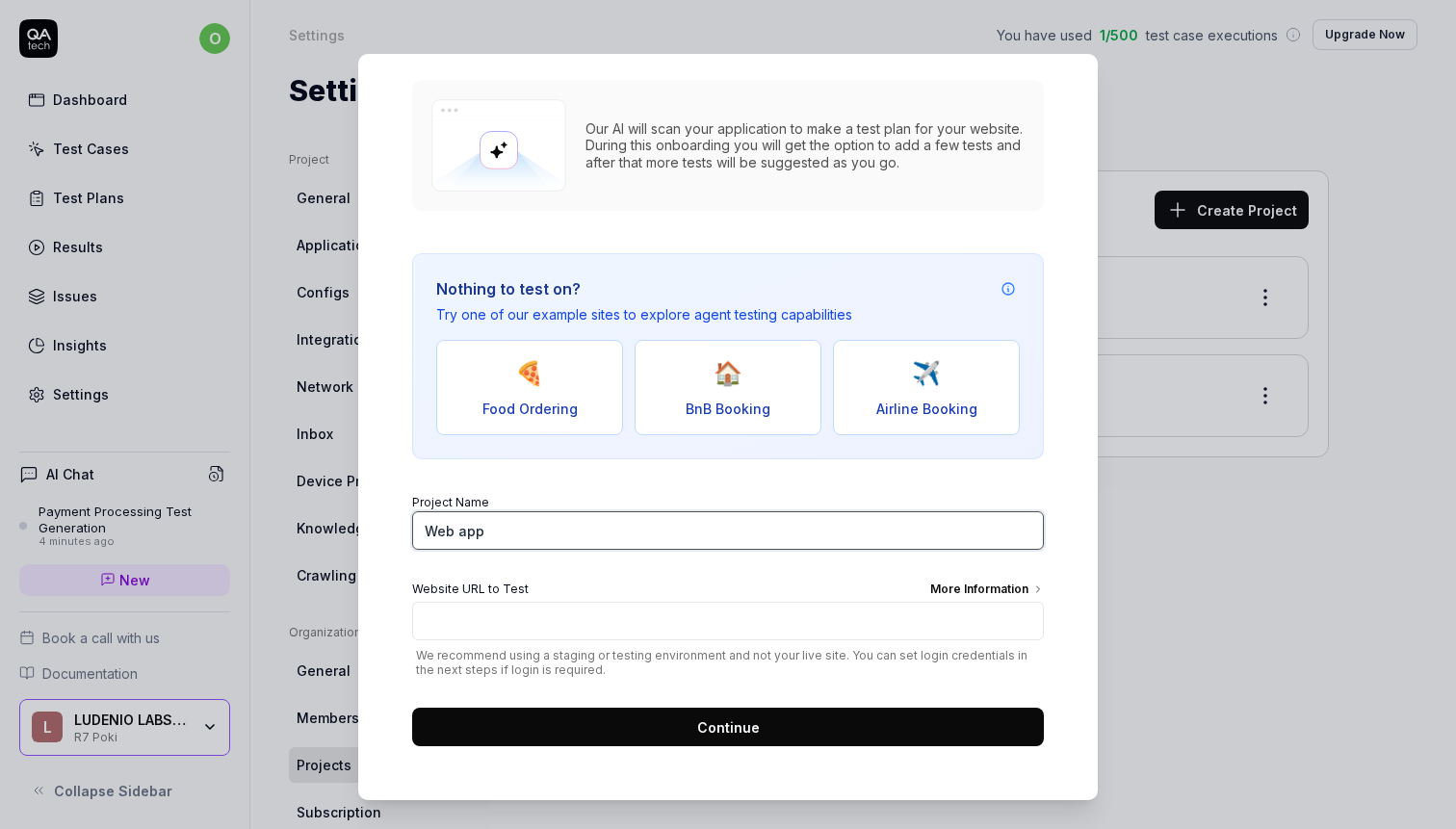
click at [570, 533] on input "Web app" at bounding box center [728, 530] width 632 height 39
type input "Luden.io Website"
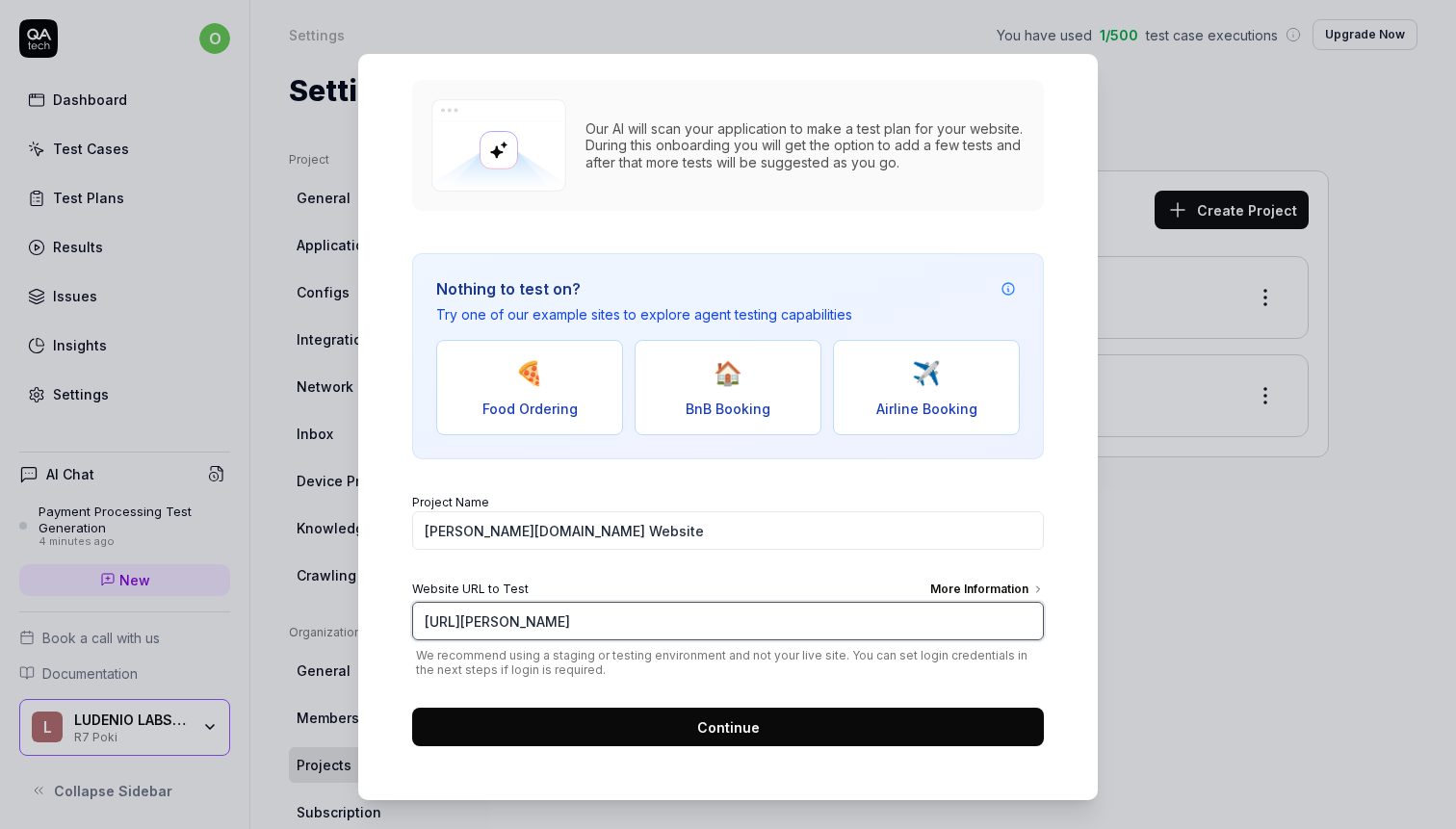
type input "https://luden.io"
click at [693, 725] on button "Continue" at bounding box center [728, 727] width 632 height 39
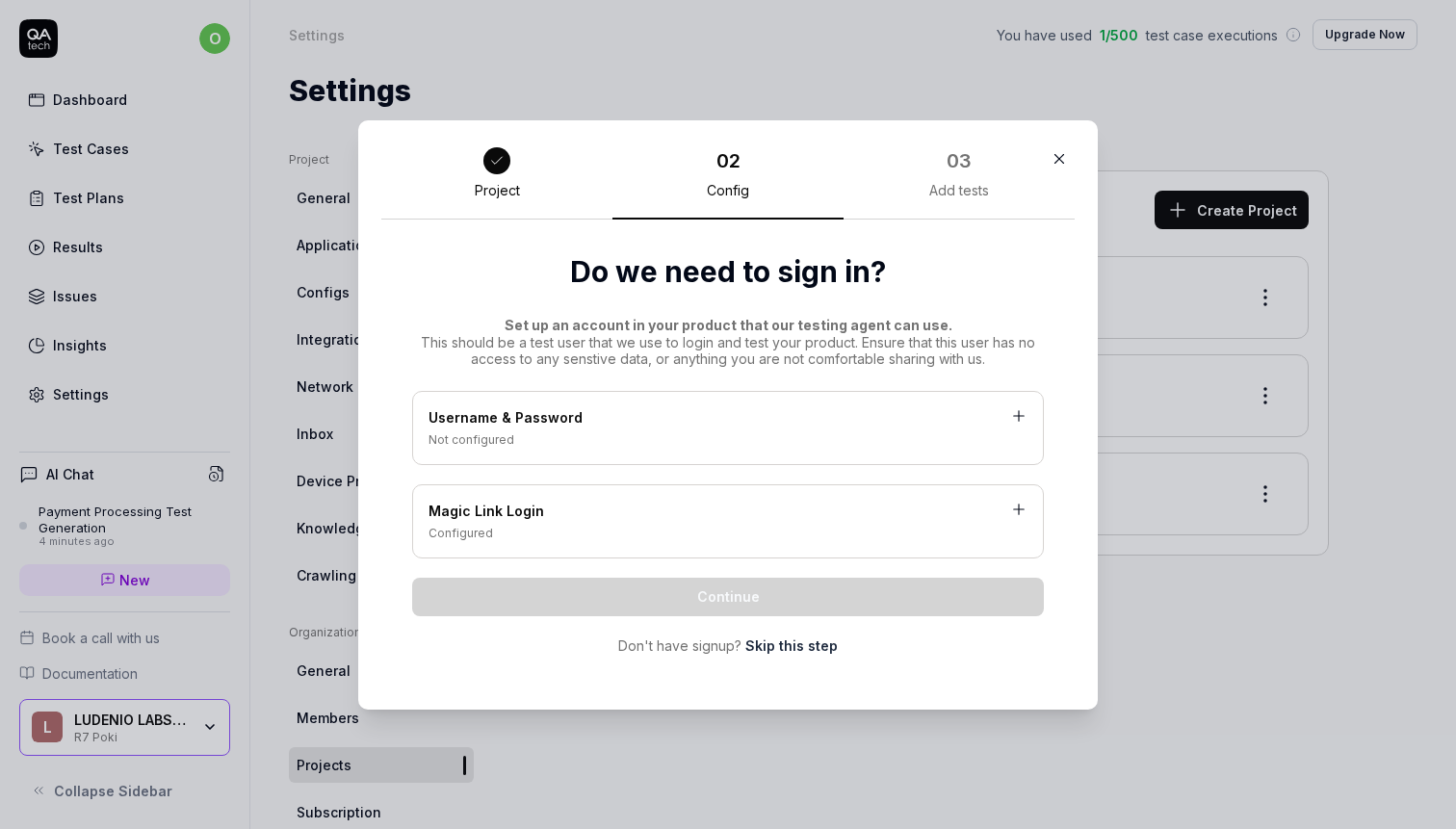
click at [784, 652] on link "Skip this step" at bounding box center [791, 645] width 93 height 20
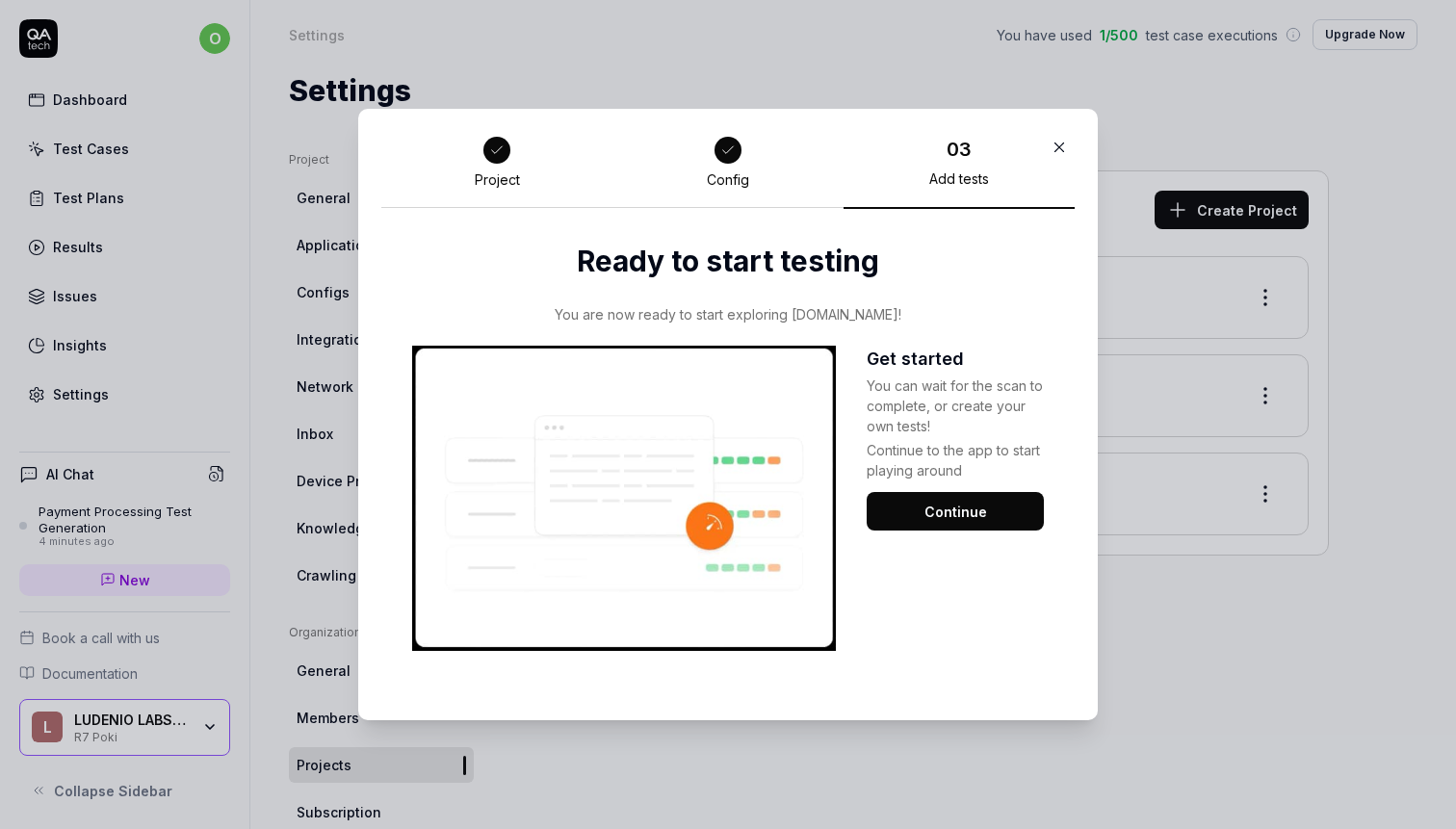
click at [958, 498] on button "Continue" at bounding box center [955, 511] width 177 height 39
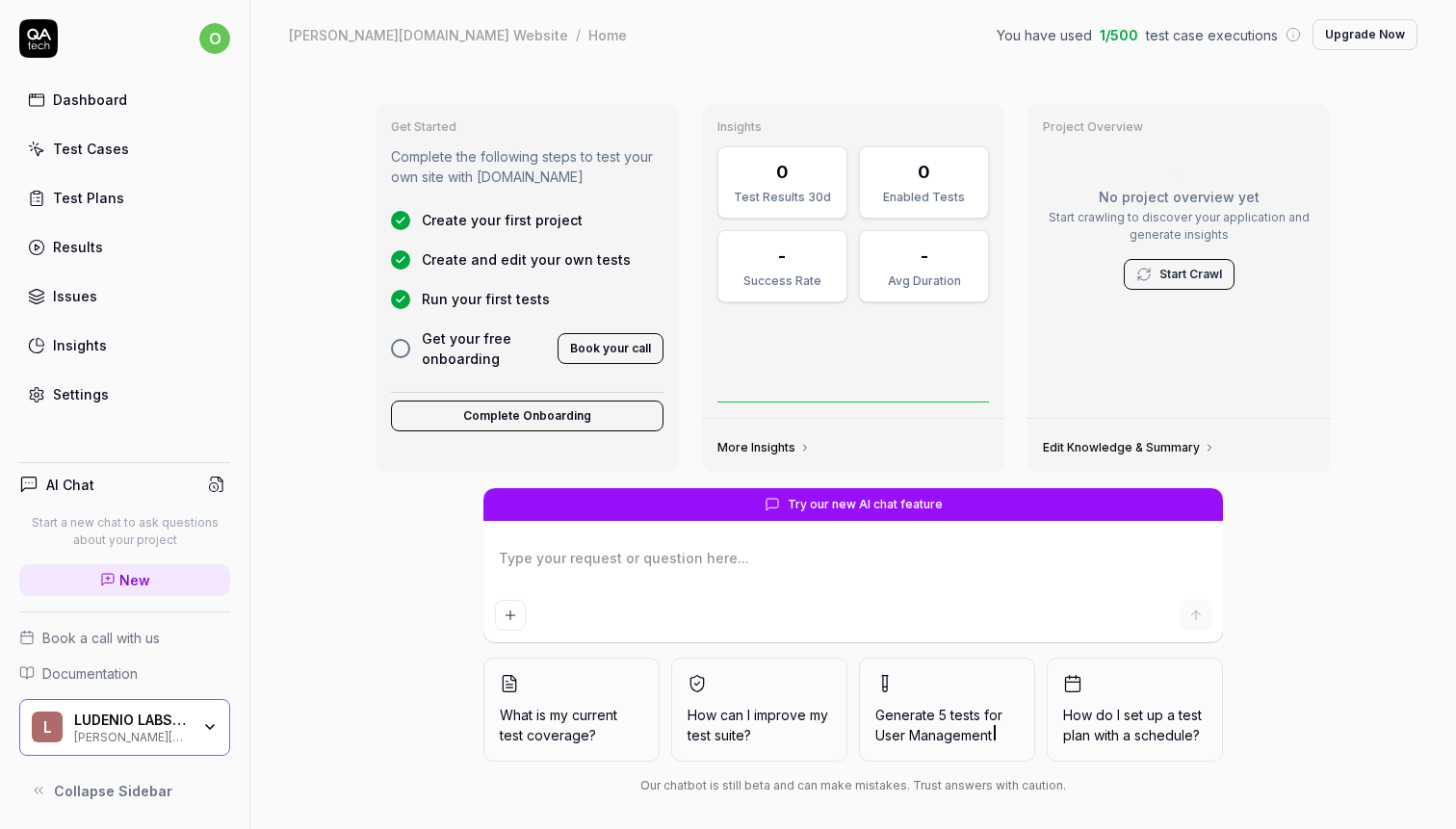
click at [178, 700] on div "L LUDENIO LABS LTD Luden.io Website" at bounding box center [125, 728] width 211 height 58
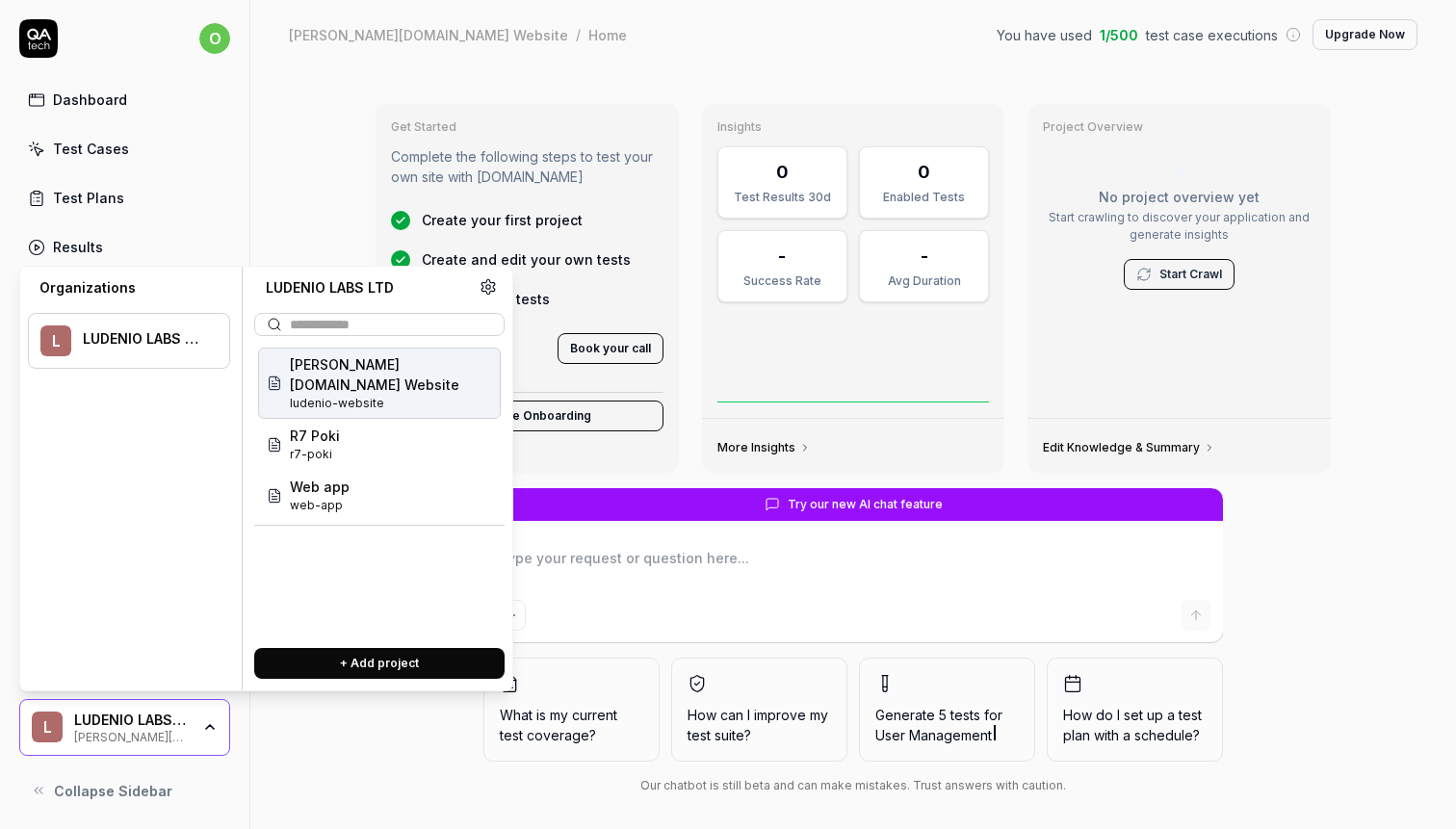
click at [362, 655] on button "+ Add project" at bounding box center [379, 664] width 250 height 31
type textarea "*"
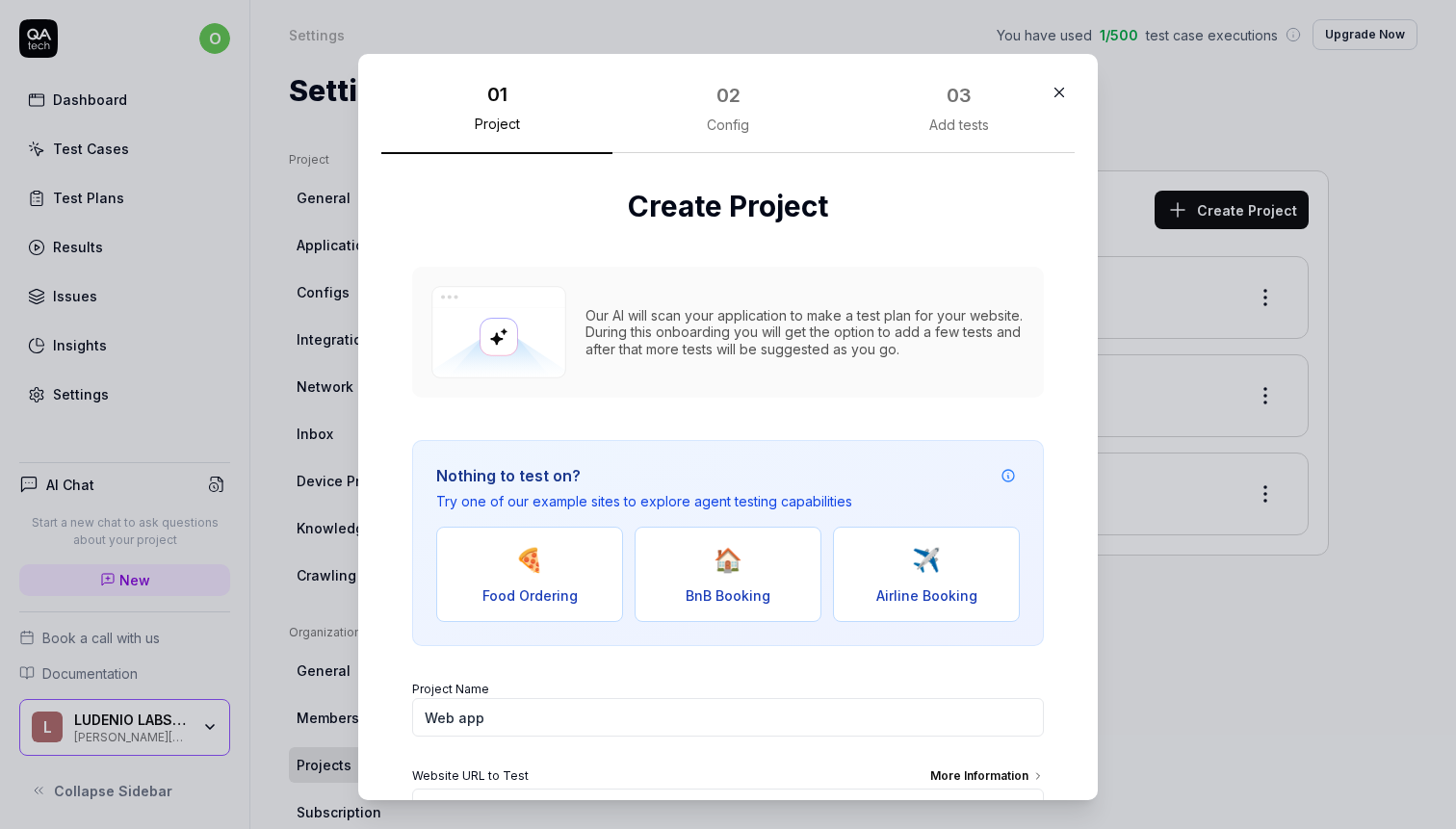
scroll to position [186, 0]
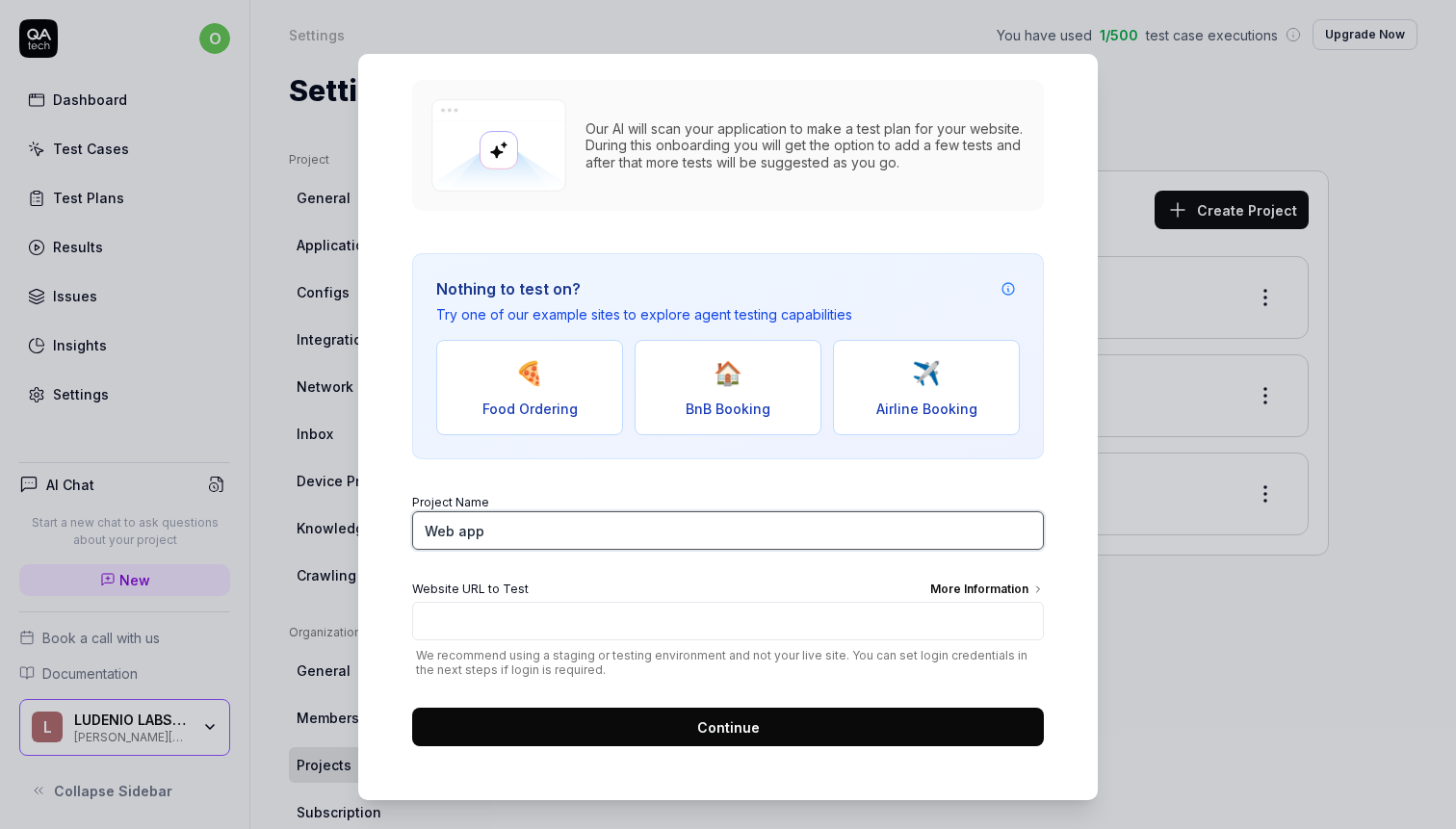
click at [536, 544] on input "Web app" at bounding box center [728, 530] width 632 height 39
type input "SuperWEIRD website"
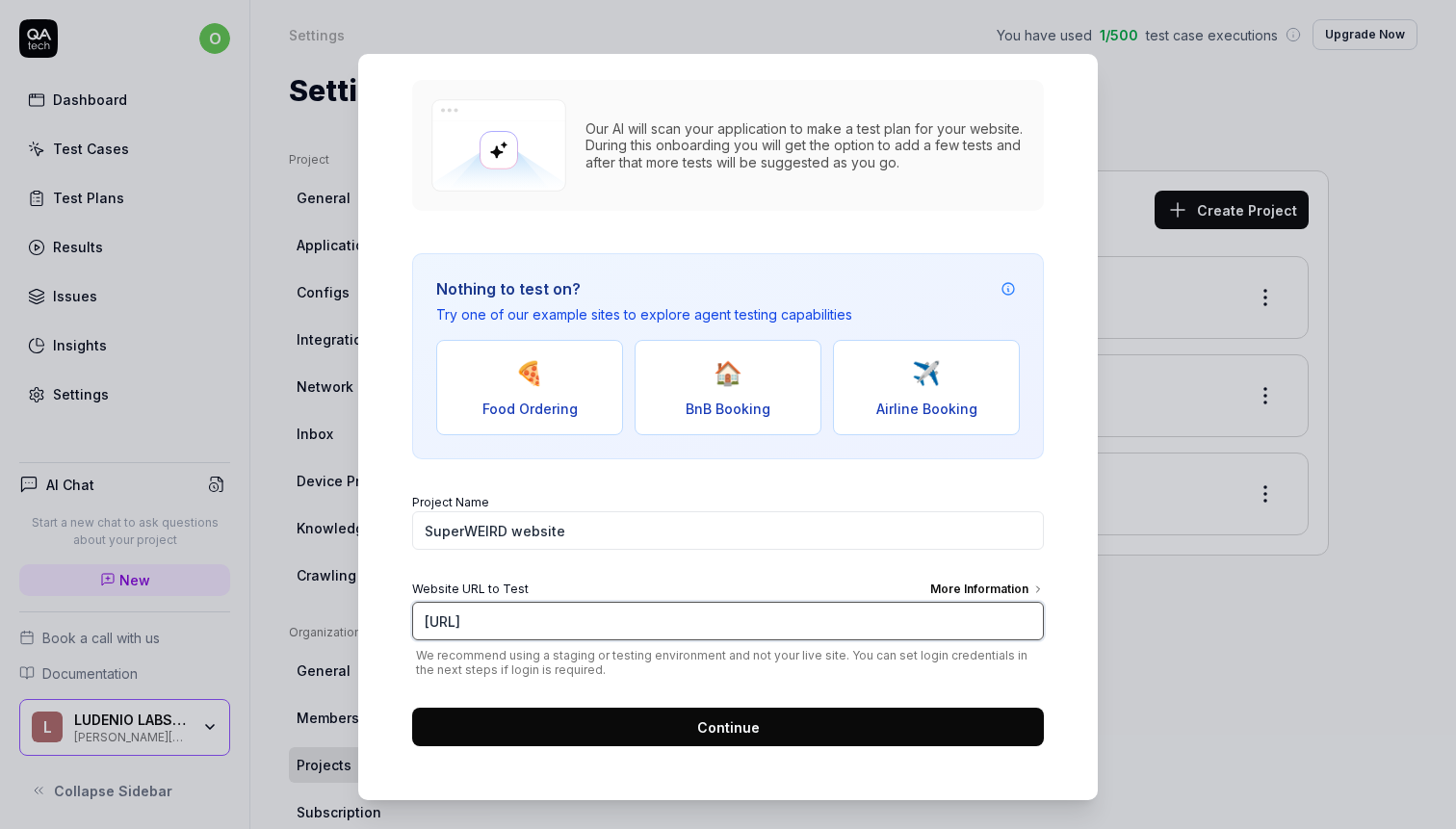
type input "https://superweird.shop"
click at [549, 716] on button "Continue" at bounding box center [728, 727] width 632 height 39
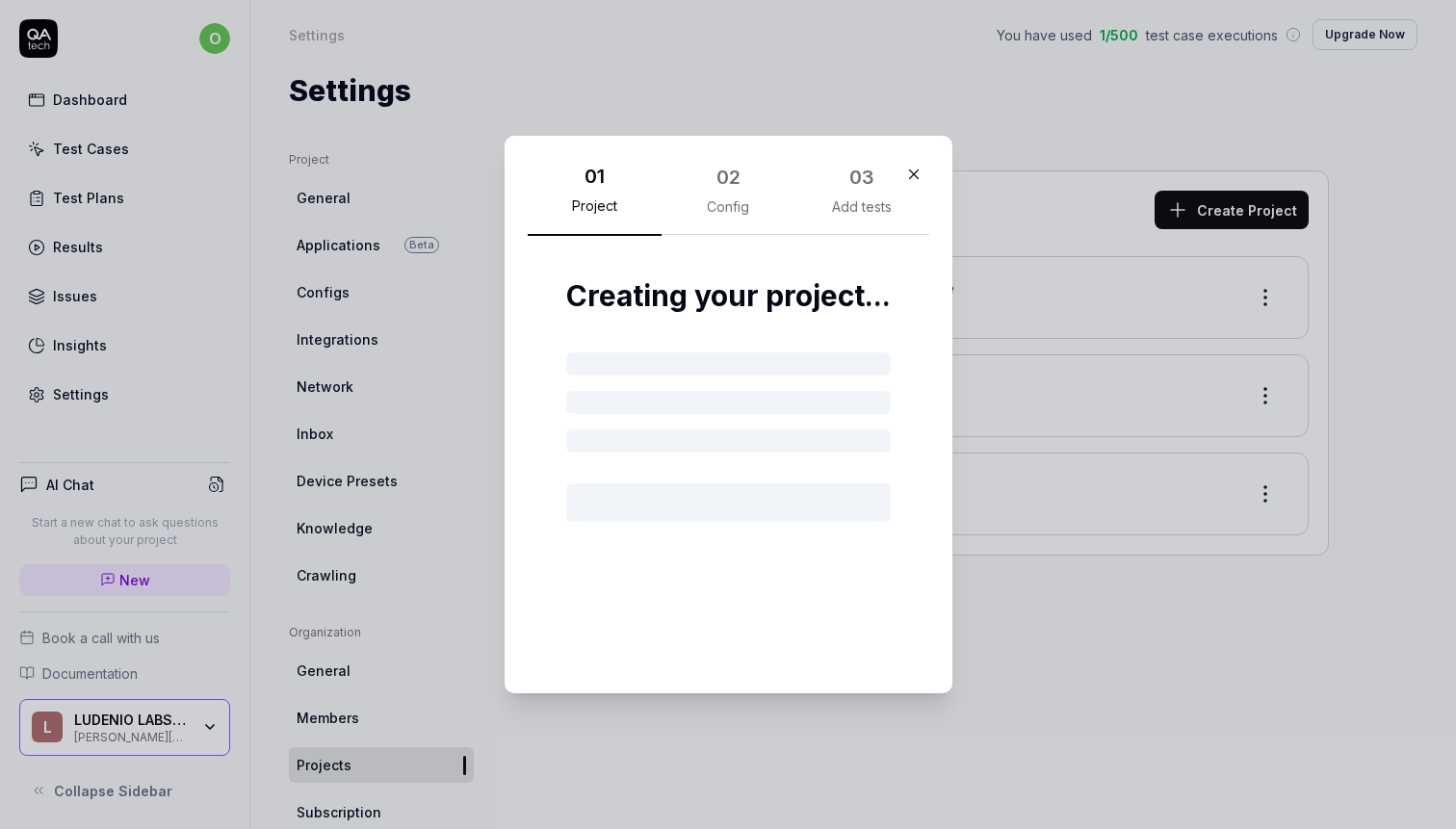
scroll to position [0, 0]
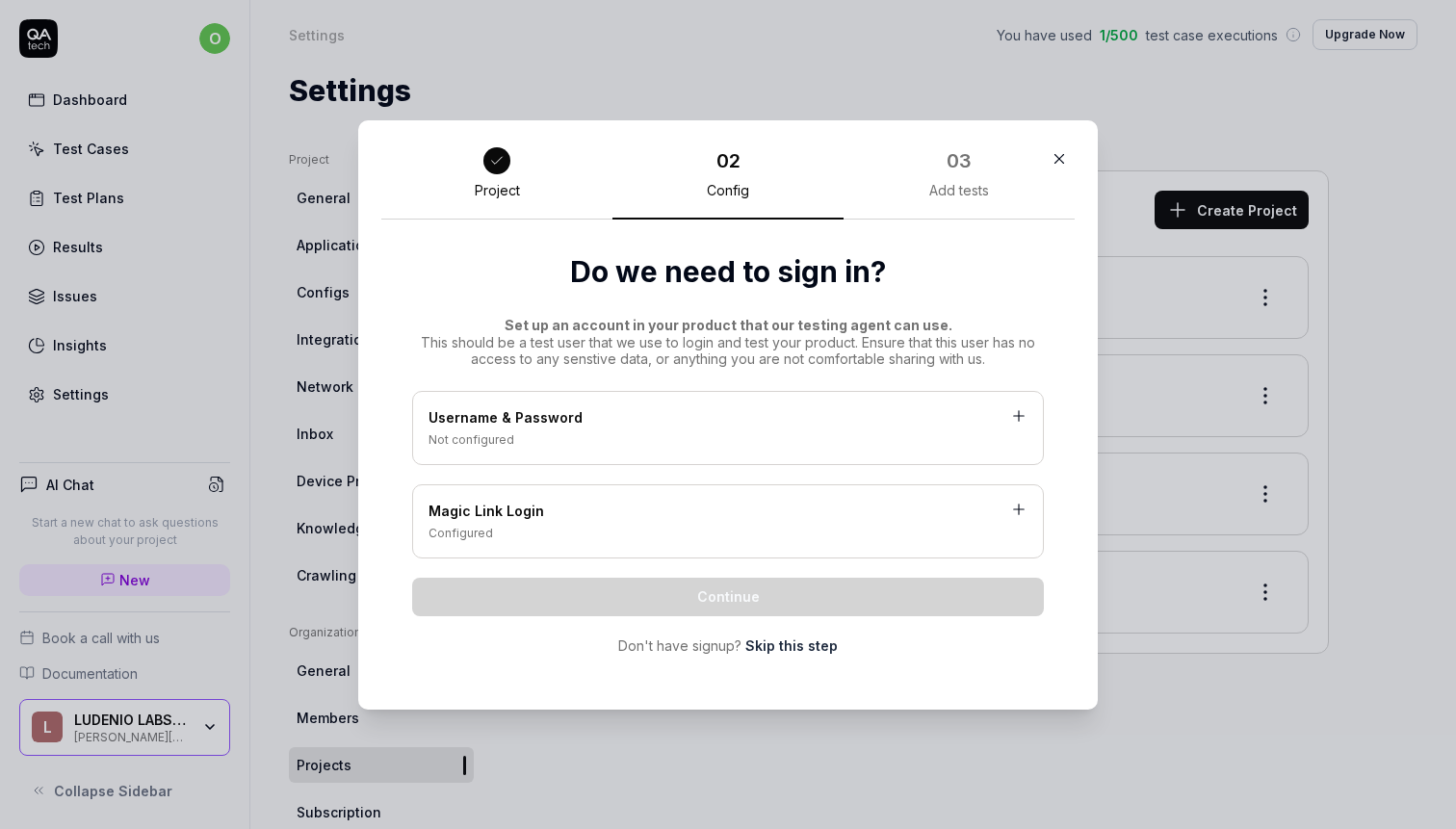
click at [780, 654] on link "Skip this step" at bounding box center [791, 645] width 93 height 20
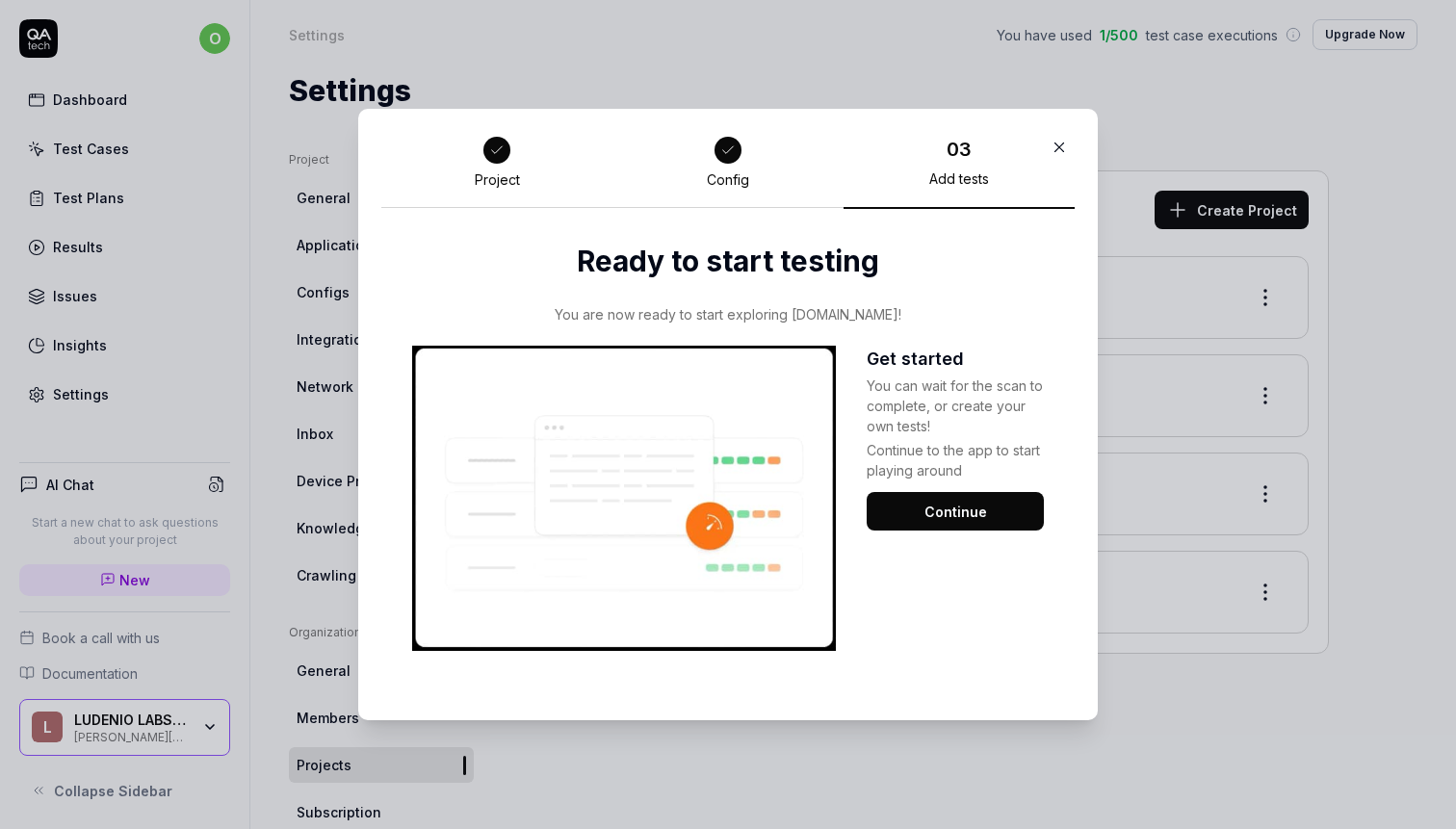
click at [951, 515] on button "Continue" at bounding box center [955, 511] width 177 height 39
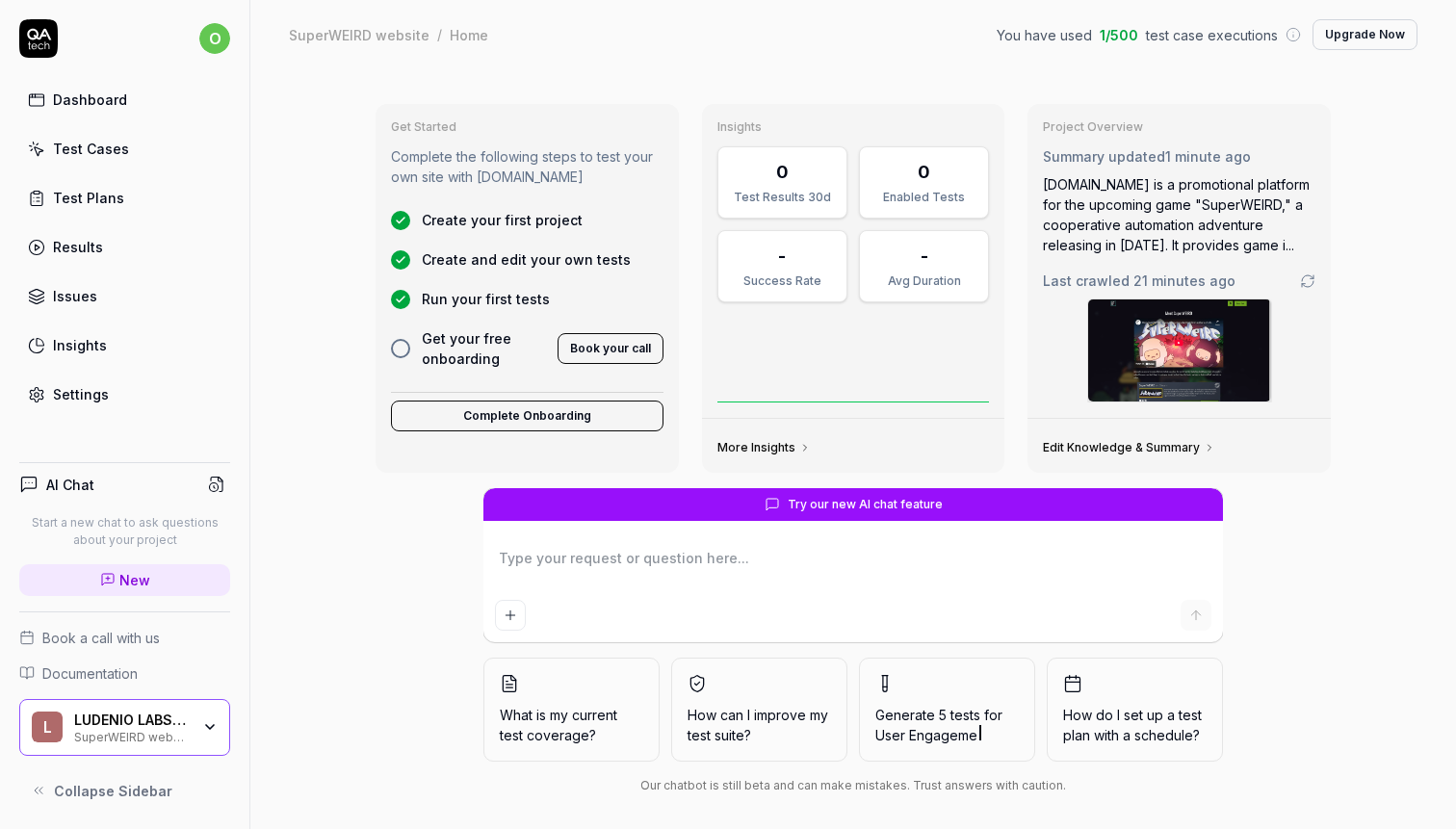
type textarea "*"
